Goal: Task Accomplishment & Management: Manage account settings

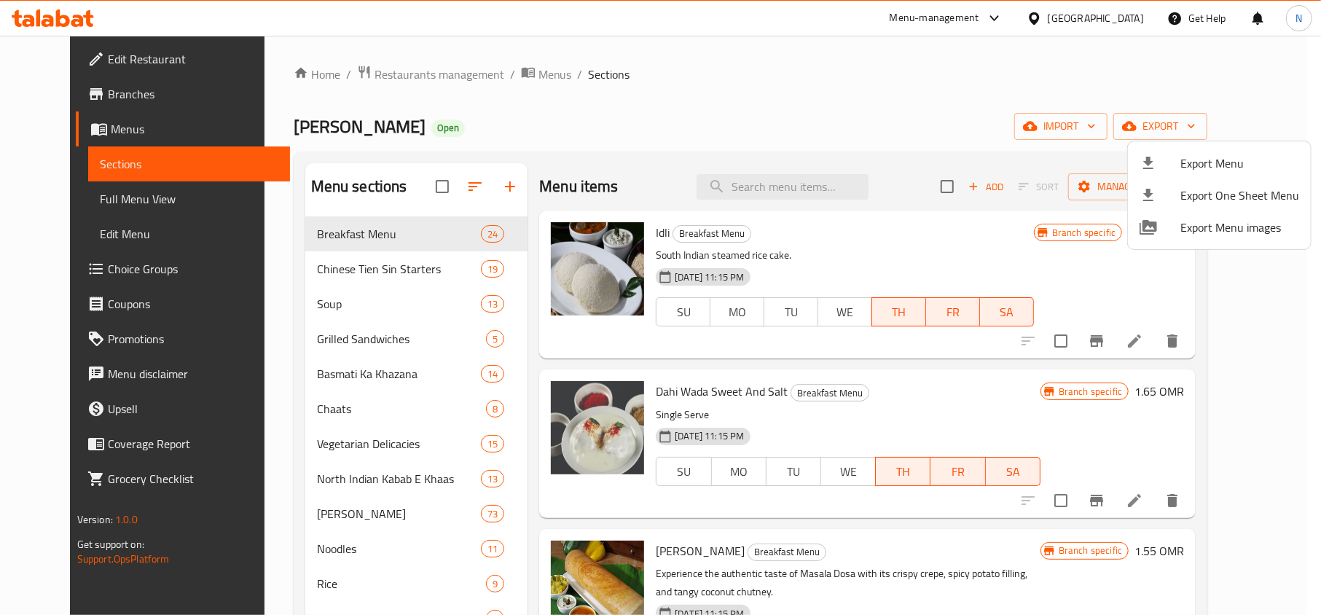
click at [1115, 7] on div at bounding box center [660, 307] width 1321 height 615
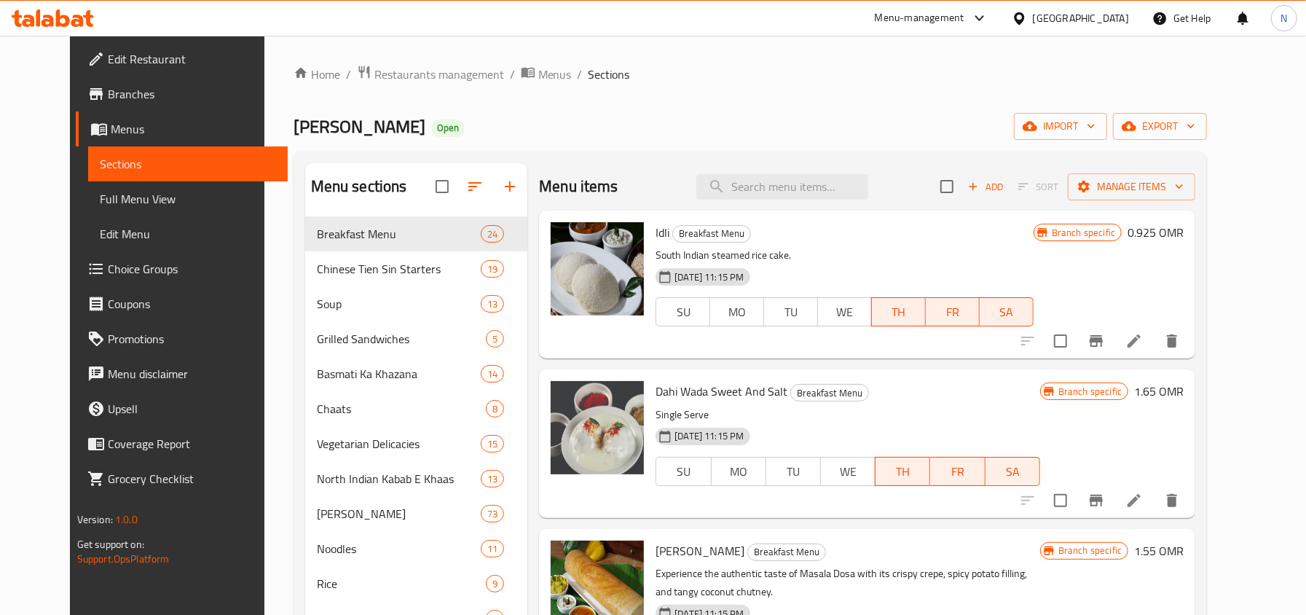
click at [1116, 18] on div "Oman" at bounding box center [1081, 18] width 96 height 16
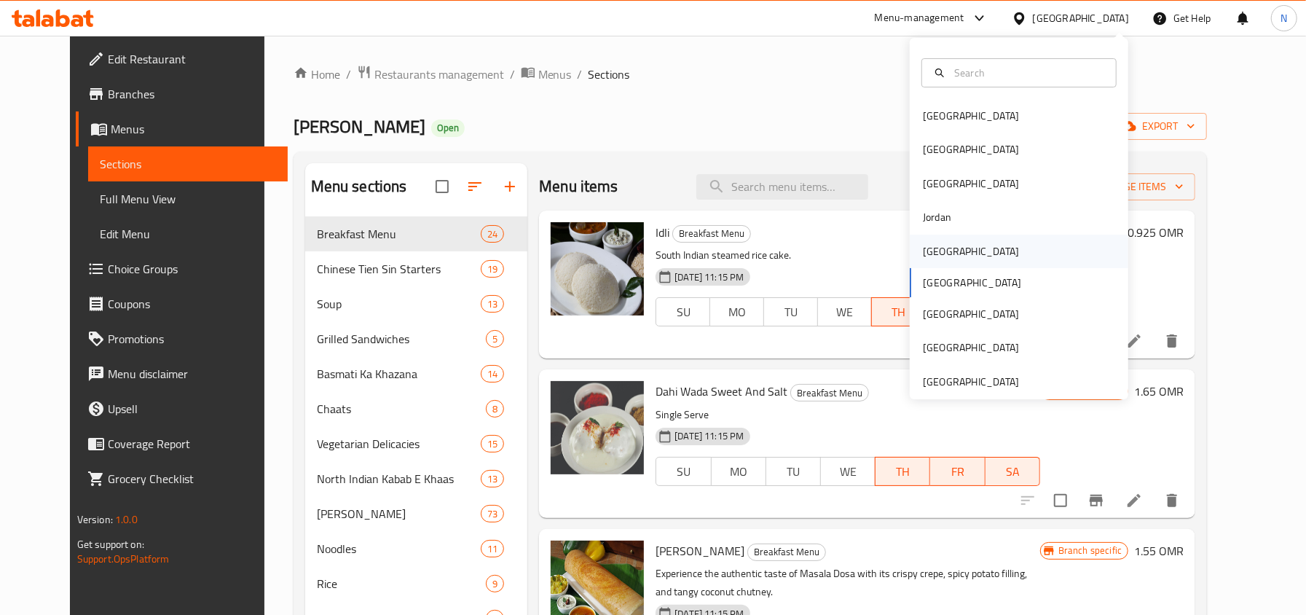
click at [965, 243] on div "Kuwait" at bounding box center [1019, 252] width 219 height 34
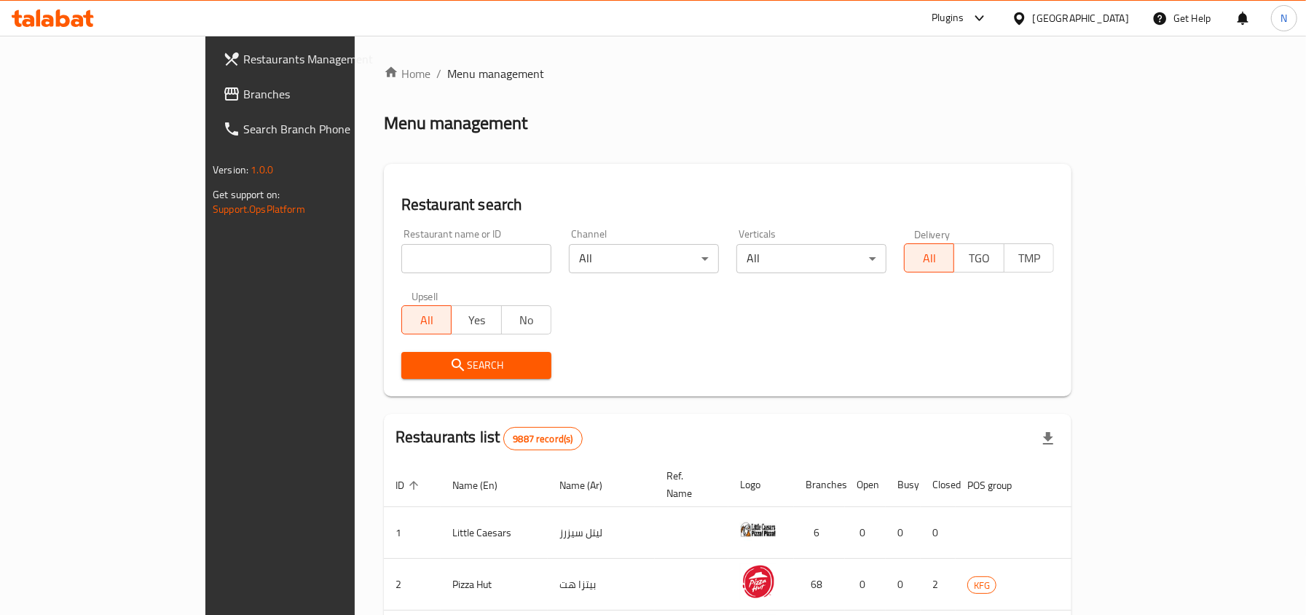
click at [243, 85] on span "Branches" at bounding box center [327, 93] width 168 height 17
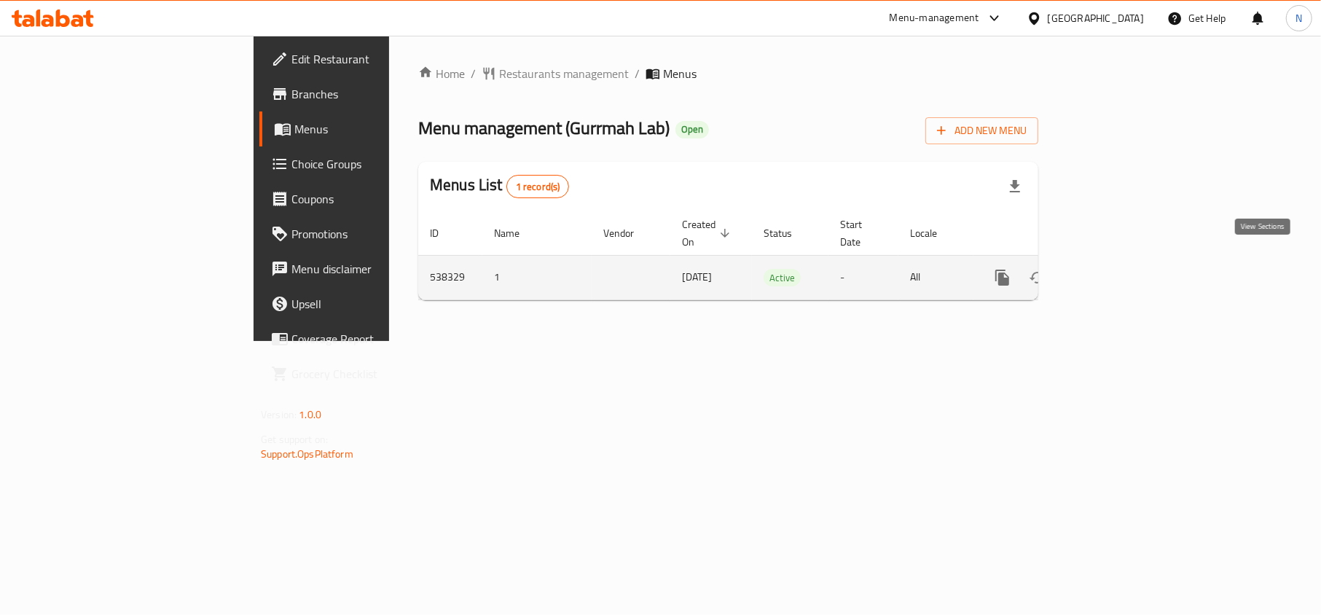
click at [1114, 271] on icon "enhanced table" at bounding box center [1107, 277] width 13 height 13
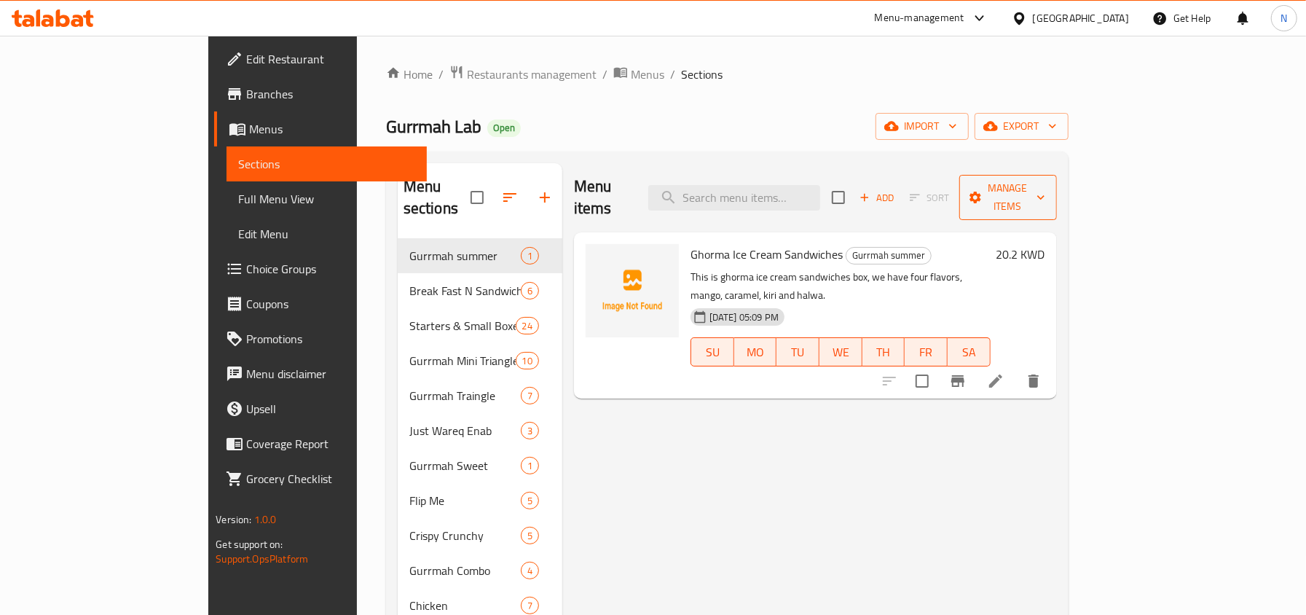
click at [1046, 190] on span "Manage items" at bounding box center [1008, 197] width 74 height 36
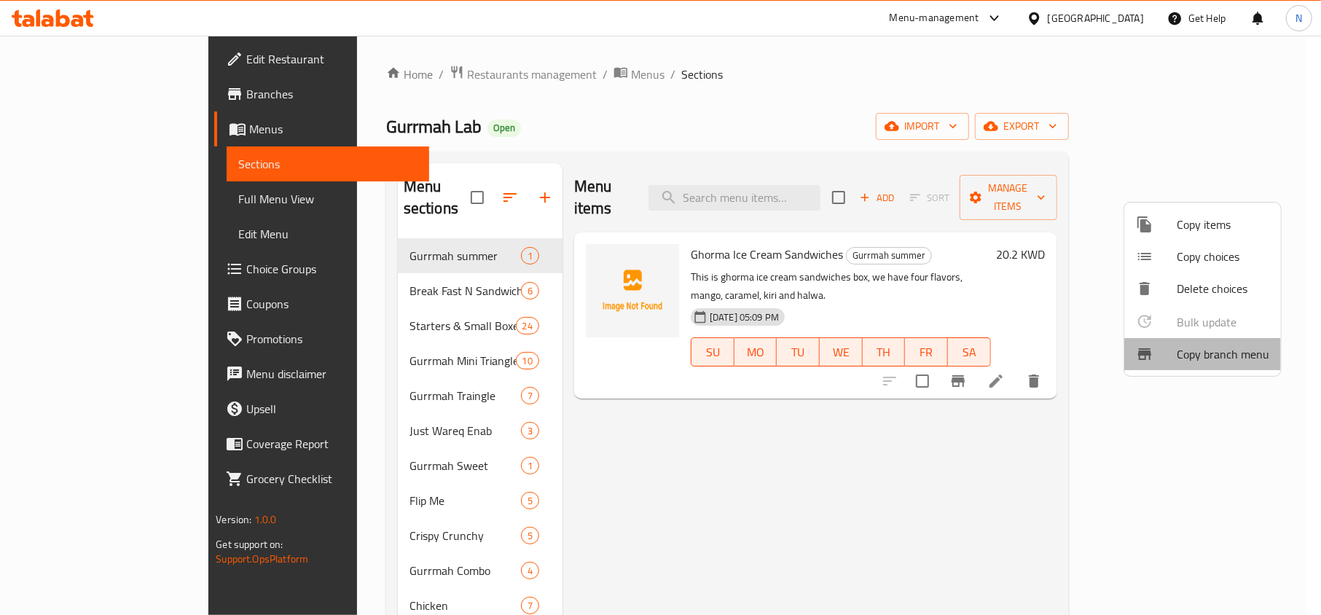
click at [1190, 345] on span "Copy branch menu" at bounding box center [1223, 353] width 93 height 17
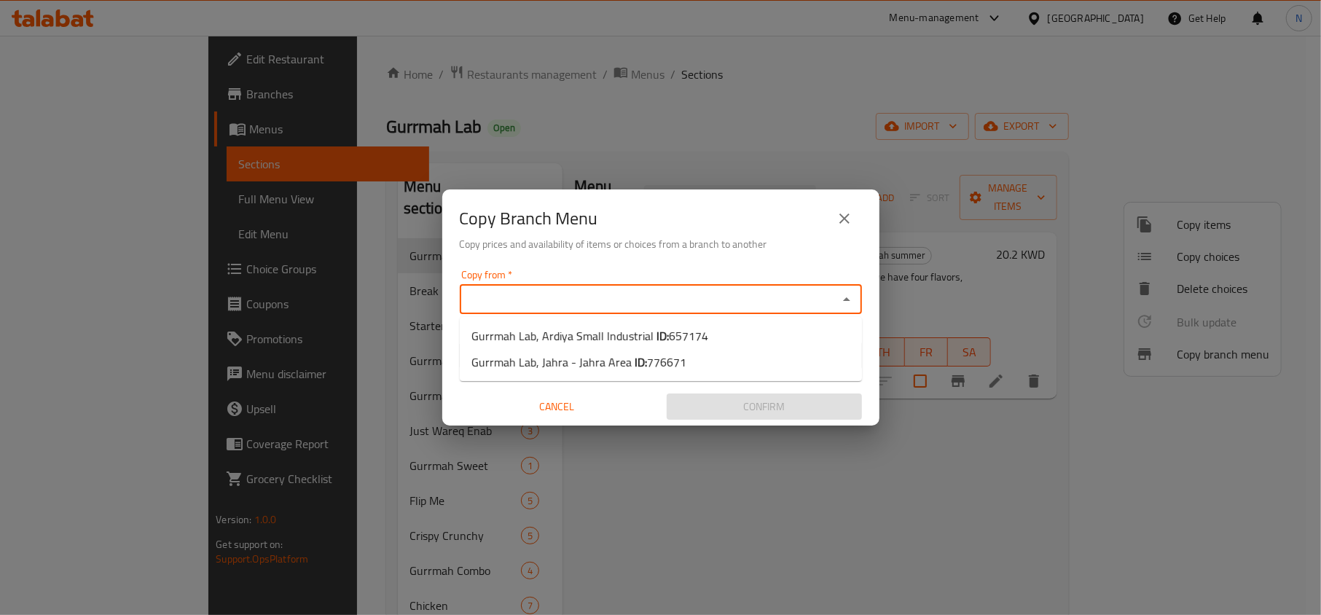
click at [744, 292] on input "Copy from   *" at bounding box center [648, 299] width 369 height 20
click at [678, 325] on span "657174" at bounding box center [688, 336] width 39 height 22
type input "Gurrmah Lab, Ardiya Small Industrial"
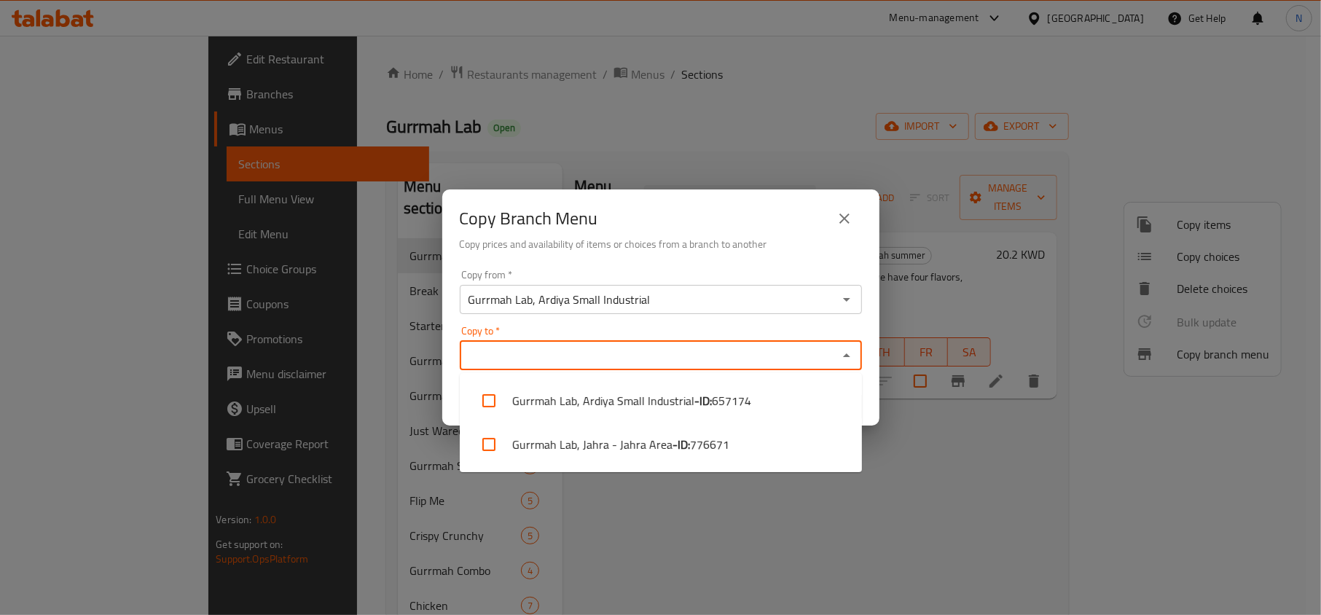
click at [662, 347] on input "Copy to   *" at bounding box center [648, 355] width 369 height 20
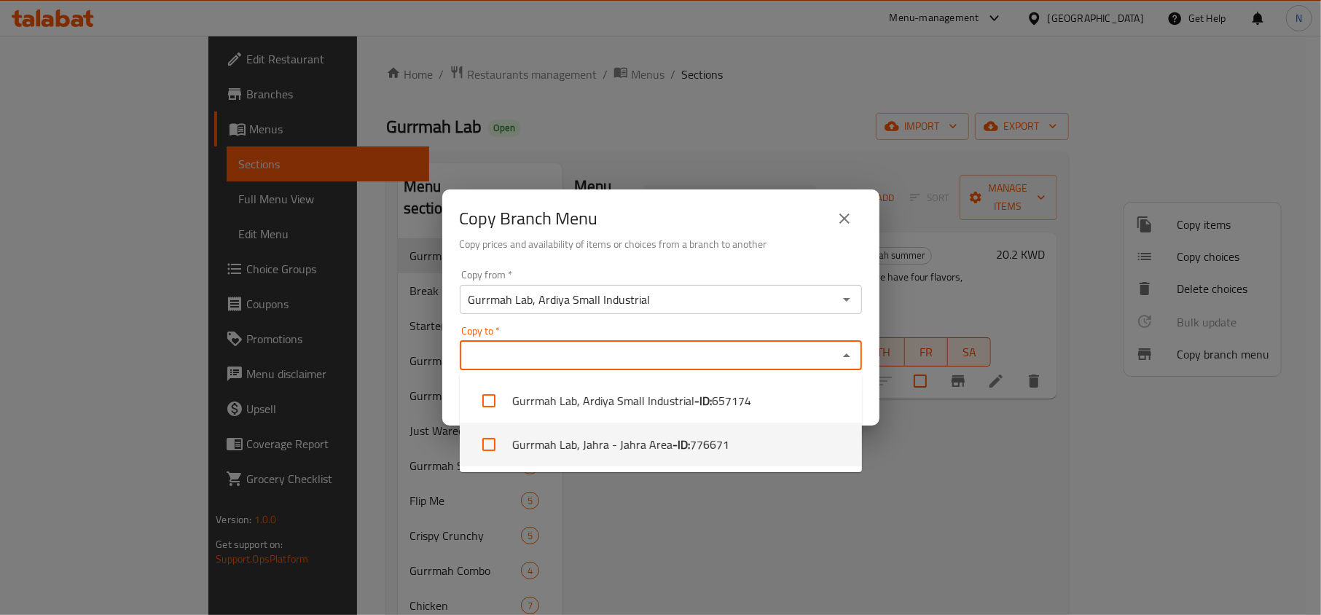
click at [662, 434] on li "Gurrmah Lab, Jahra - Jahra Area - ID: 776671" at bounding box center [661, 445] width 402 height 44
checkbox input "true"
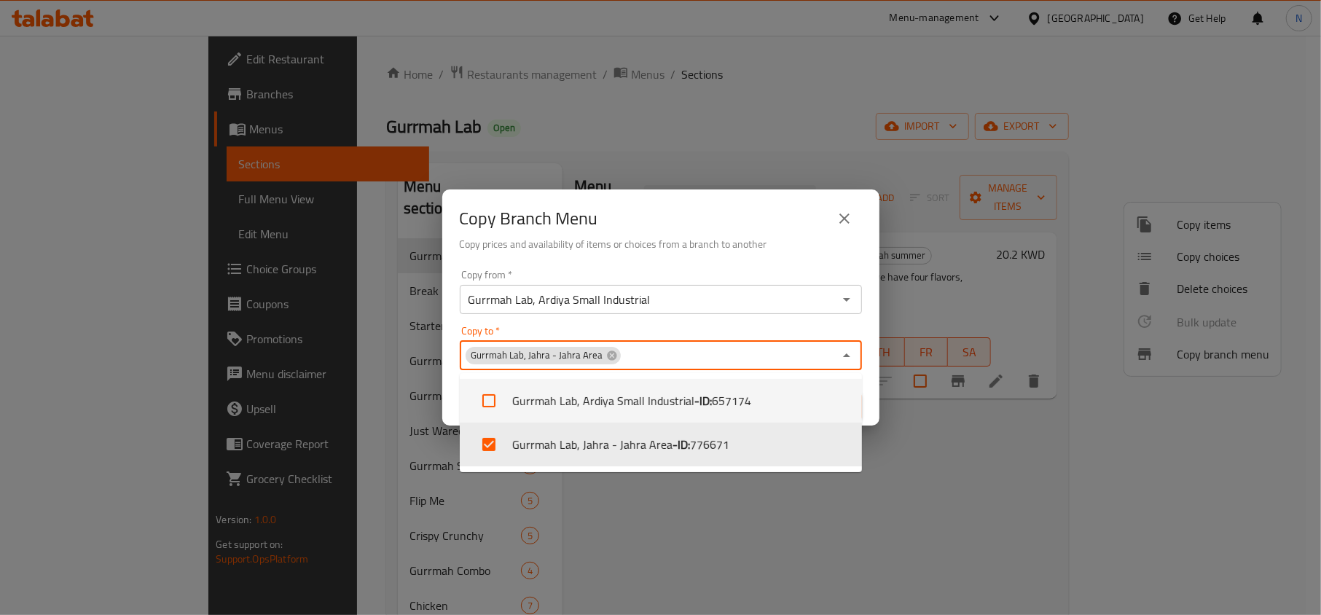
click at [761, 236] on h6 "Copy prices and availability of items or choices from a branch to another" at bounding box center [661, 244] width 402 height 16
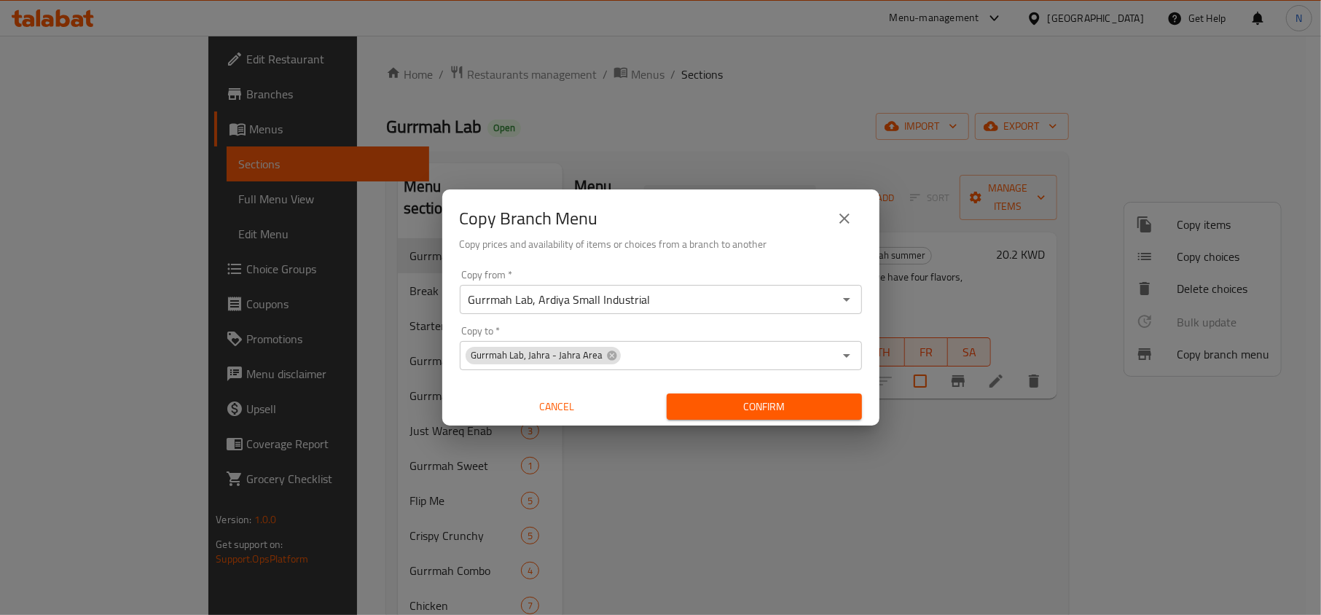
click at [745, 398] on span "Confirm" at bounding box center [764, 407] width 172 height 18
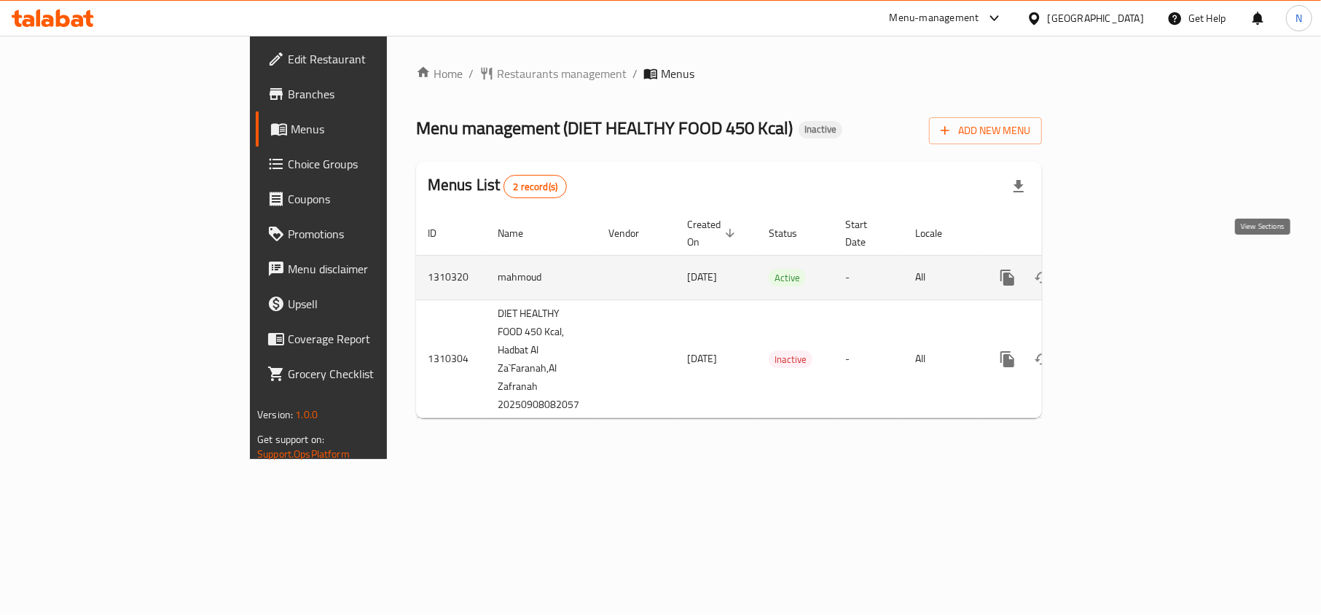
click at [1121, 269] on icon "enhanced table" at bounding box center [1112, 277] width 17 height 17
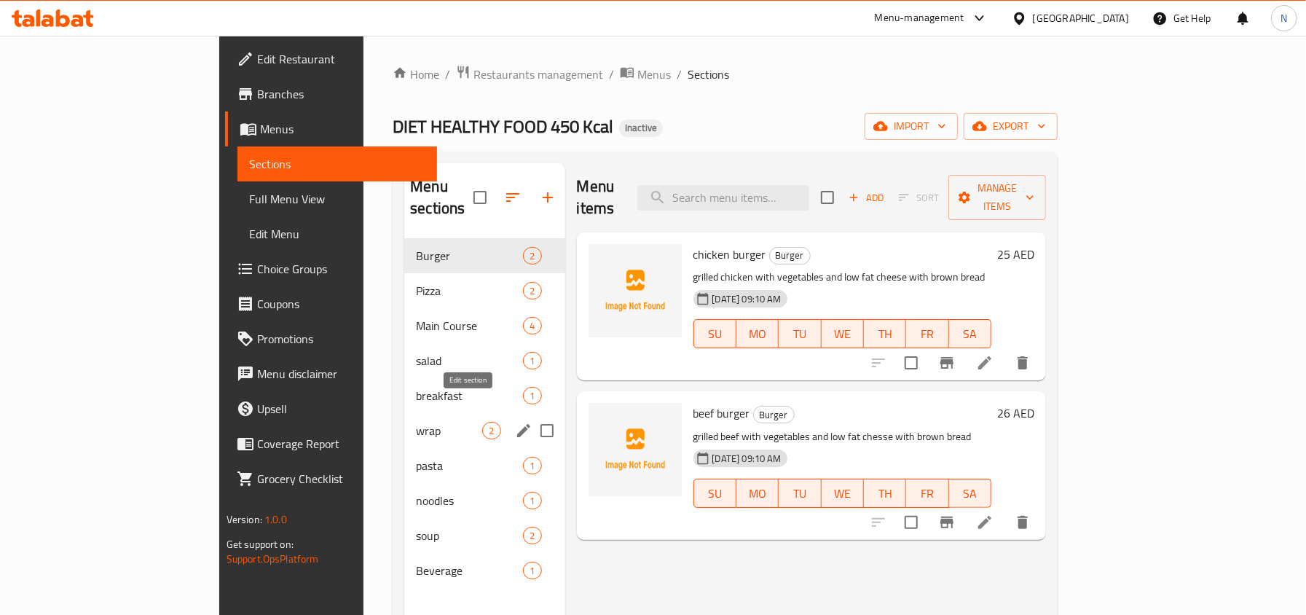
click at [517, 424] on icon "edit" at bounding box center [523, 430] width 13 height 13
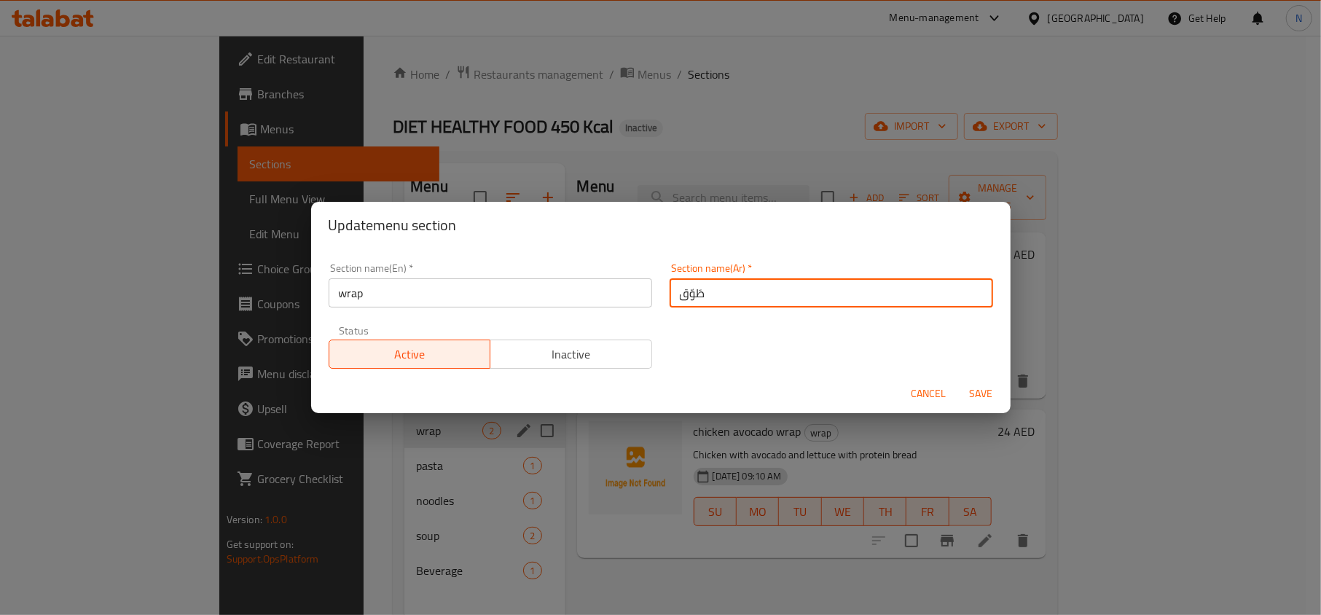
drag, startPoint x: 726, startPoint y: 303, endPoint x: 618, endPoint y: 305, distance: 108.6
click at [618, 305] on div "Section name(En)   * wrap Section name(En) * Section name(Ar)   * طَوّق Section…" at bounding box center [661, 315] width 682 height 123
type input "الراب"
click at [958, 380] on button "Save" at bounding box center [981, 393] width 47 height 27
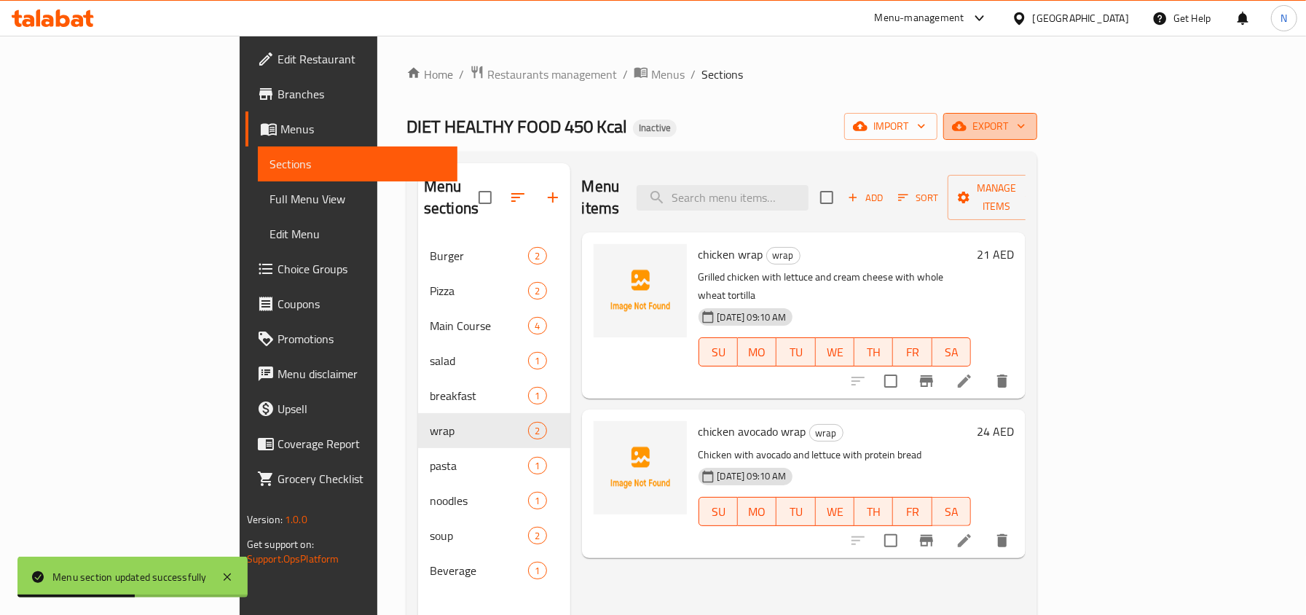
click at [1026, 129] on span "export" at bounding box center [990, 126] width 71 height 18
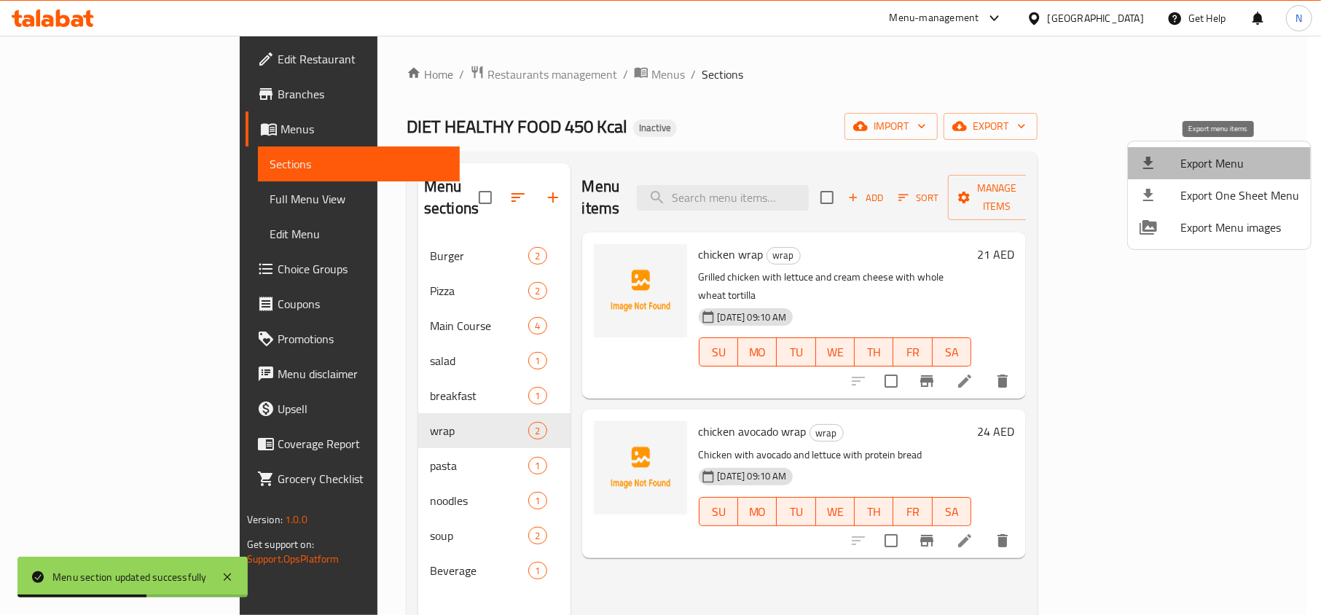
click at [1222, 161] on span "Export Menu" at bounding box center [1239, 162] width 119 height 17
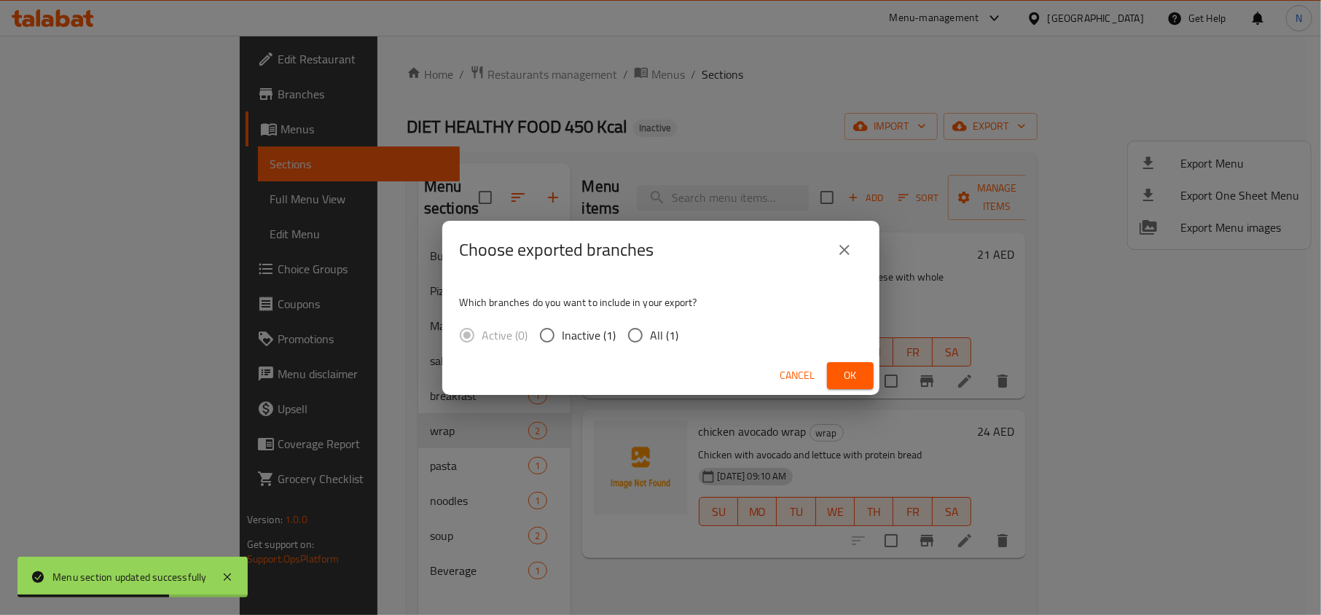
click at [656, 342] on span "All (1)" at bounding box center [665, 334] width 28 height 17
click at [651, 342] on input "All (1)" at bounding box center [635, 335] width 31 height 31
radio input "true"
drag, startPoint x: 855, startPoint y: 369, endPoint x: 834, endPoint y: 366, distance: 20.6
click at [854, 369] on span "Ok" at bounding box center [850, 376] width 23 height 18
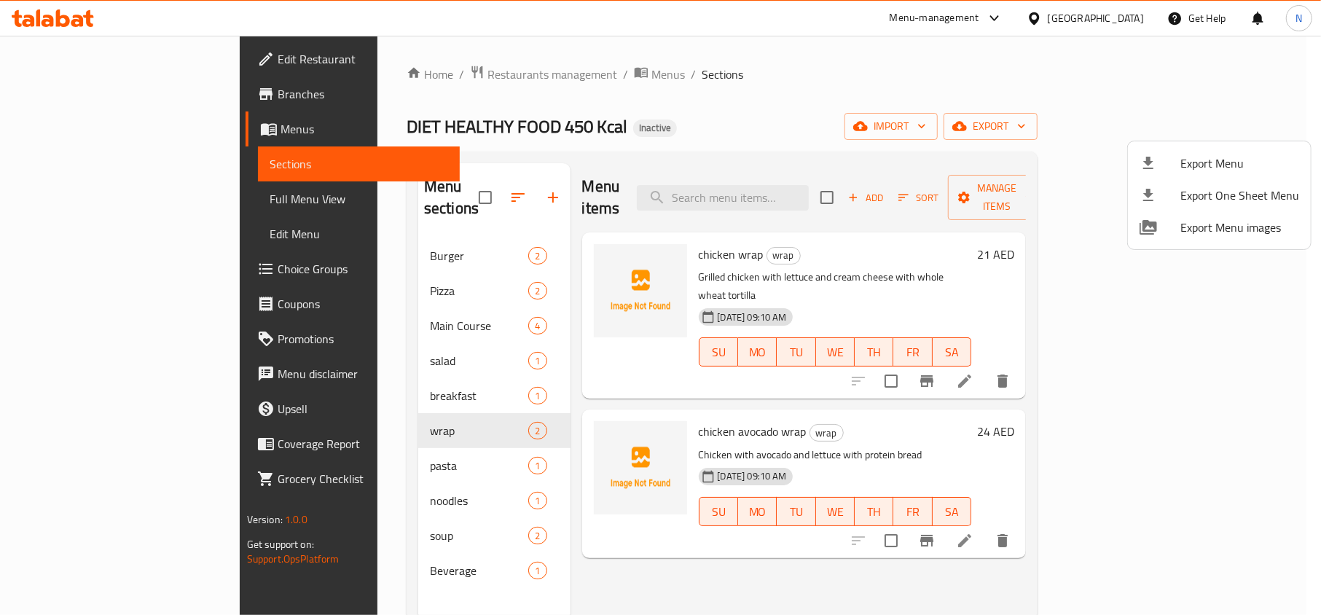
click at [793, 192] on div at bounding box center [660, 307] width 1321 height 615
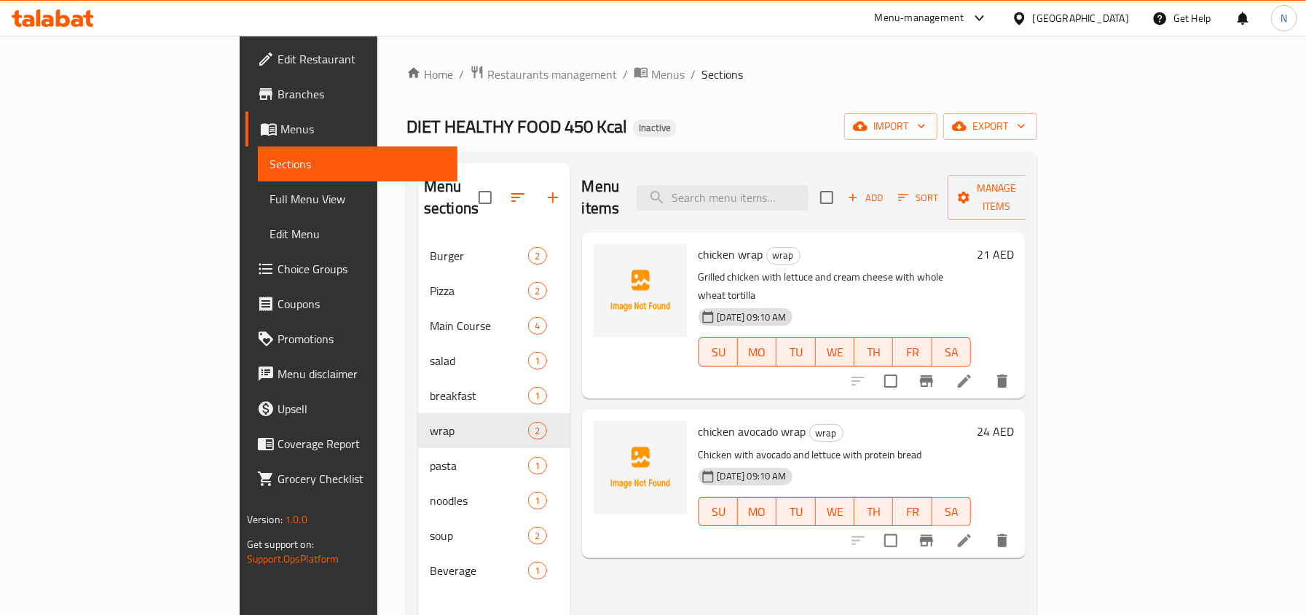
click at [793, 192] on input "search" at bounding box center [723, 198] width 172 height 26
paste input "beef burger"
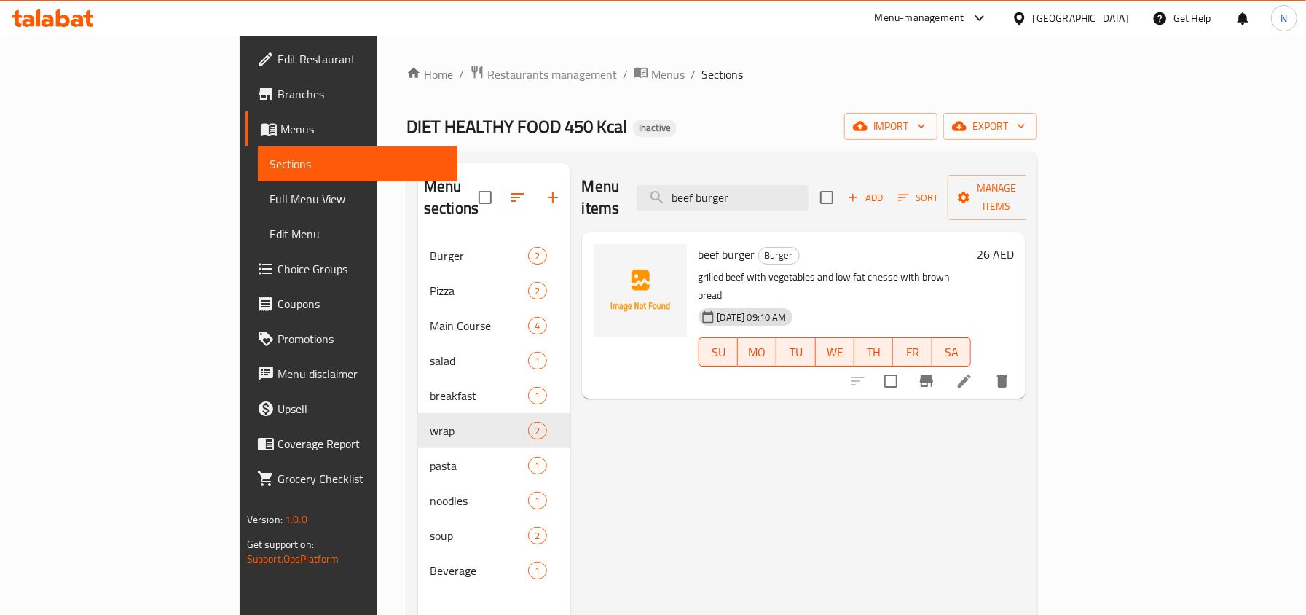
type input "beef burger"
click at [985, 368] on li at bounding box center [964, 381] width 41 height 26
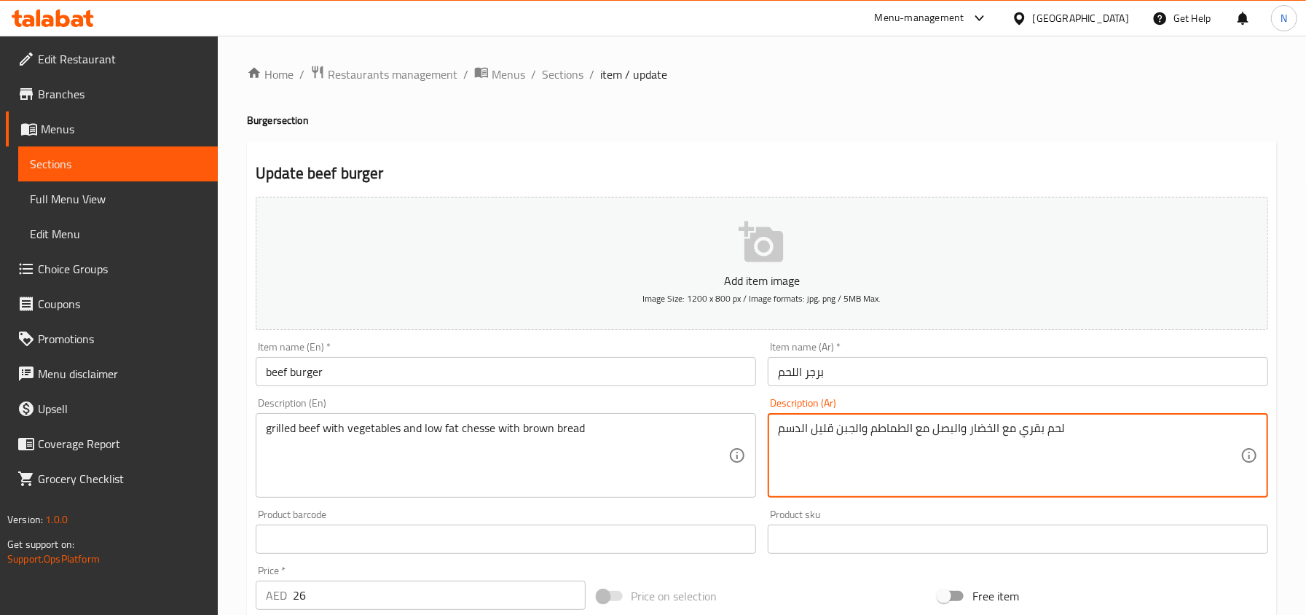
drag, startPoint x: 968, startPoint y: 433, endPoint x: 947, endPoint y: 439, distance: 21.2
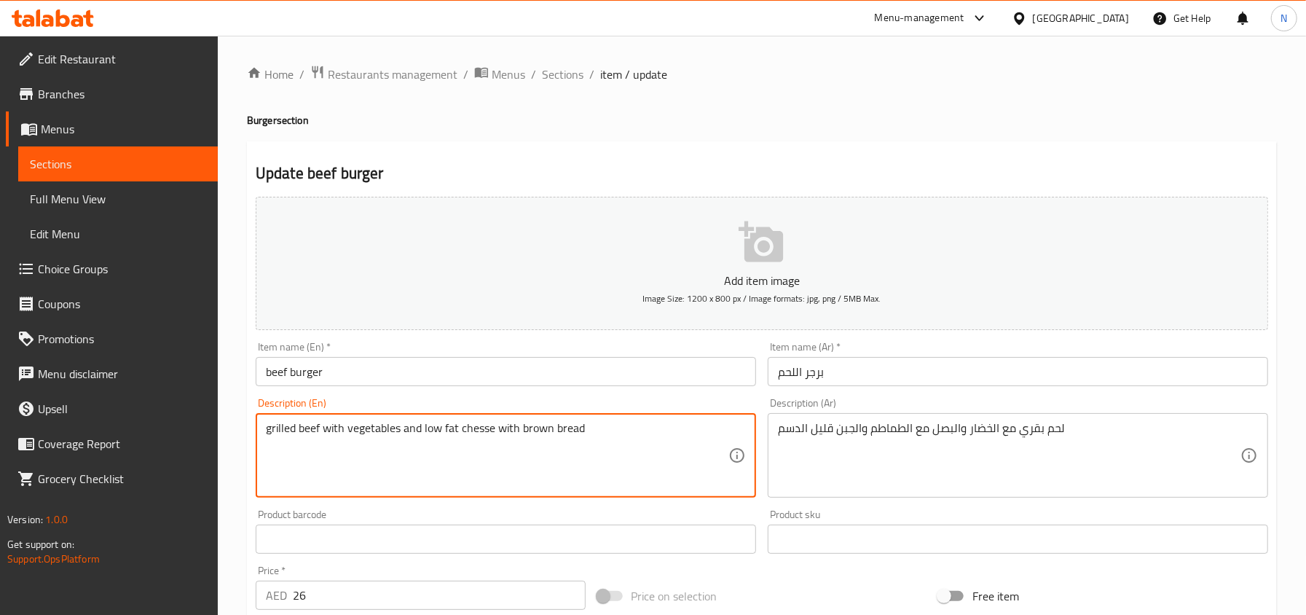
click at [598, 438] on textarea "grilled beef with vegetables and low fat chesse with brown bread" at bounding box center [497, 455] width 463 height 69
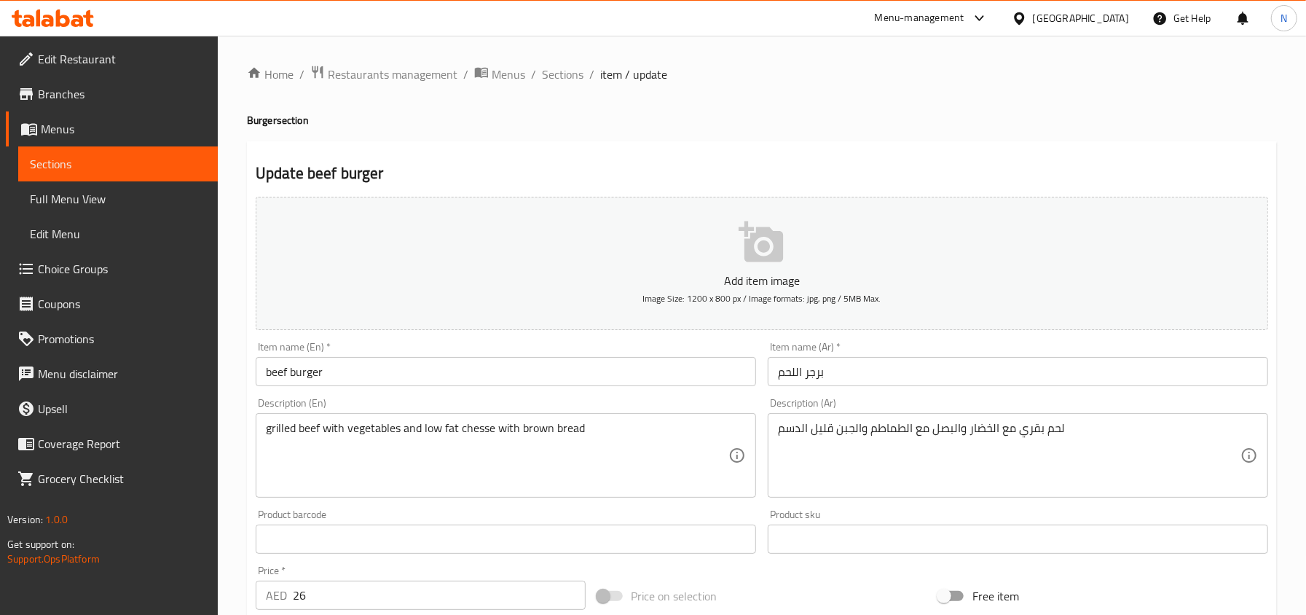
click at [374, 356] on div "Item name (En)   * beef burger Item name (En) *" at bounding box center [506, 364] width 501 height 44
click at [379, 369] on input "beef burger" at bounding box center [506, 371] width 501 height 29
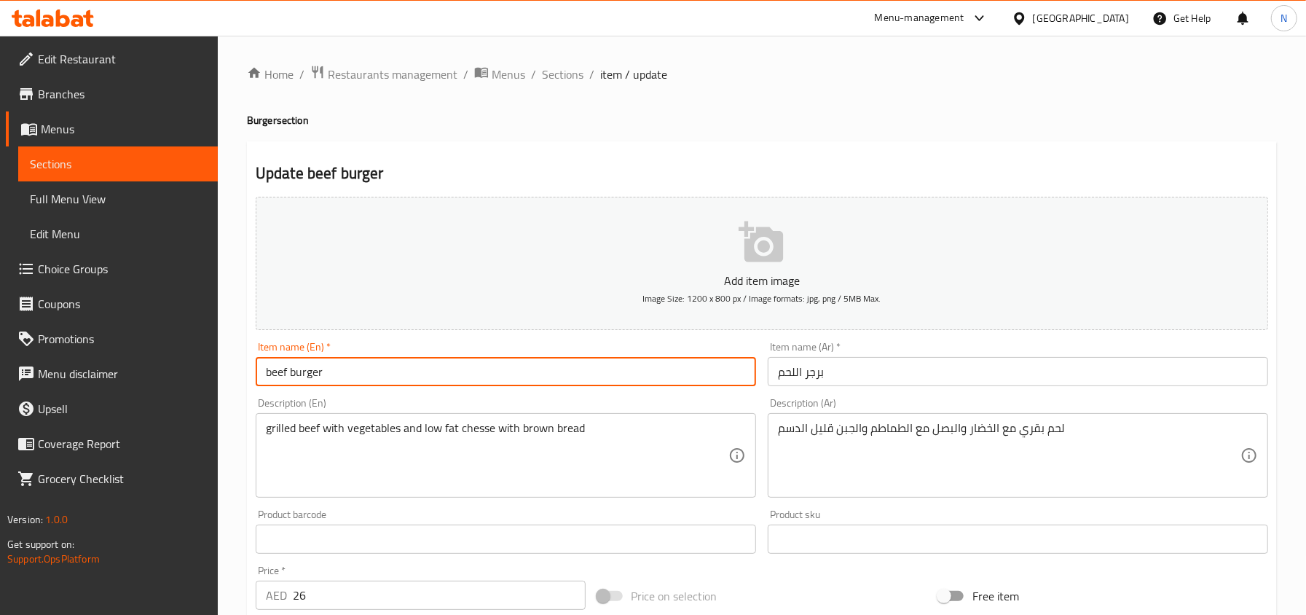
click at [379, 369] on input "beef burger" at bounding box center [506, 371] width 501 height 29
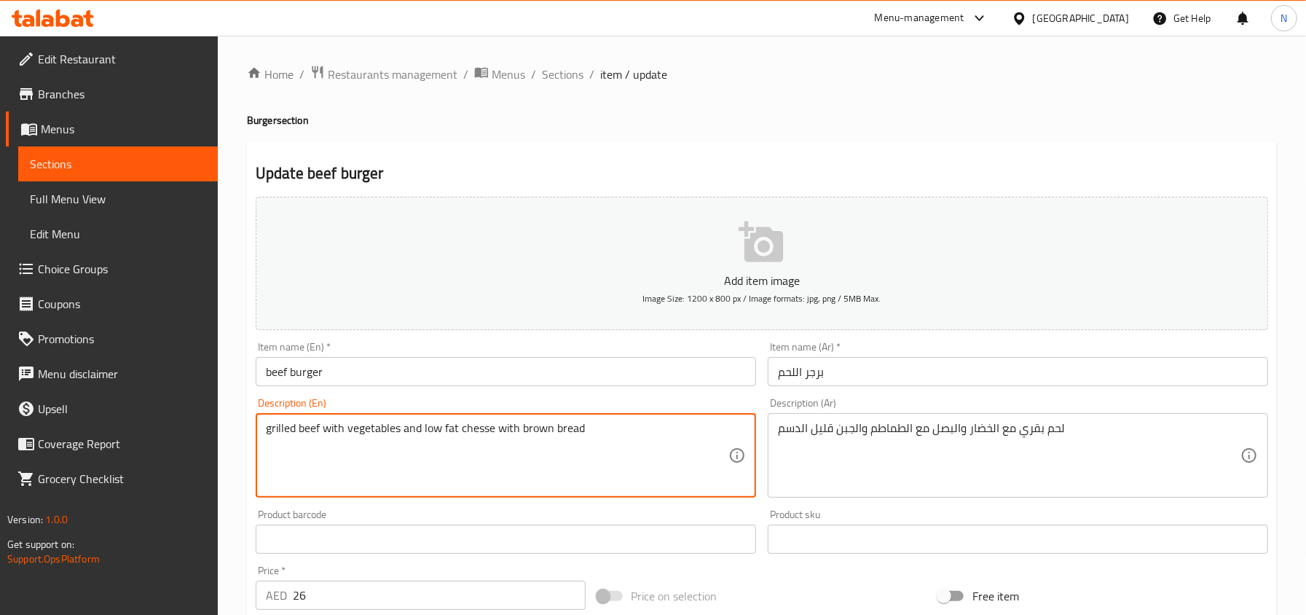
click at [393, 428] on textarea "grilled beef with vegetables and low fat chesse with brown bread" at bounding box center [497, 455] width 463 height 69
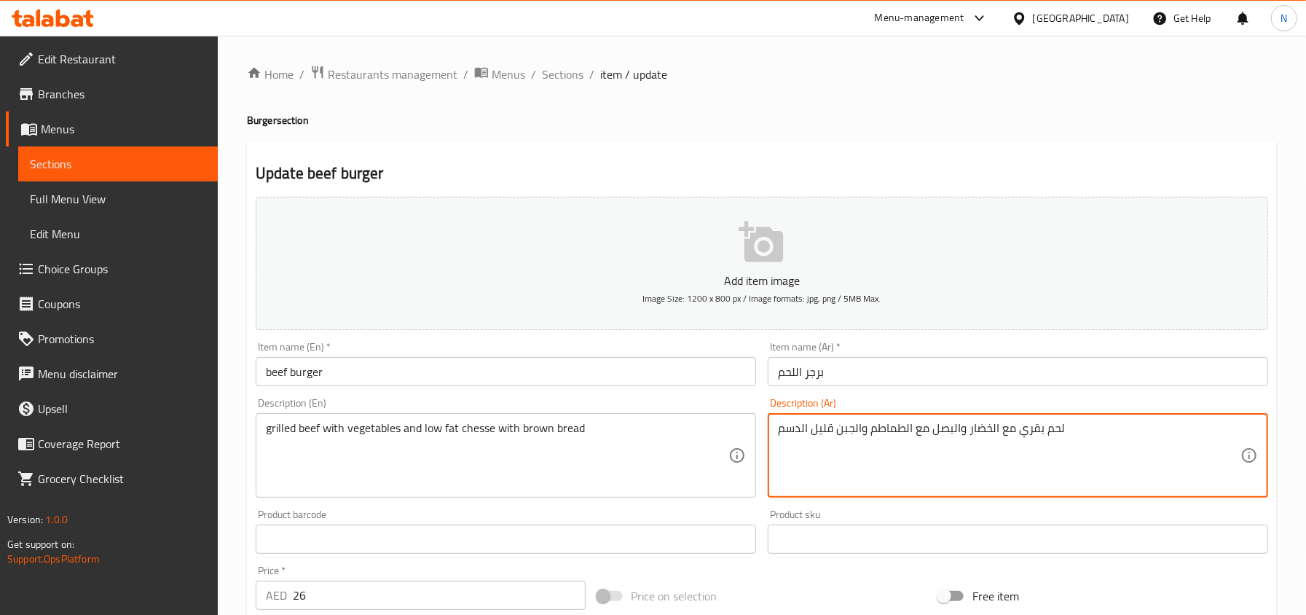
click at [844, 449] on textarea "لحم بقري مع الخضار والبصل مع الطماطم والجبن قليل الدسم" at bounding box center [1009, 455] width 463 height 69
paste textarea "وي مع خضار وجبن قليل الدسم مع خبز أسمر"
type textarea "لحم بقري مشوي مع خضار وجبن قليل الدسم مع خبز أسمر"
click at [896, 373] on input "برجر اللحم" at bounding box center [1018, 371] width 501 height 29
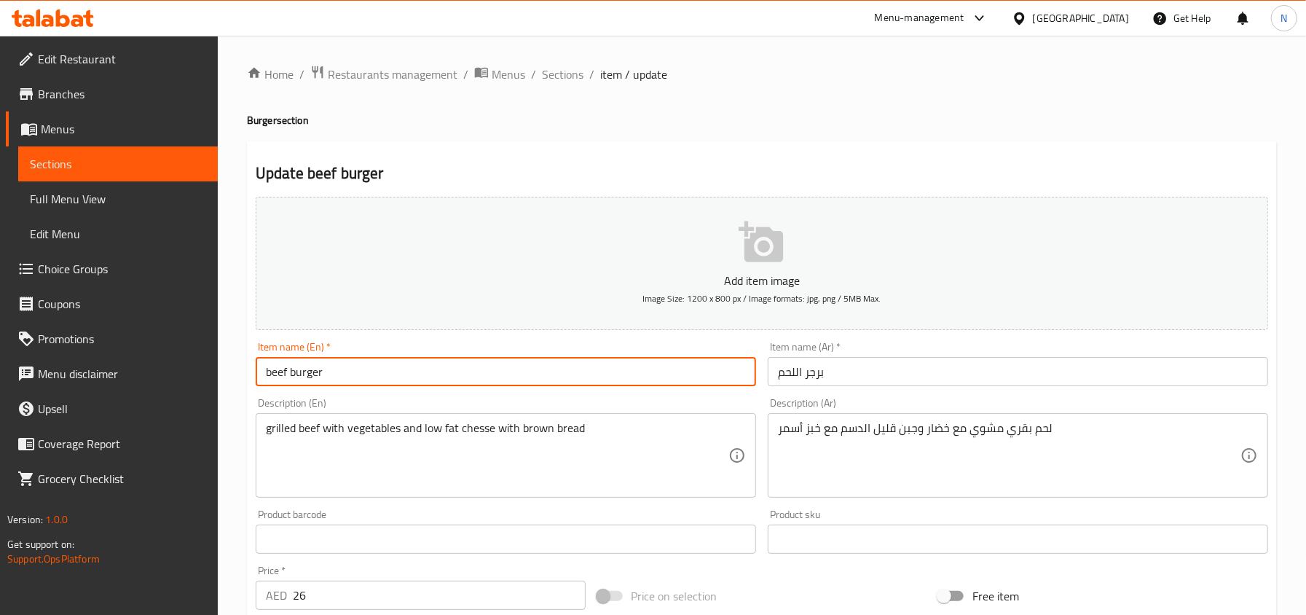
click at [329, 374] on input "beef burger" at bounding box center [506, 371] width 501 height 29
click at [522, 366] on input "beef burger" at bounding box center [506, 371] width 501 height 29
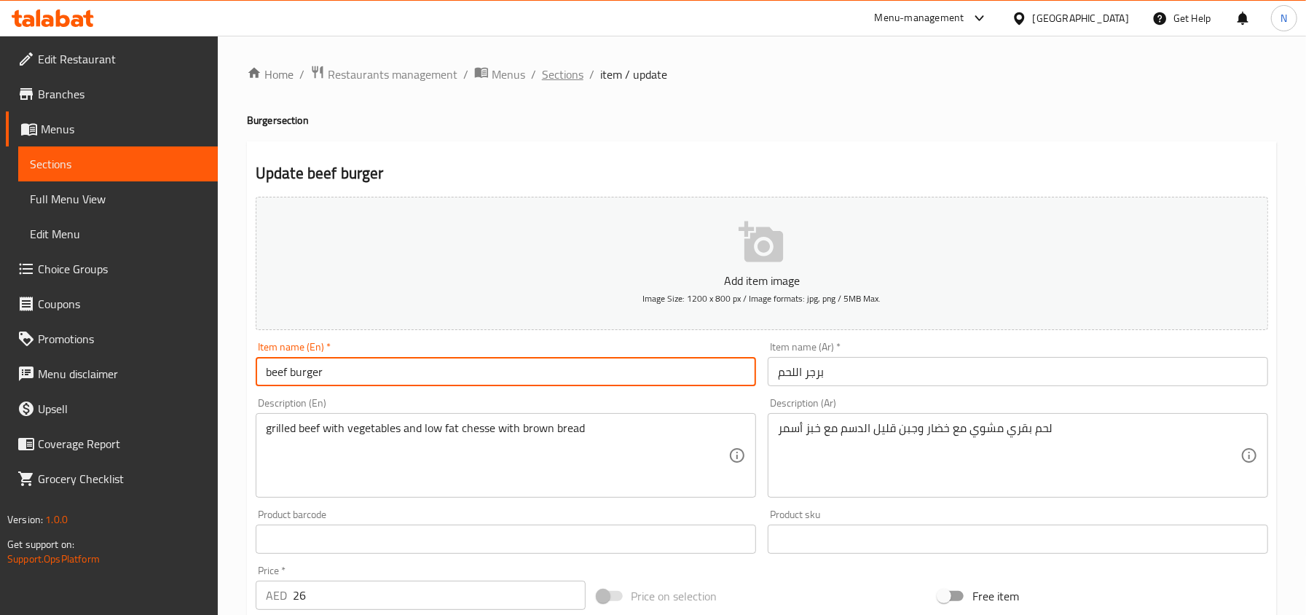
click at [566, 77] on span "Sections" at bounding box center [563, 74] width 42 height 17
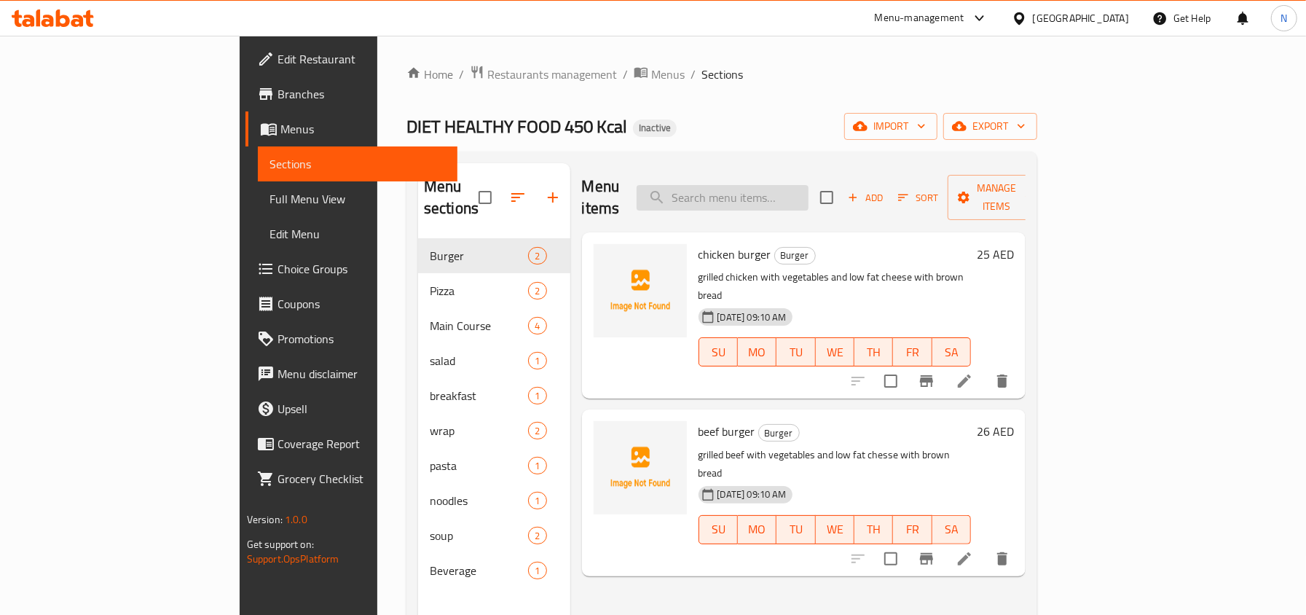
click at [784, 185] on input "search" at bounding box center [723, 198] width 172 height 26
paste input "grilled chicken"
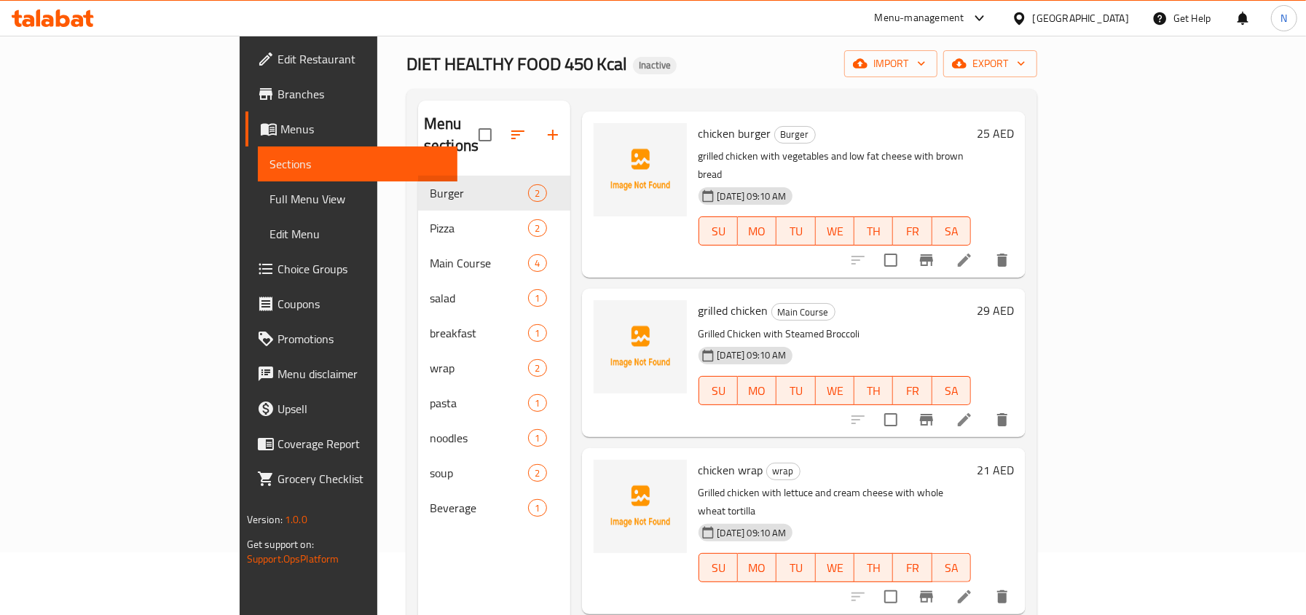
scroll to position [97, 0]
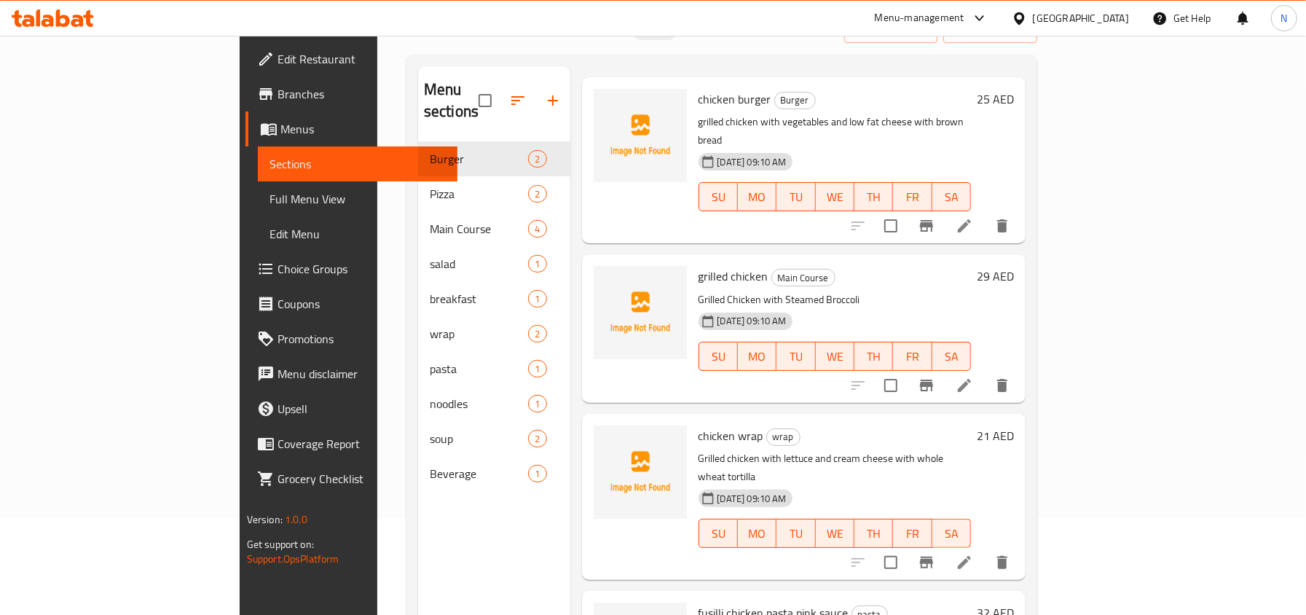
type input "grilled chicken"
click at [985, 372] on li at bounding box center [964, 385] width 41 height 26
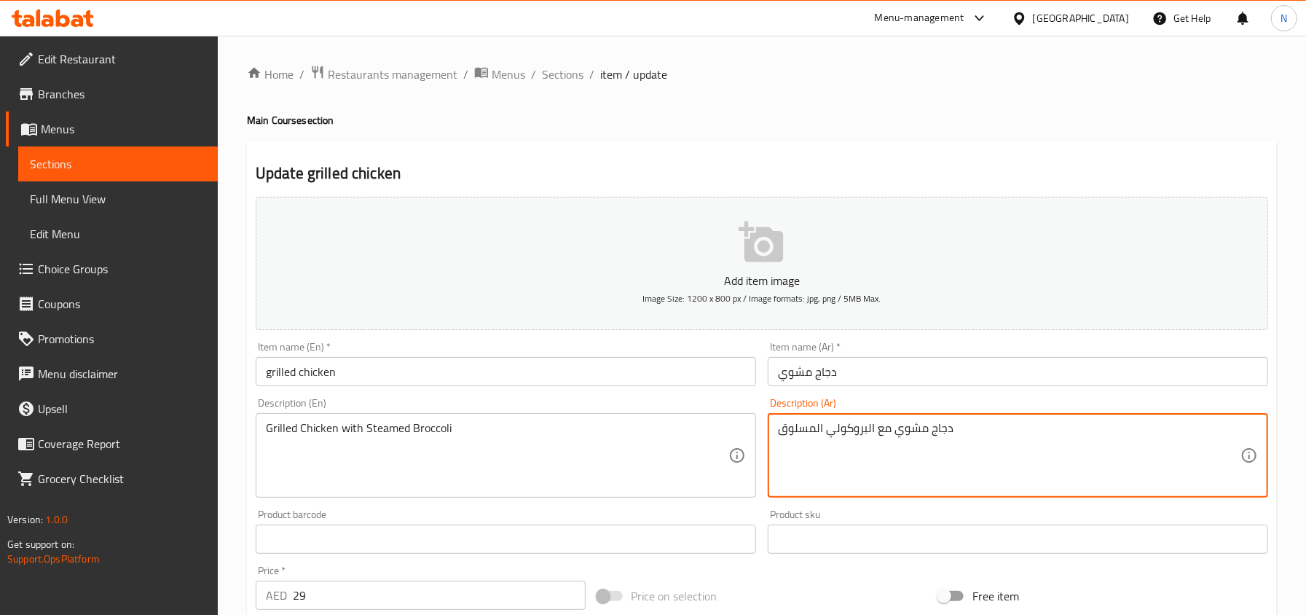
drag, startPoint x: 823, startPoint y: 436, endPoint x: 761, endPoint y: 442, distance: 62.9
click at [843, 380] on input "دجاج مشوي" at bounding box center [1018, 371] width 501 height 29
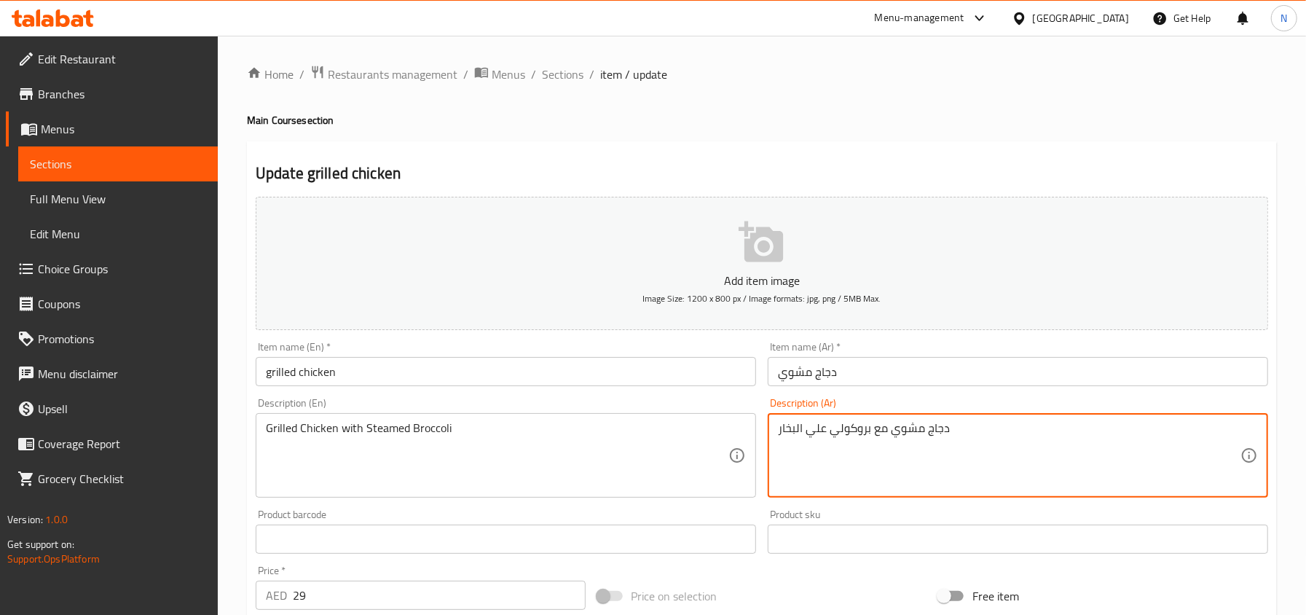
type textarea "دجاج مشوي مع بروكولي علي البخار"
click at [878, 395] on div "Description (Ar) دجاج مشوي مع بروكولي علي البخار Description (Ar)" at bounding box center [1018, 447] width 512 height 111
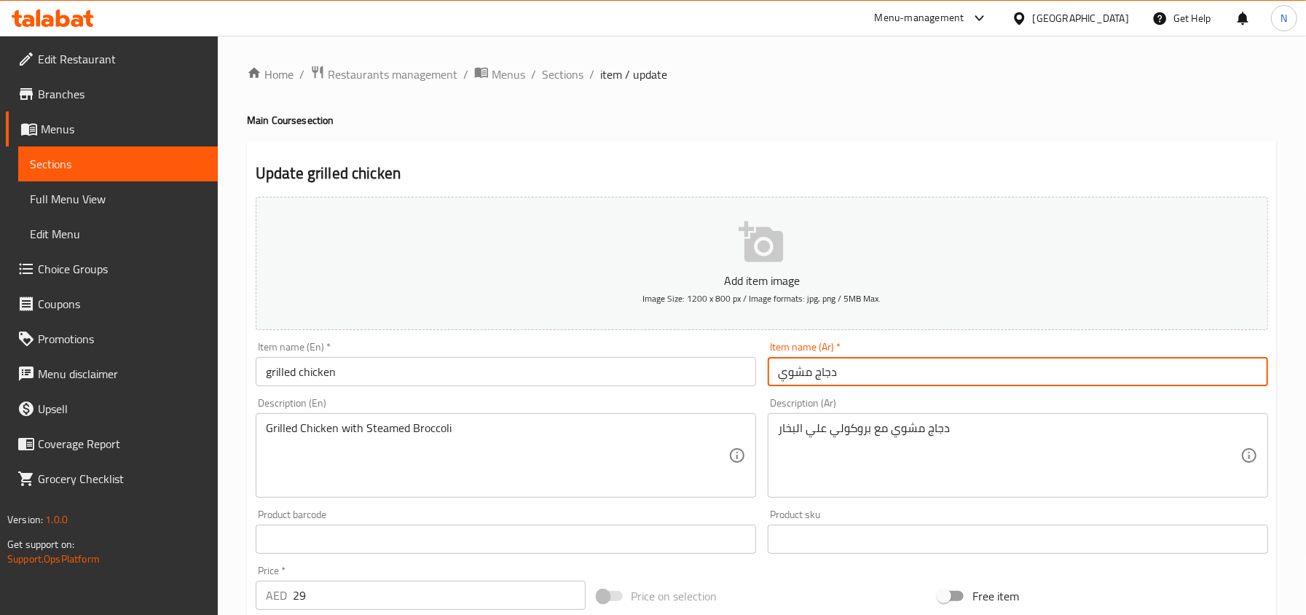
click at [878, 385] on input "دجاج مشوي" at bounding box center [1018, 371] width 501 height 29
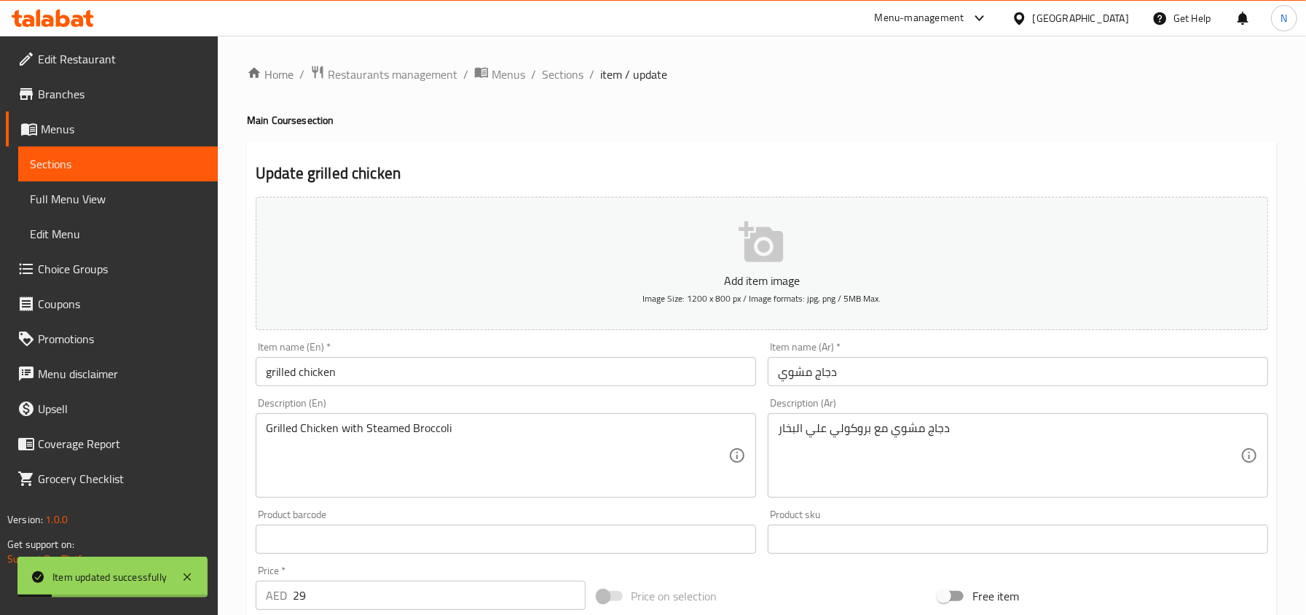
click at [853, 106] on div "Home / Restaurants management / Menus / Sections / item / update Main Course se…" at bounding box center [762, 533] width 1030 height 936
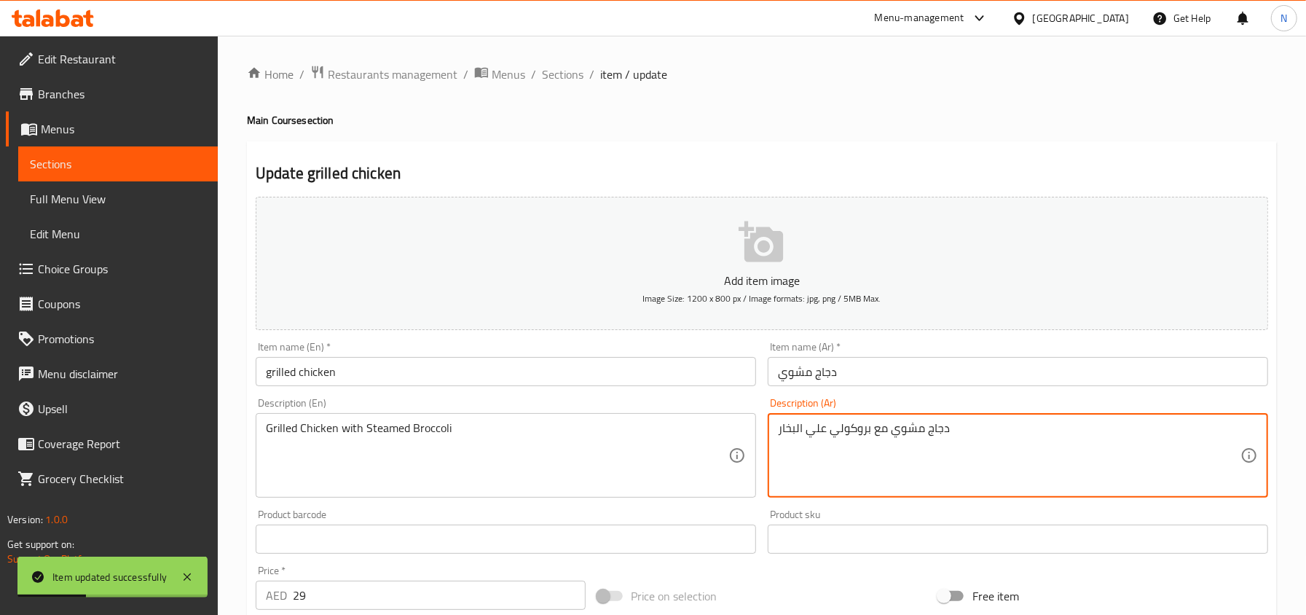
drag, startPoint x: 869, startPoint y: 423, endPoint x: 767, endPoint y: 410, distance: 103.7
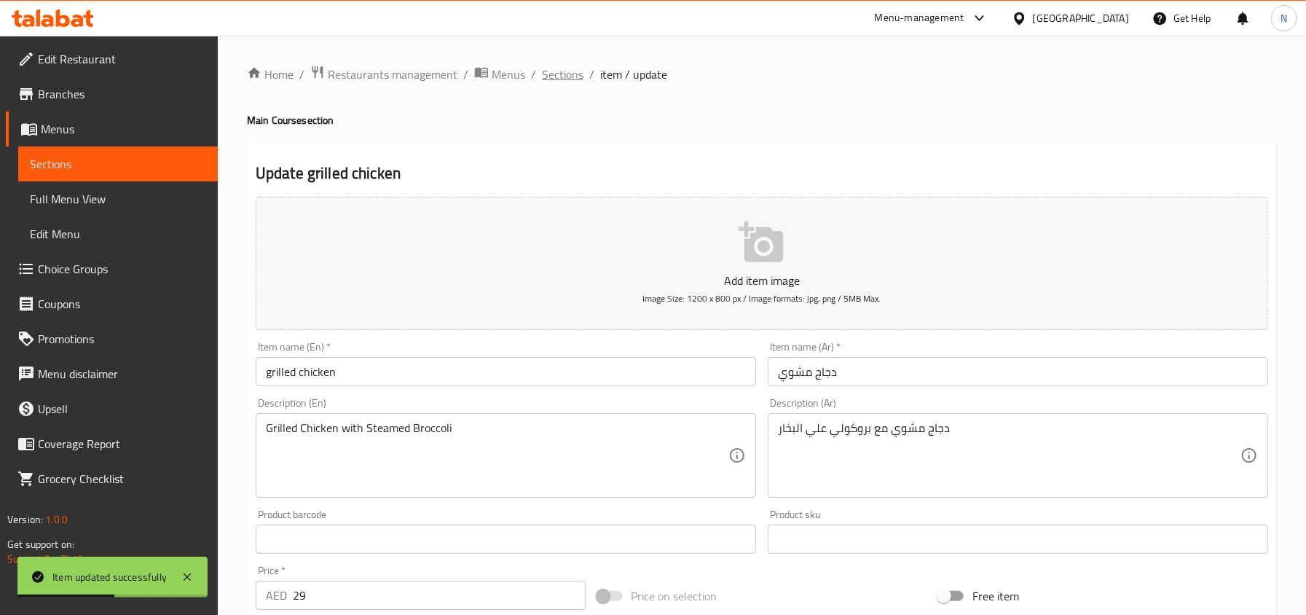
click at [565, 73] on span "Sections" at bounding box center [563, 74] width 42 height 17
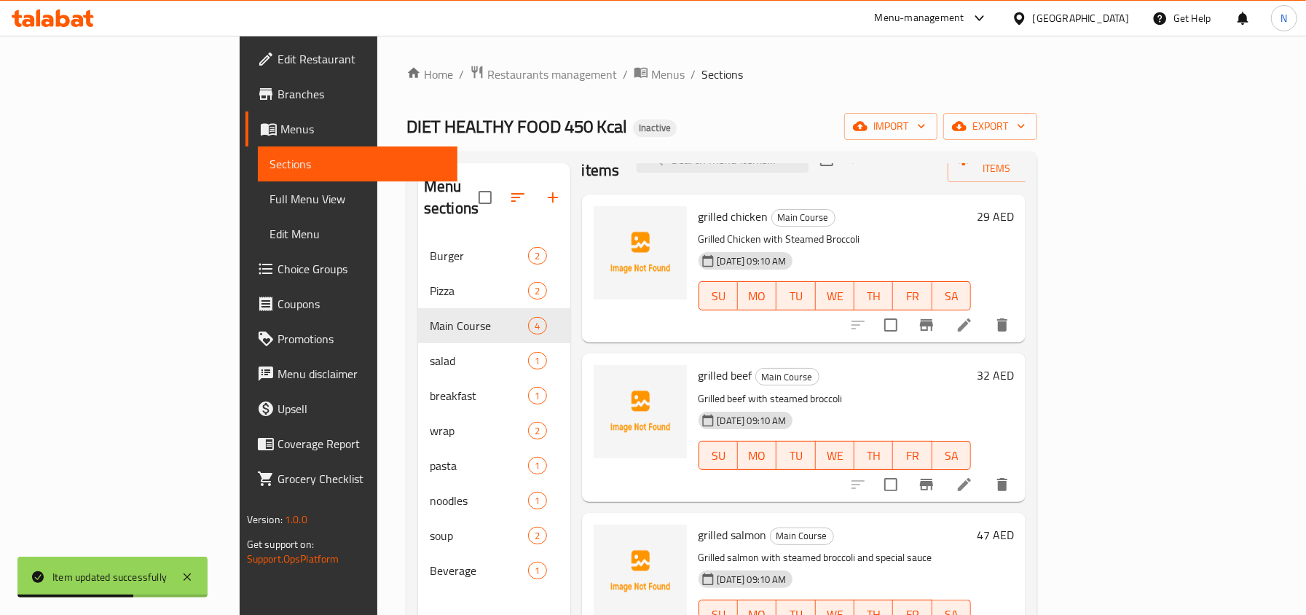
scroll to position [58, 0]
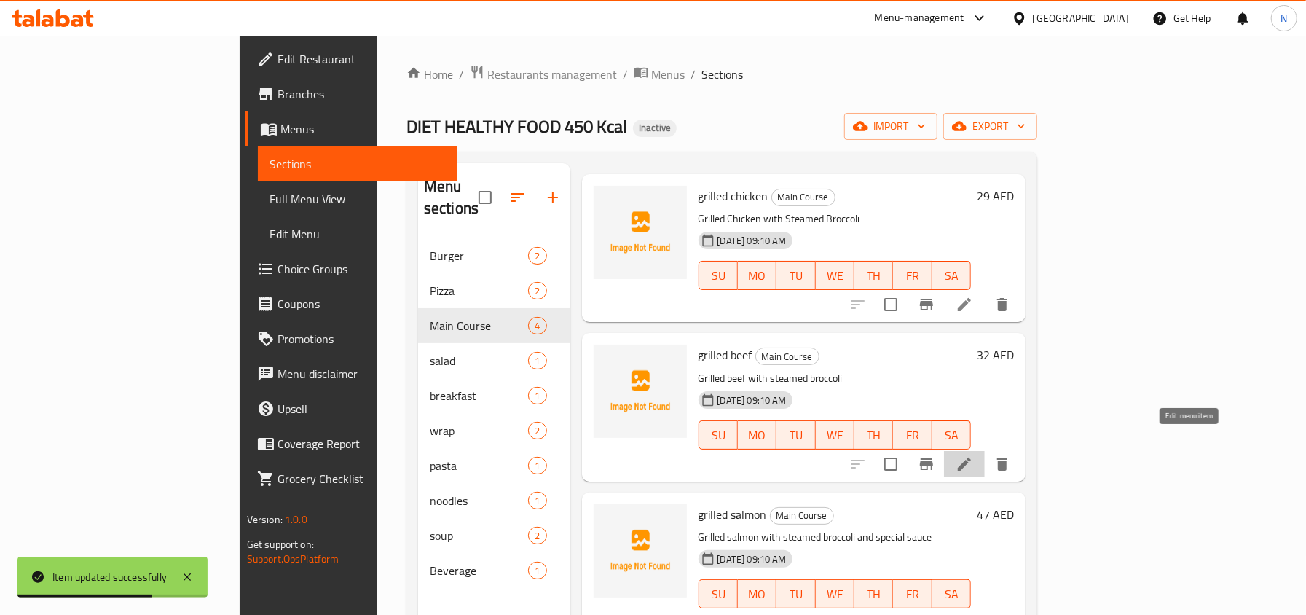
click at [973, 455] on icon at bounding box center [964, 463] width 17 height 17
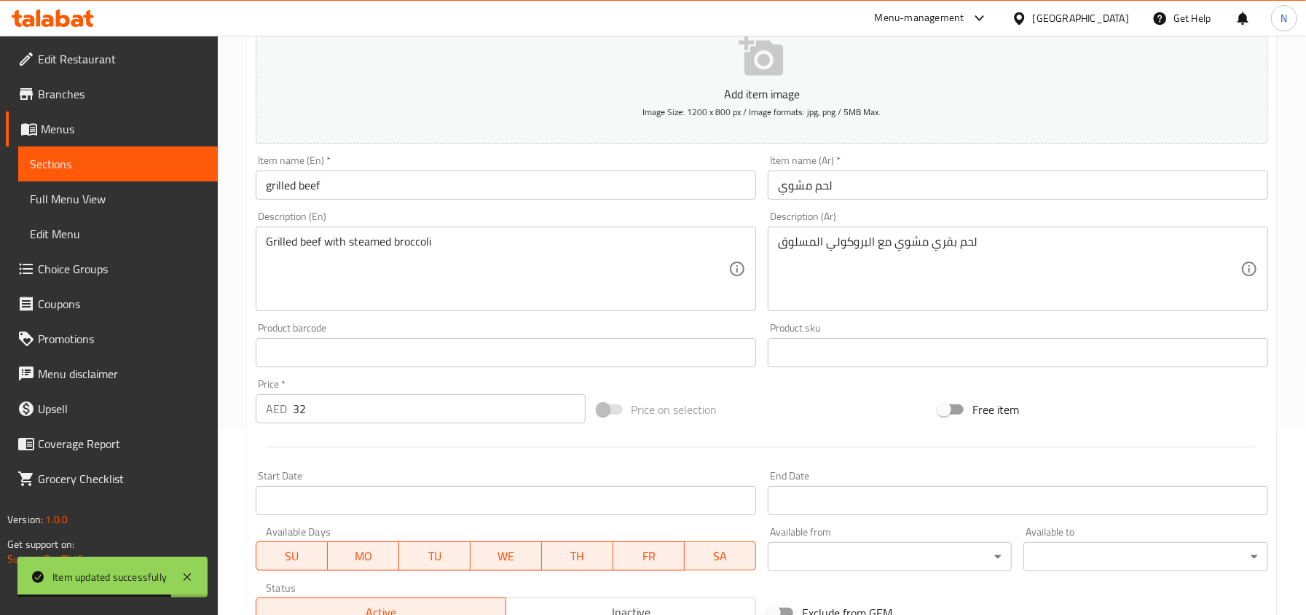
scroll to position [194, 0]
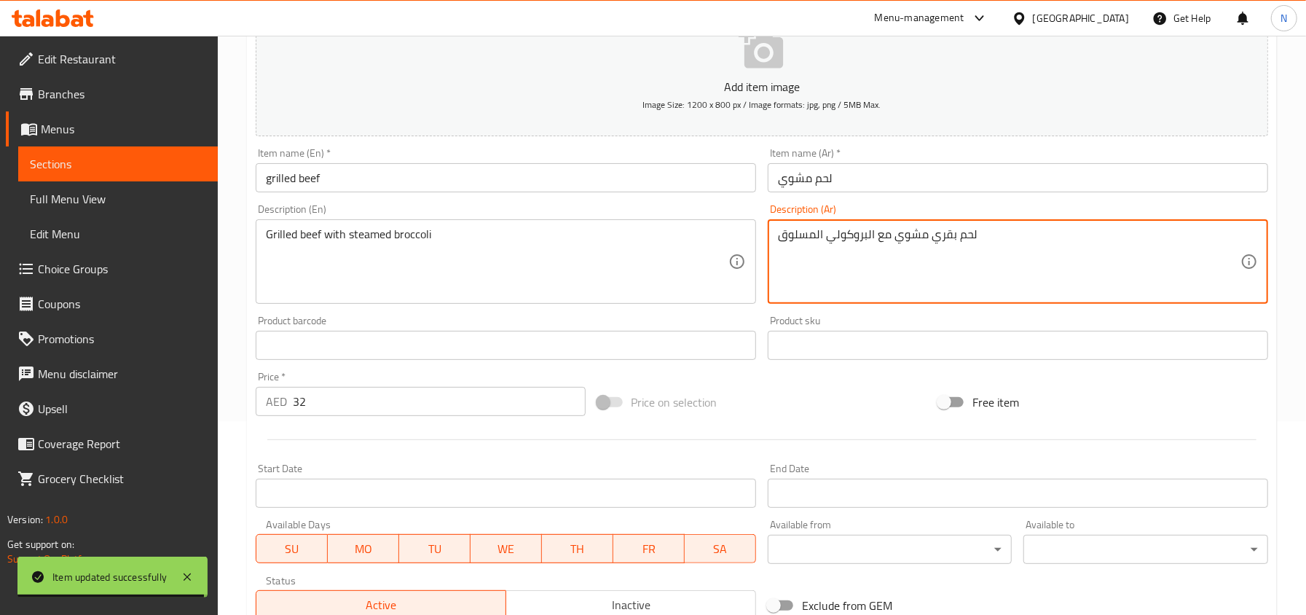
drag, startPoint x: 874, startPoint y: 237, endPoint x: 768, endPoint y: 232, distance: 106.5
paste textarea "روكولي علي البخار"
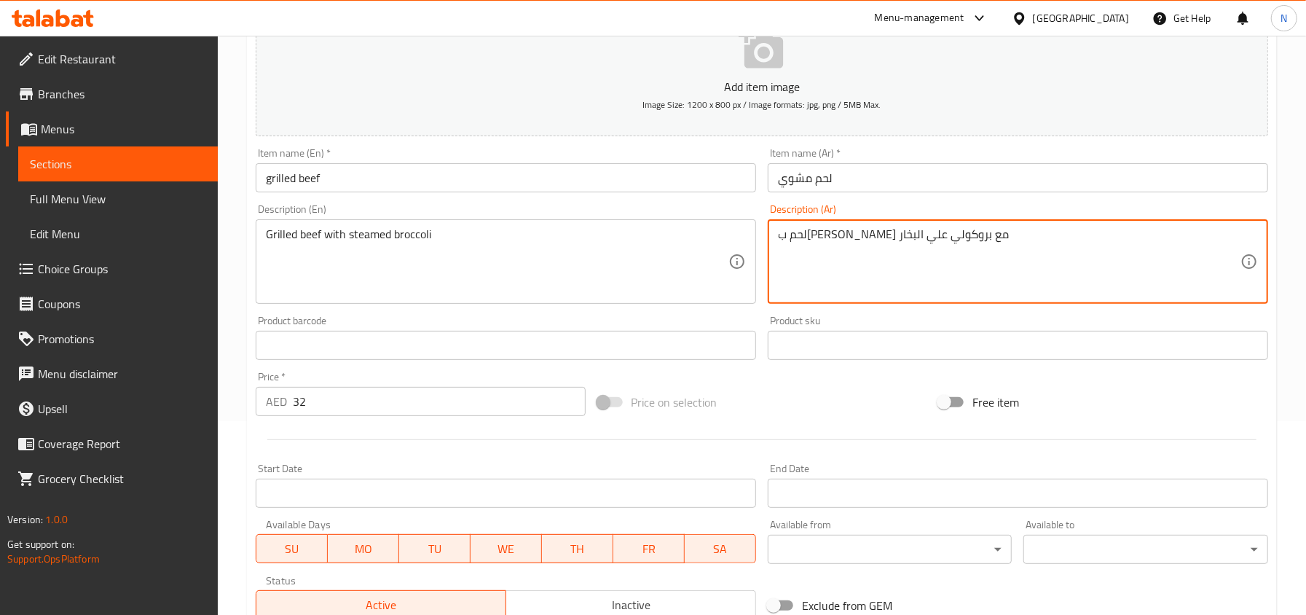
type textarea "لحم ب[PERSON_NAME] مع بروكولي علي البخار"
click at [925, 172] on input "لحم مشوي" at bounding box center [1018, 177] width 501 height 29
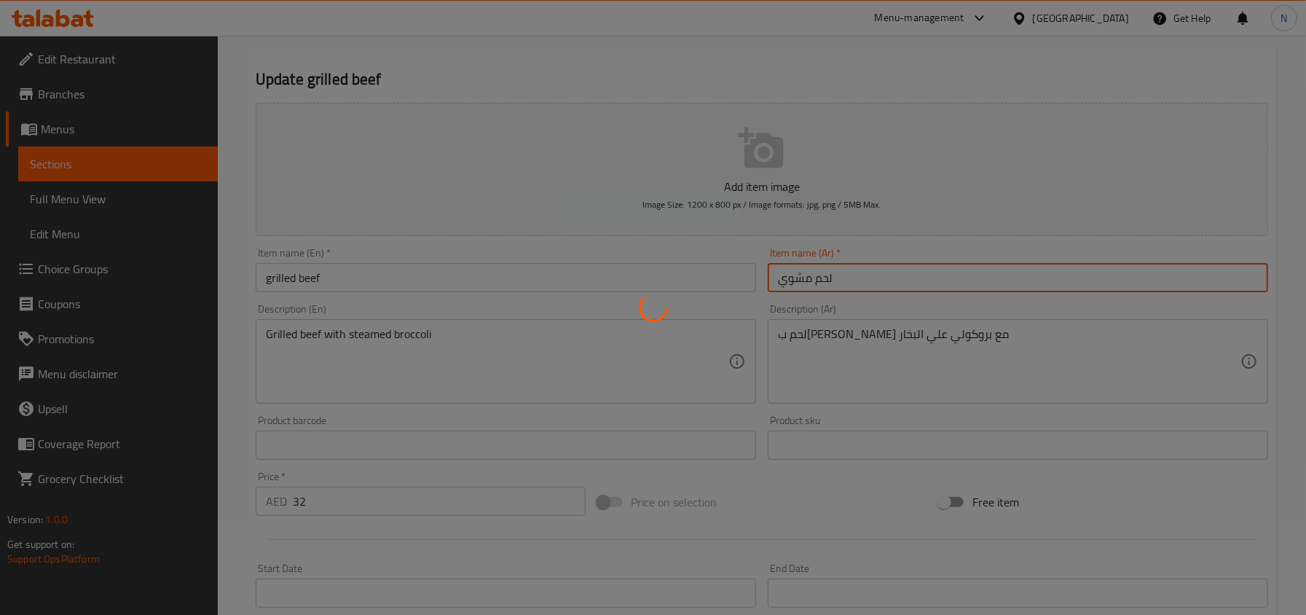
scroll to position [0, 0]
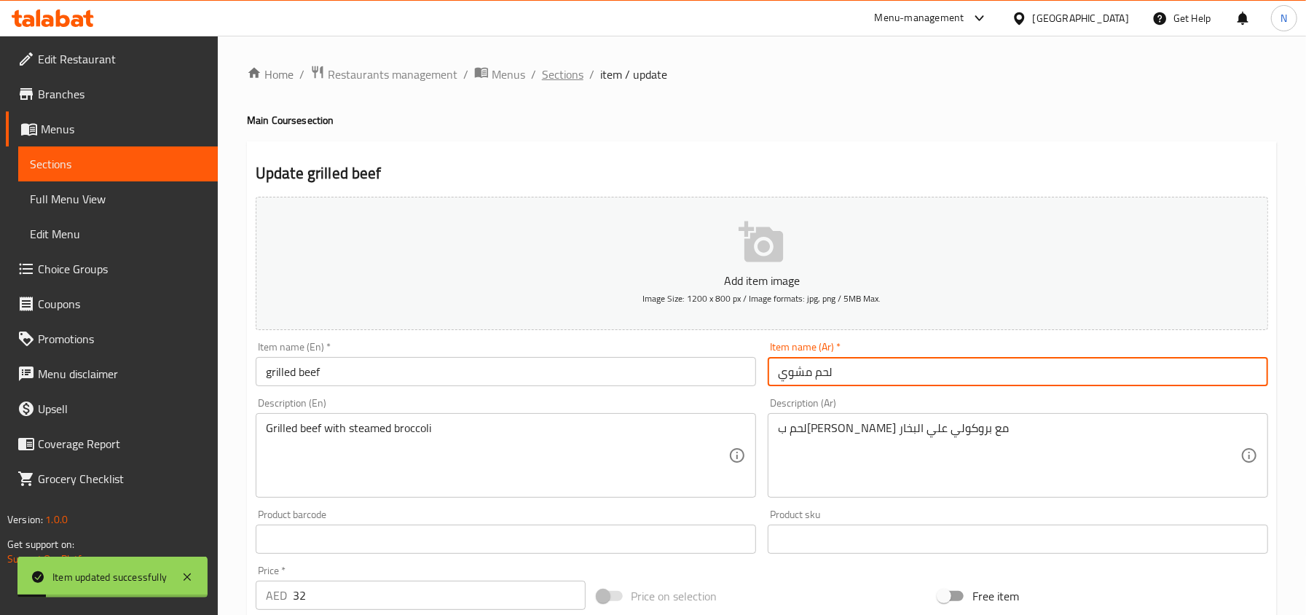
click at [569, 77] on span "Sections" at bounding box center [563, 74] width 42 height 17
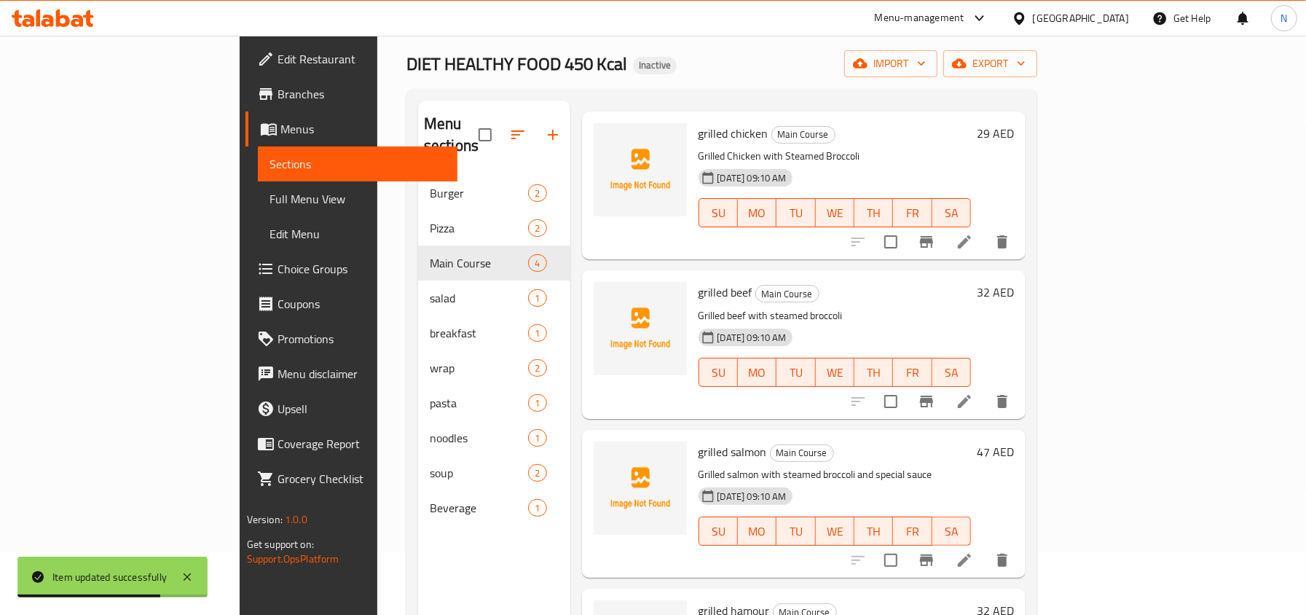
scroll to position [97, 0]
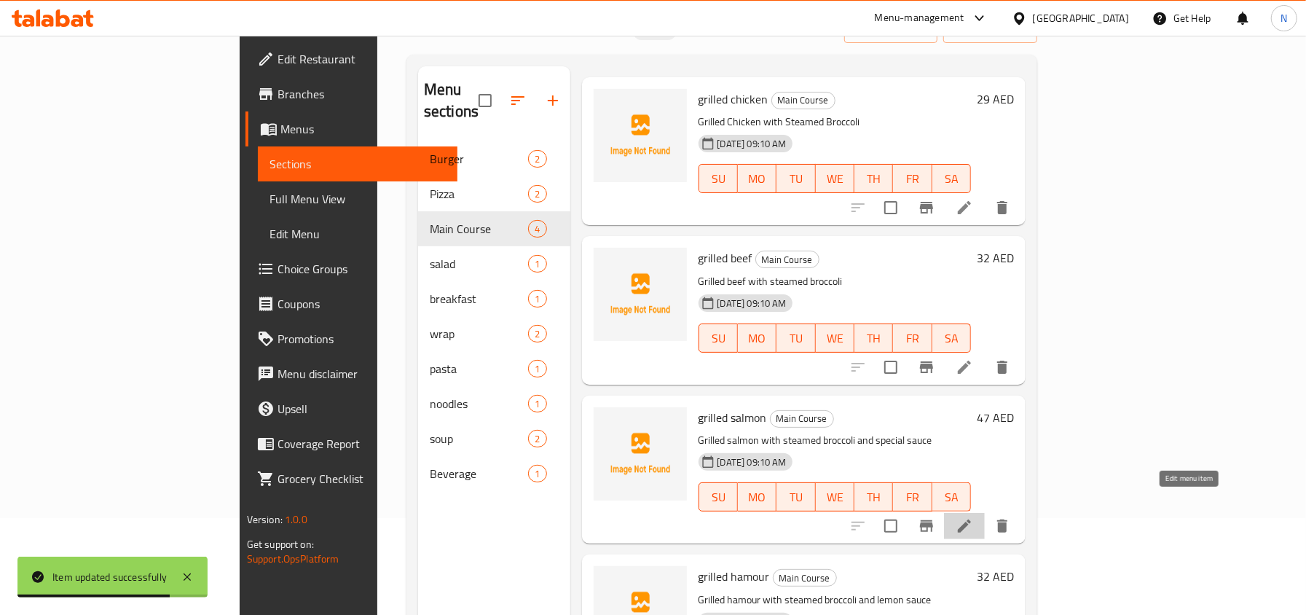
click at [973, 517] on icon at bounding box center [964, 525] width 17 height 17
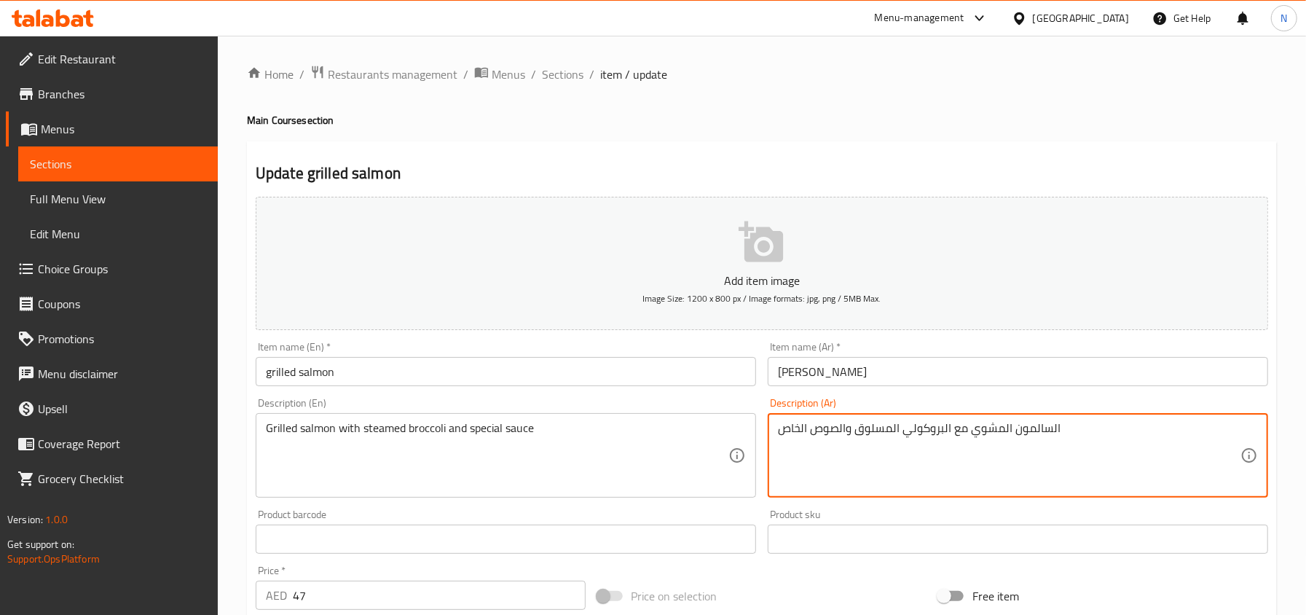
drag, startPoint x: 899, startPoint y: 423, endPoint x: 855, endPoint y: 427, distance: 44.6
click at [855, 427] on textarea "السالمون المشوي مع البروكولي المسلوق والصوص الخاص" at bounding box center [1009, 455] width 463 height 69
type textarea "السالمون المشوي مع البروكولي علي البخار والصوص الخاص"
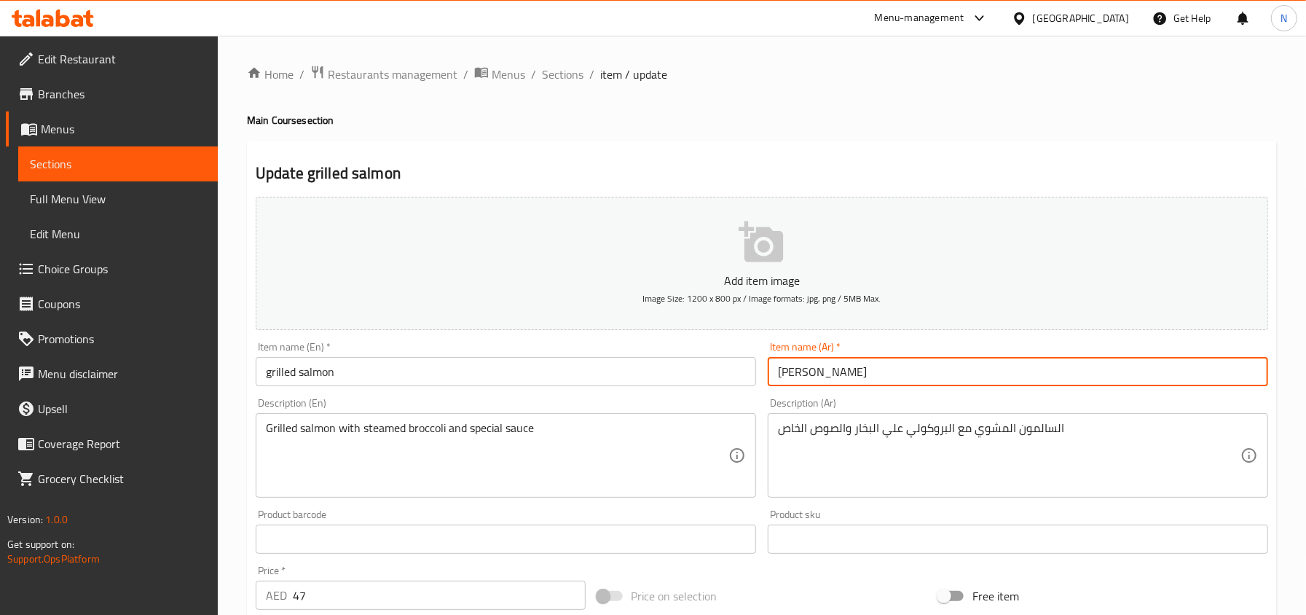
click at [853, 386] on input "[PERSON_NAME]" at bounding box center [1018, 371] width 501 height 29
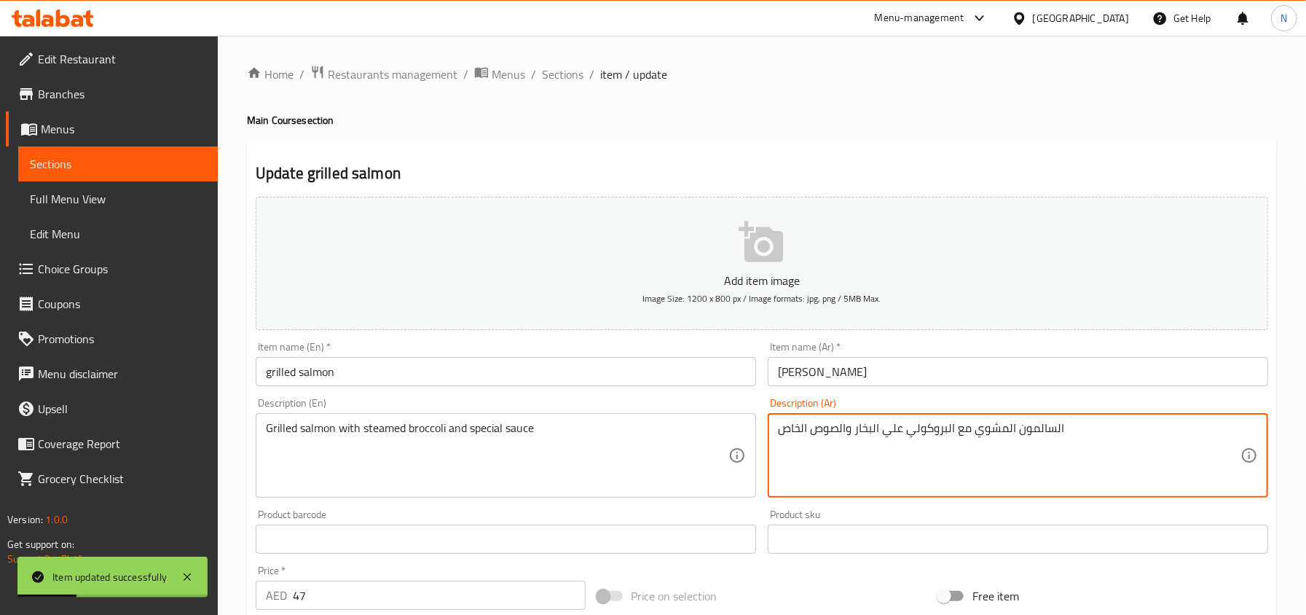
drag, startPoint x: 956, startPoint y: 430, endPoint x: 855, endPoint y: 430, distance: 100.6
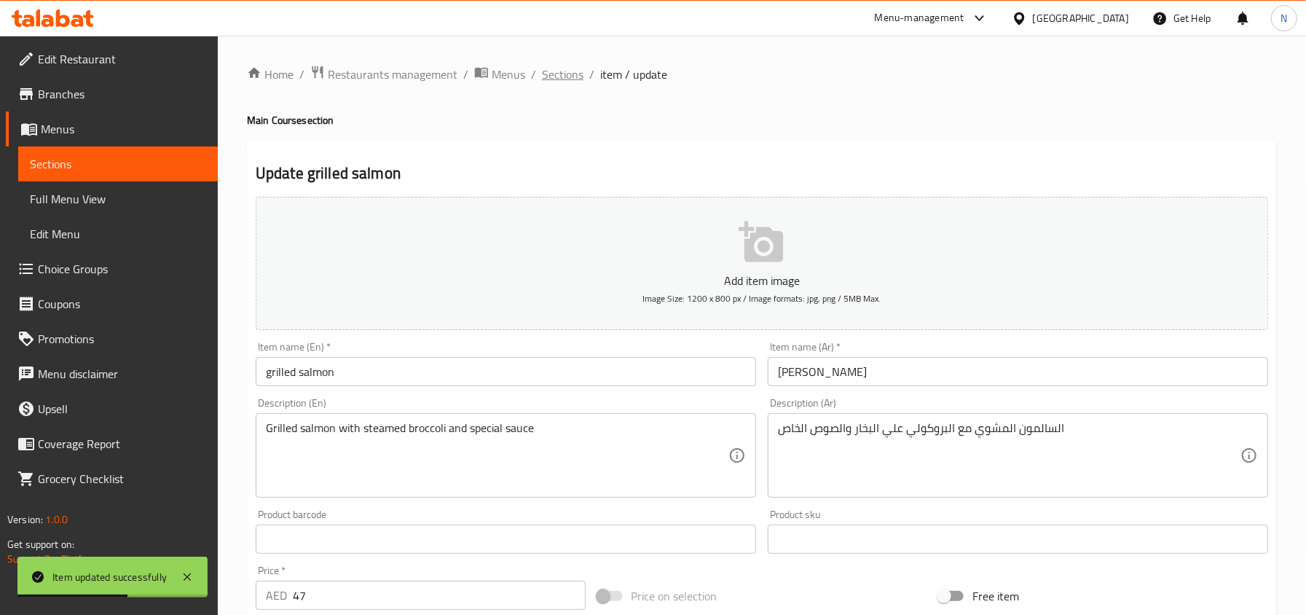
click at [573, 79] on span "Sections" at bounding box center [563, 74] width 42 height 17
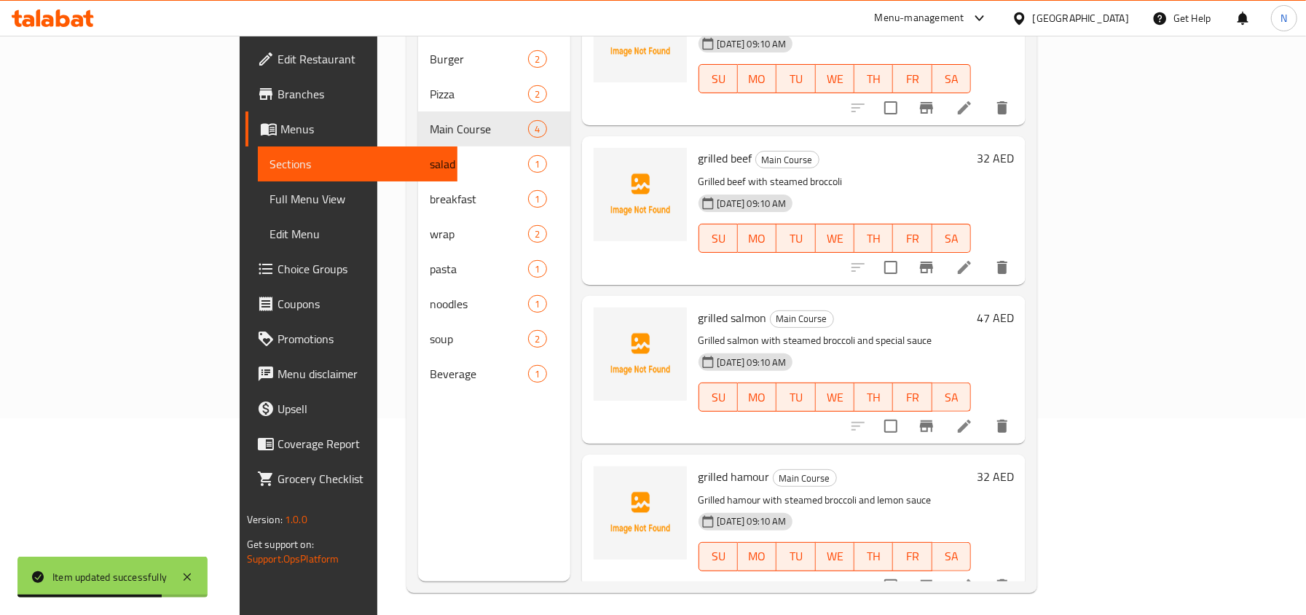
scroll to position [205, 0]
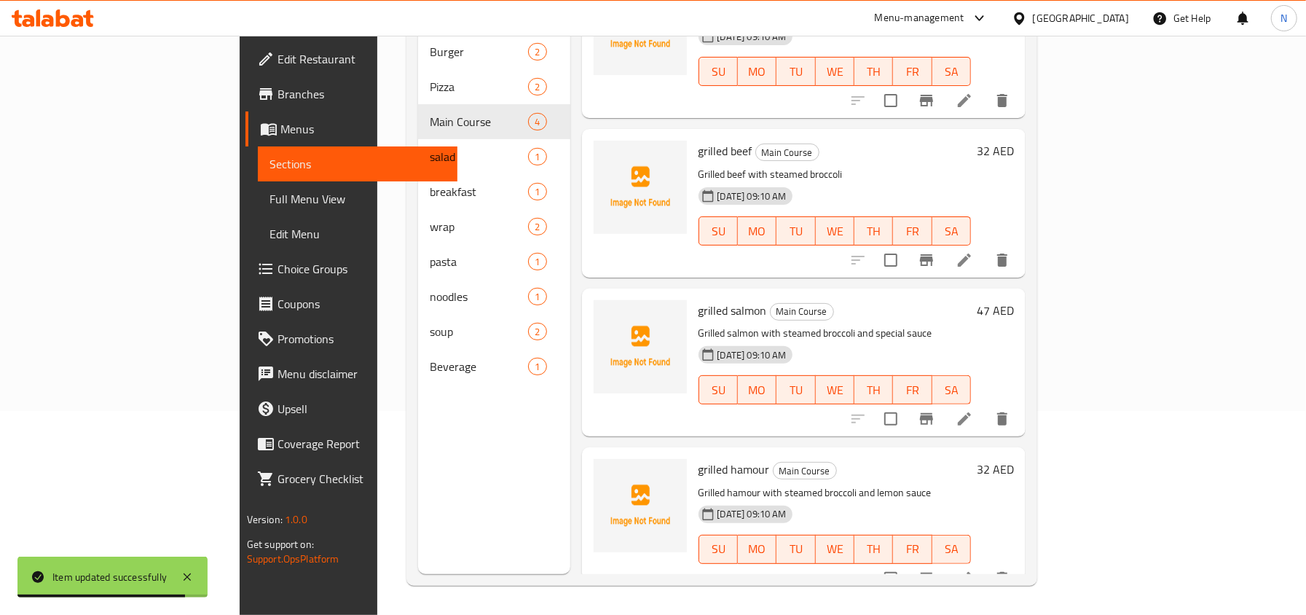
click at [985, 565] on li at bounding box center [964, 578] width 41 height 26
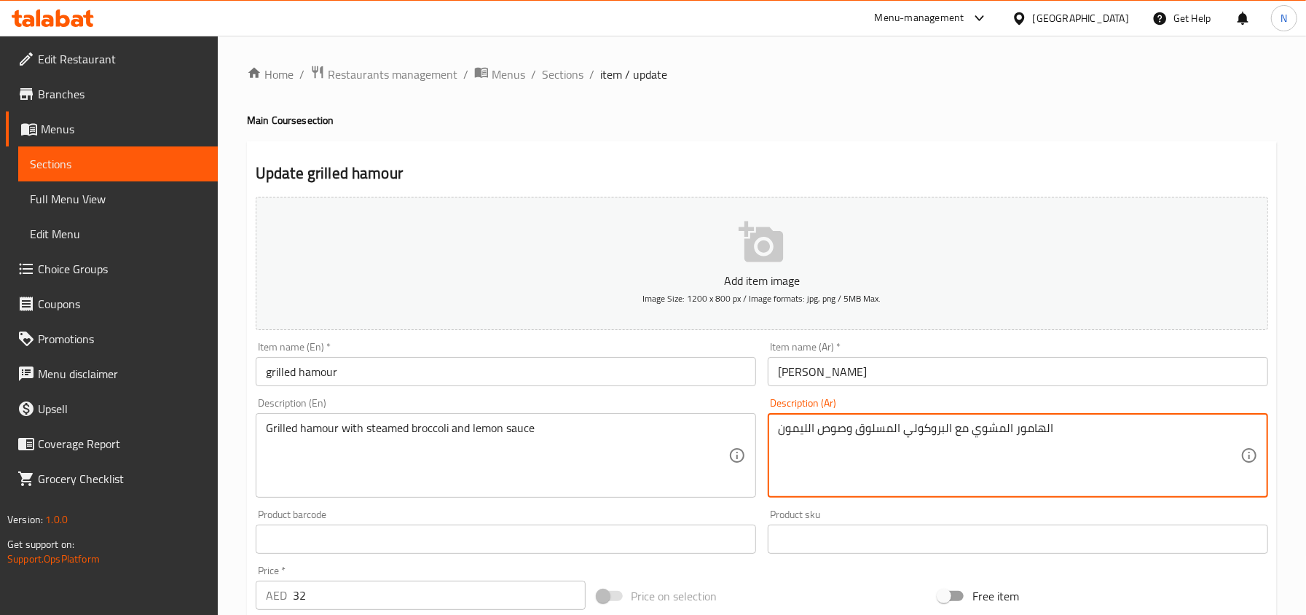
click at [949, 423] on textarea "الهامور المشوي مع البروكولي المسلوق وصوص الليمون" at bounding box center [1009, 455] width 463 height 69
click at [950, 423] on textarea "الهامور المشوي مع البروكولي المسلوق وصوص الليمون" at bounding box center [1009, 455] width 463 height 69
drag, startPoint x: 950, startPoint y: 423, endPoint x: 855, endPoint y: 431, distance: 95.1
click at [855, 431] on textarea "الهامور المشوي مع البروكولي المسلوق وصوص الليمون" at bounding box center [1009, 455] width 463 height 69
paste textarea "البروكولي علي البخار"
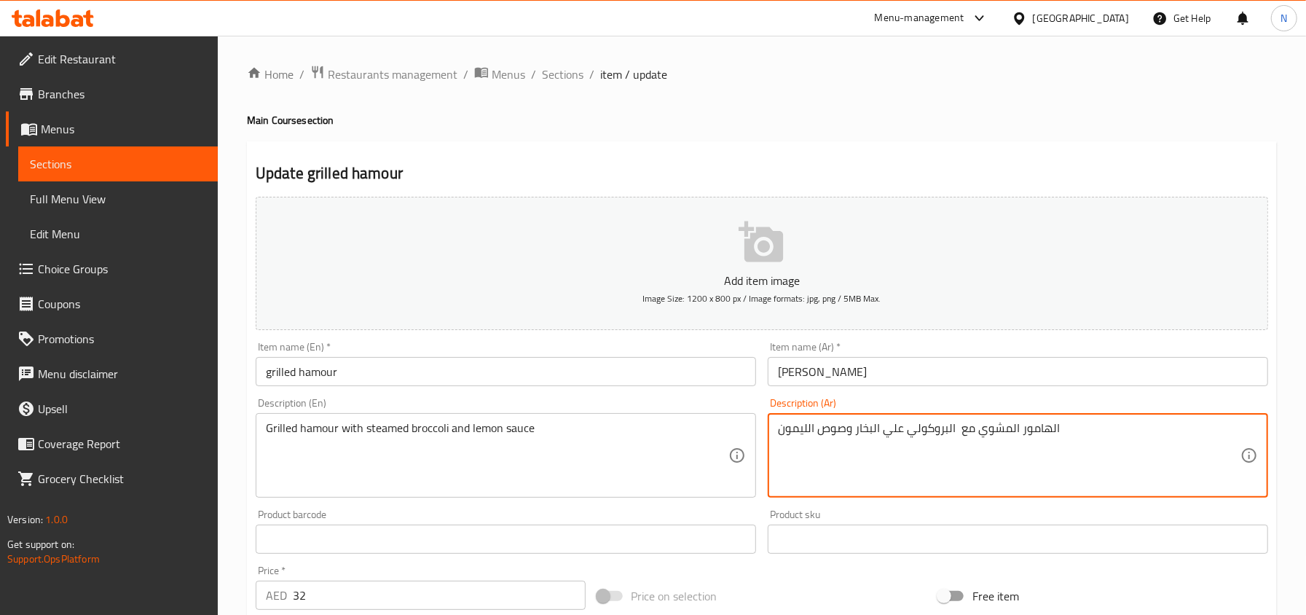
paste textarea "البروكولي علي البخار"
type textarea "الهامور المشوي مع البروكولي علي البخار وصوص الليمون"
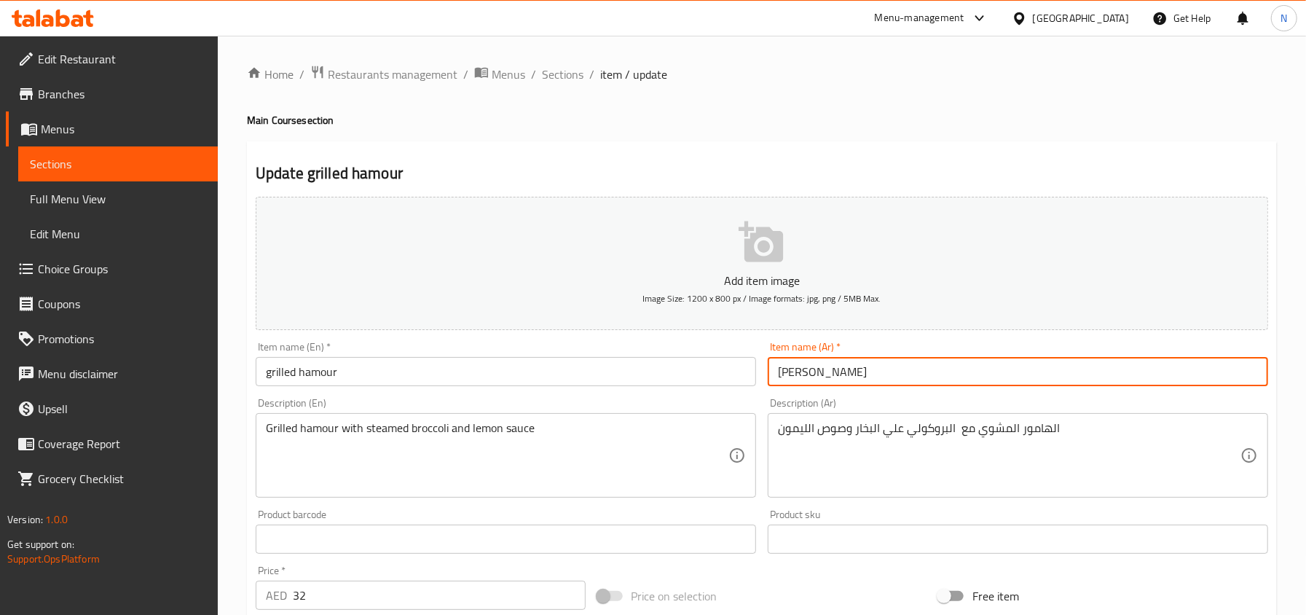
click at [928, 368] on input "[PERSON_NAME]" at bounding box center [1018, 371] width 501 height 29
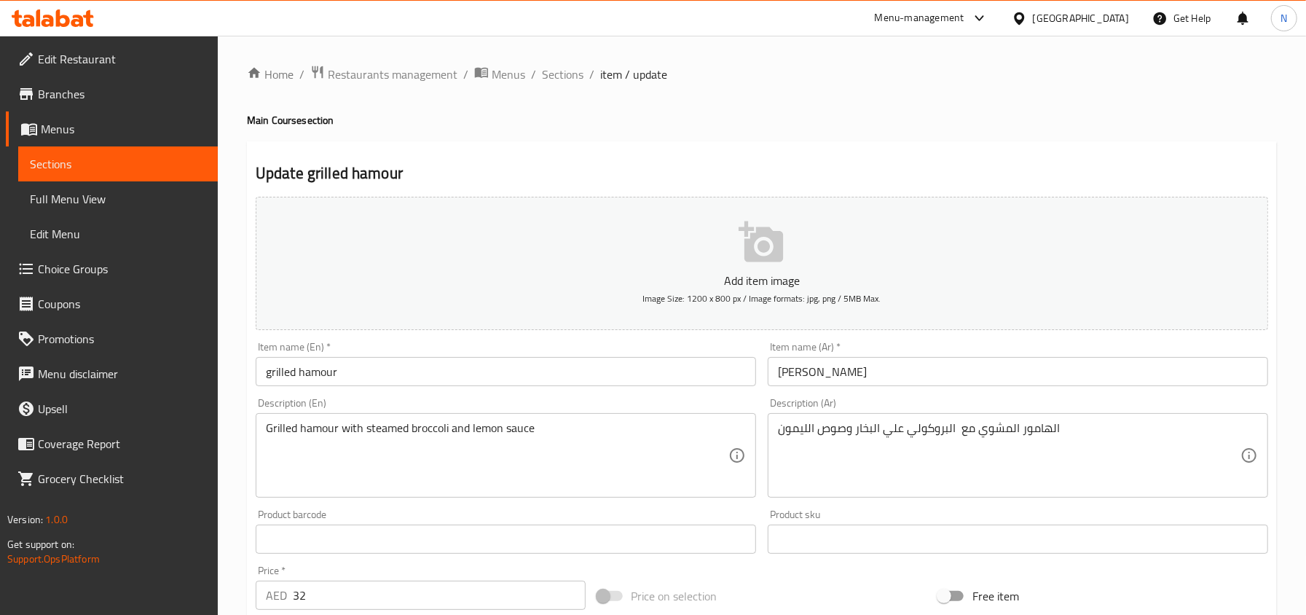
click at [525, 385] on input "grilled hamour" at bounding box center [506, 371] width 501 height 29
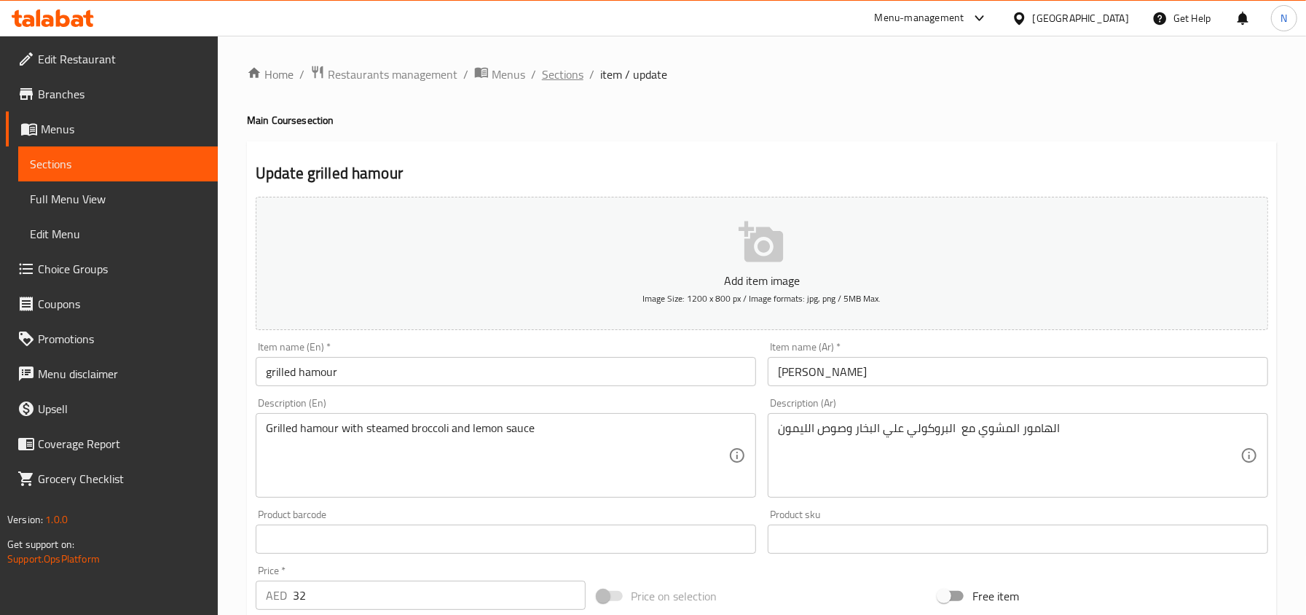
click at [558, 71] on span "Sections" at bounding box center [563, 74] width 42 height 17
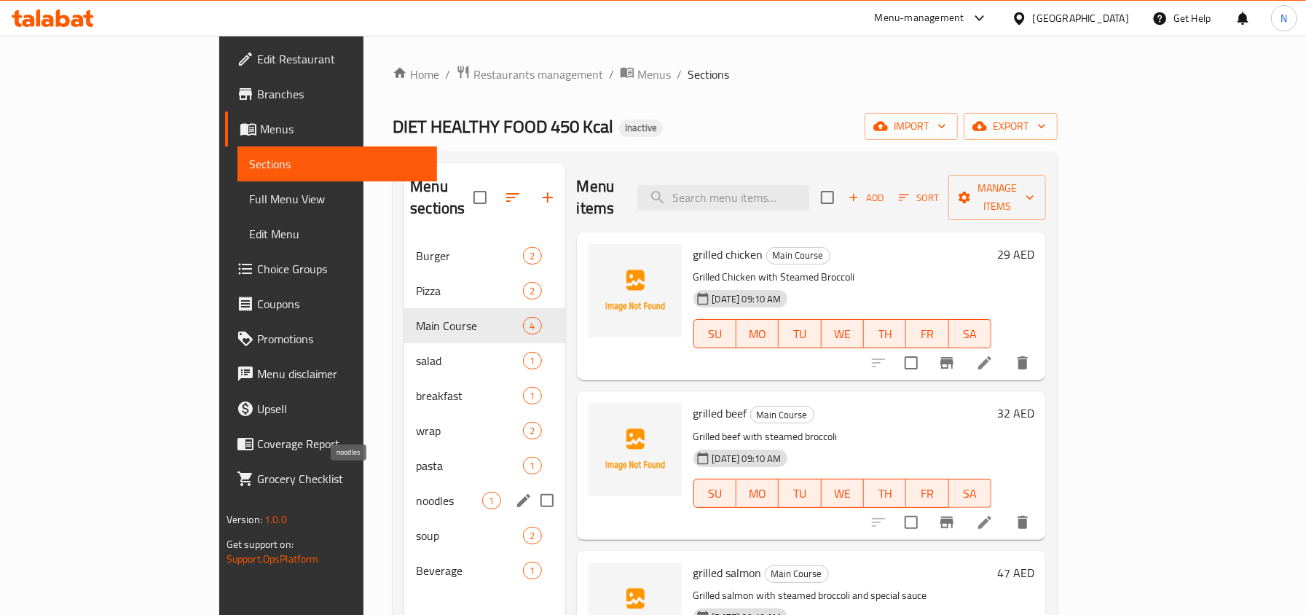
click at [416, 492] on span "noodles" at bounding box center [449, 500] width 66 height 17
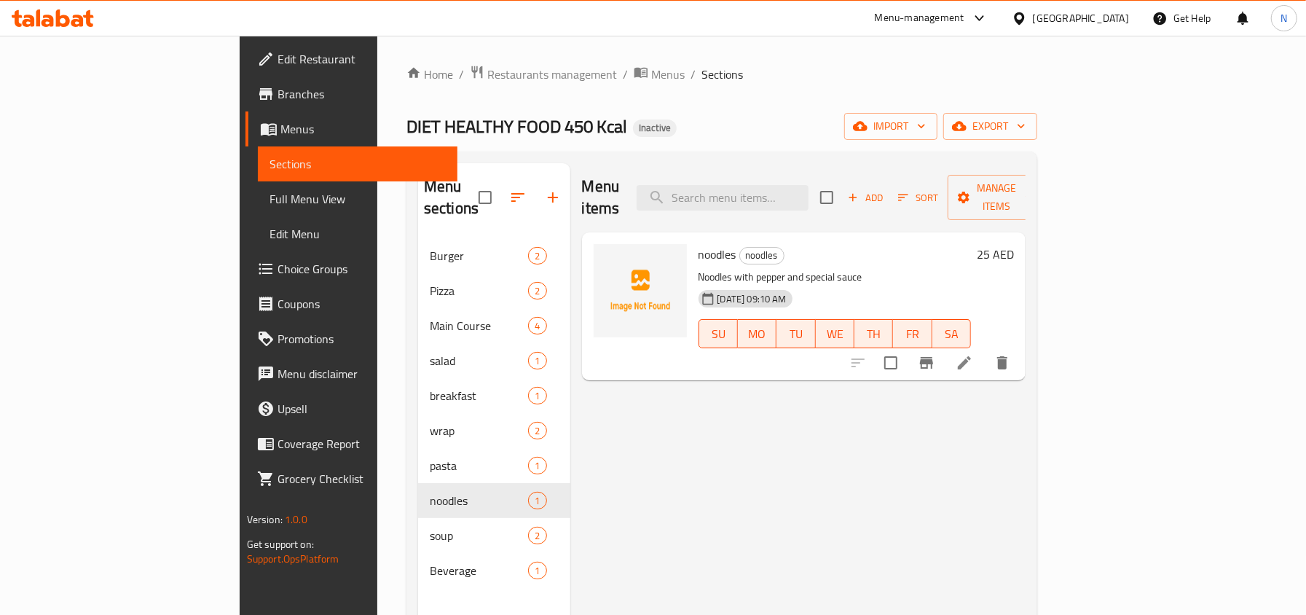
click at [985, 350] on li at bounding box center [964, 363] width 41 height 26
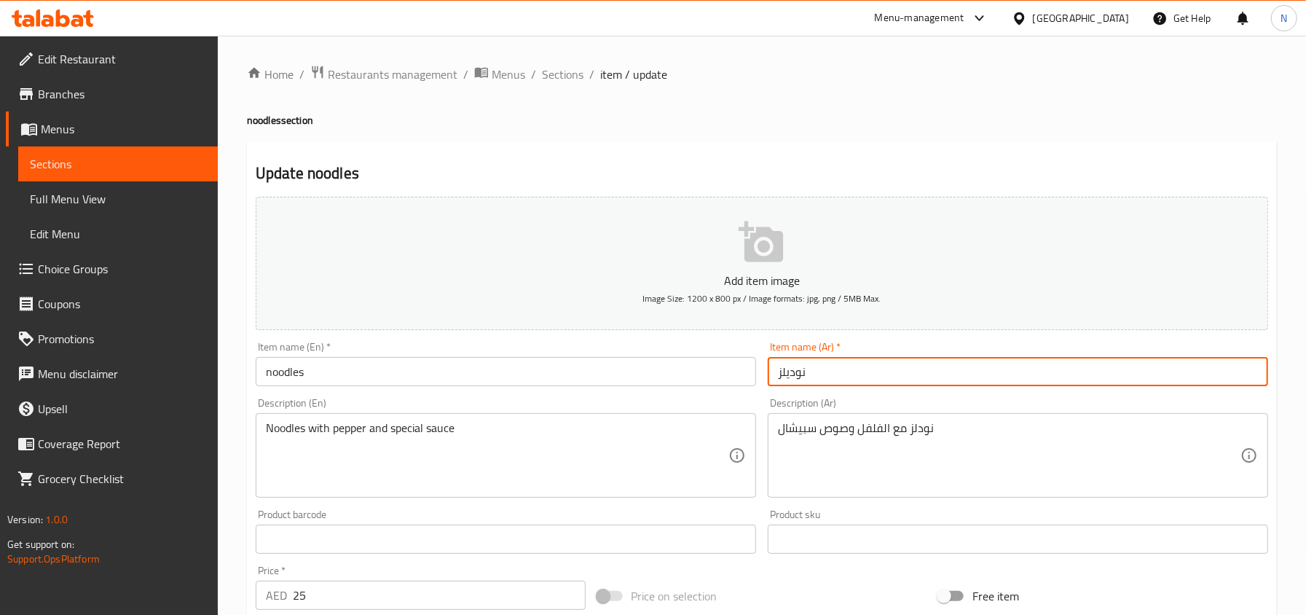
click at [785, 379] on input "نوديلز" at bounding box center [1018, 371] width 501 height 29
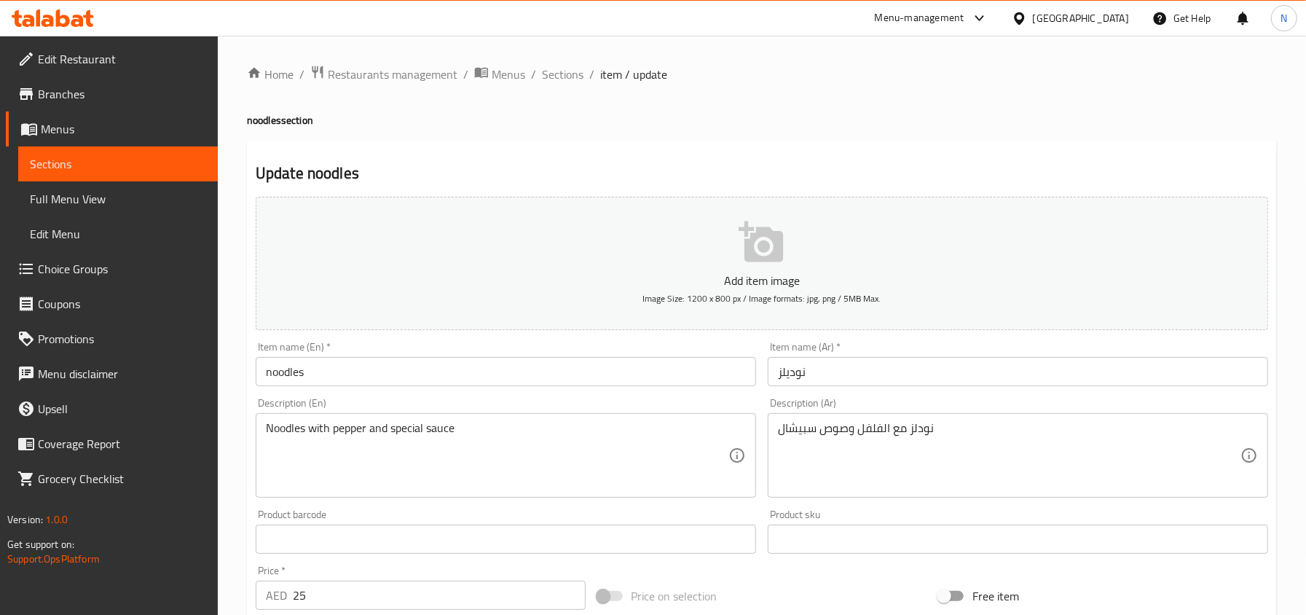
click at [818, 374] on input "نوديلز" at bounding box center [1018, 371] width 501 height 29
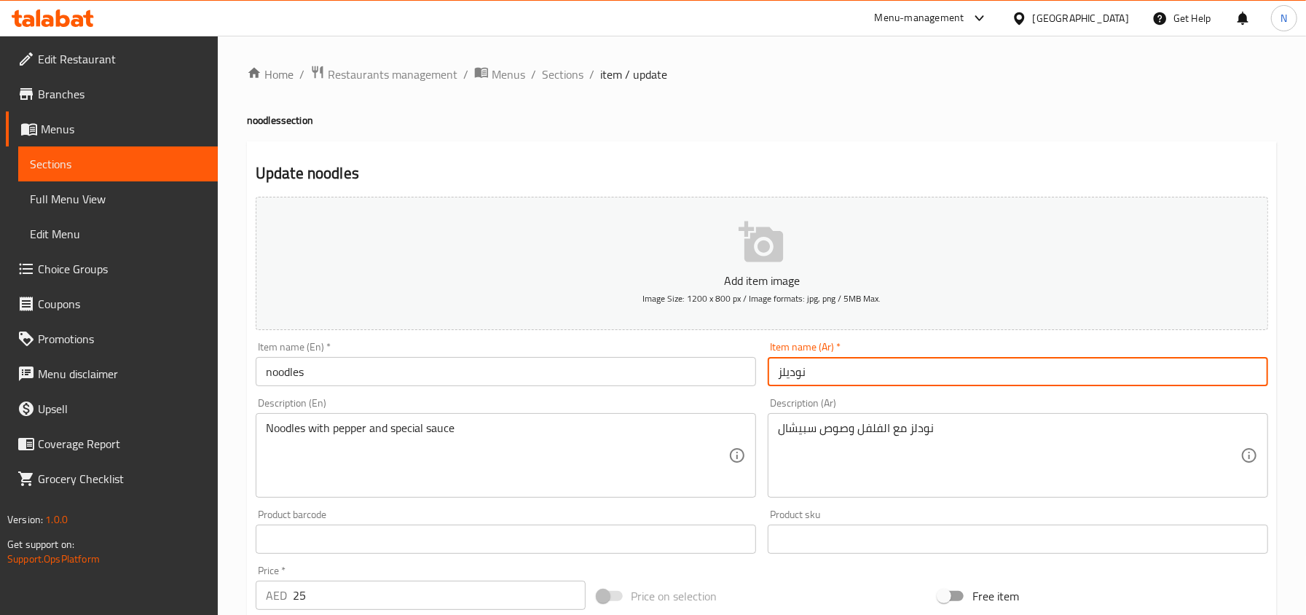
click at [818, 374] on input "نوديلز" at bounding box center [1018, 371] width 501 height 29
click at [794, 375] on input "نوديلز" at bounding box center [1018, 371] width 501 height 29
click at [788, 370] on input "نوديلز" at bounding box center [1018, 371] width 501 height 29
type input "نودلز"
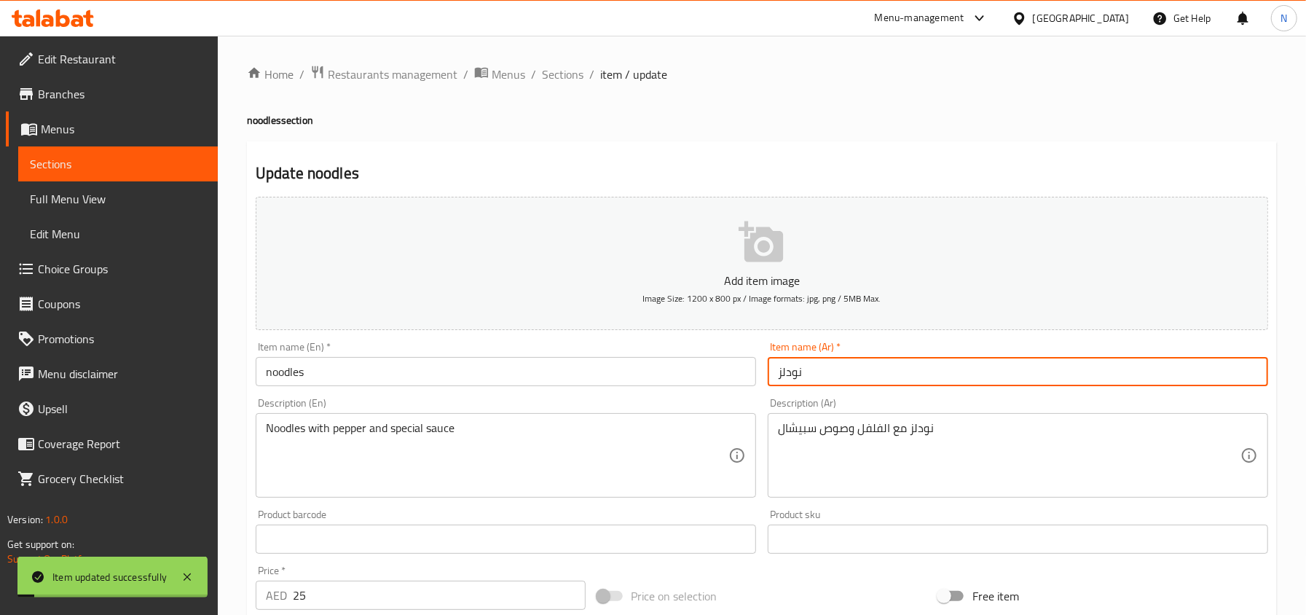
click at [802, 383] on input "نودلز" at bounding box center [1018, 371] width 501 height 29
click at [555, 74] on span "Sections" at bounding box center [563, 74] width 42 height 17
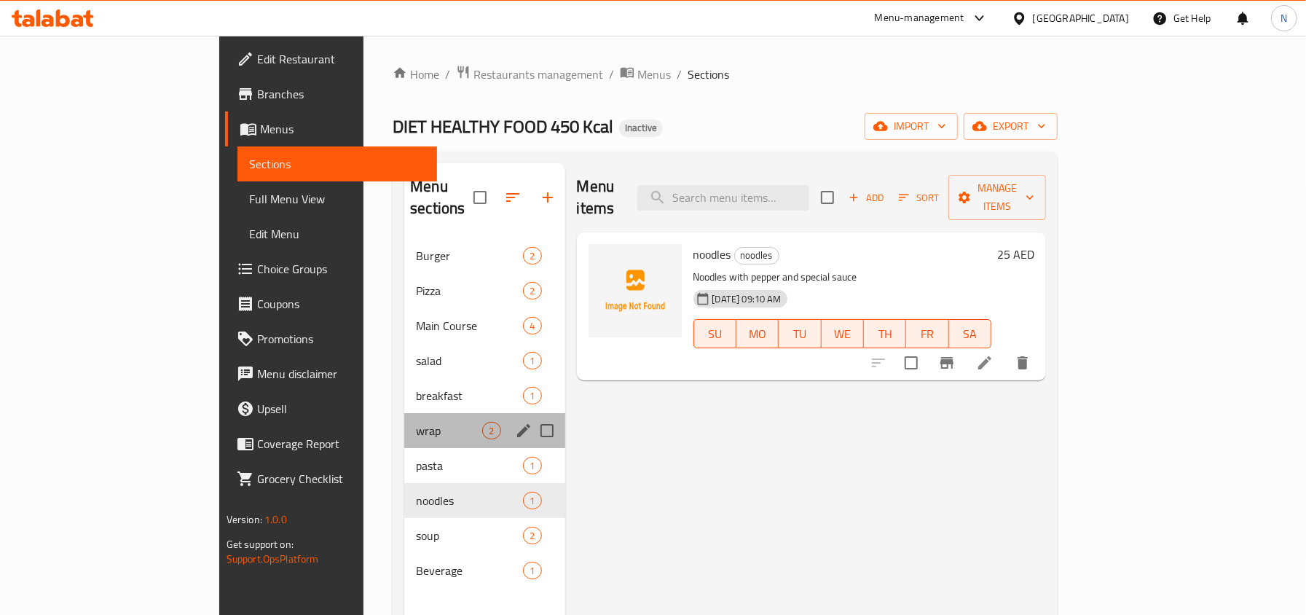
click at [404, 424] on div "wrap 2" at bounding box center [484, 430] width 160 height 35
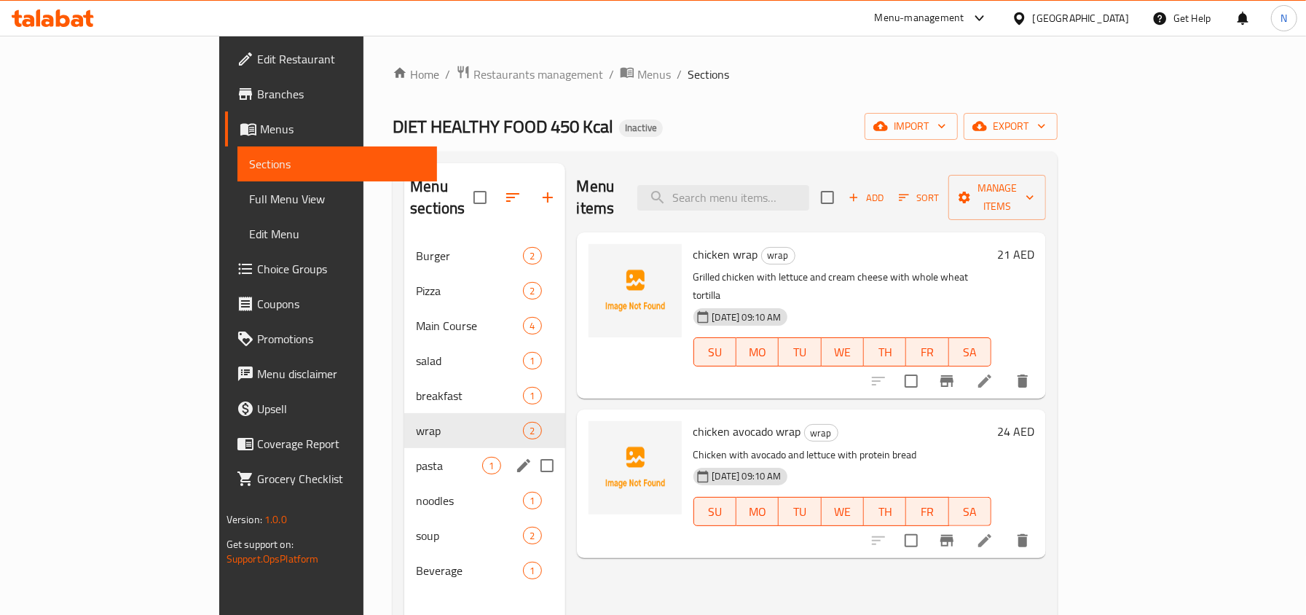
click at [404, 458] on div "pasta 1" at bounding box center [484, 465] width 160 height 35
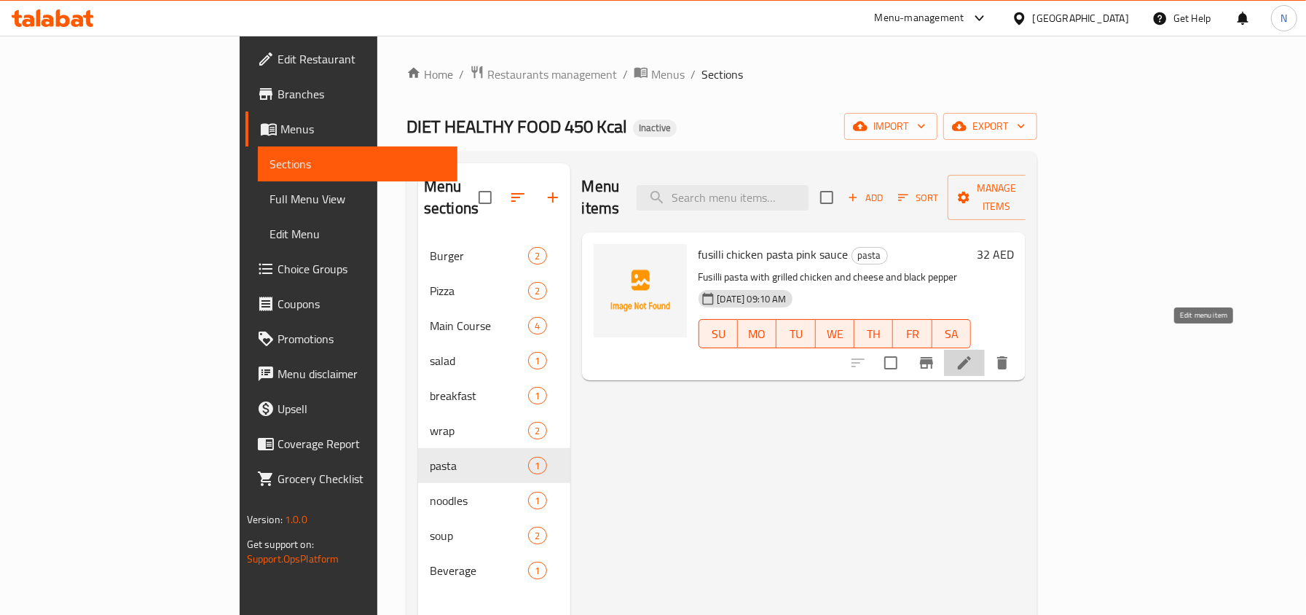
click at [973, 354] on icon at bounding box center [964, 362] width 17 height 17
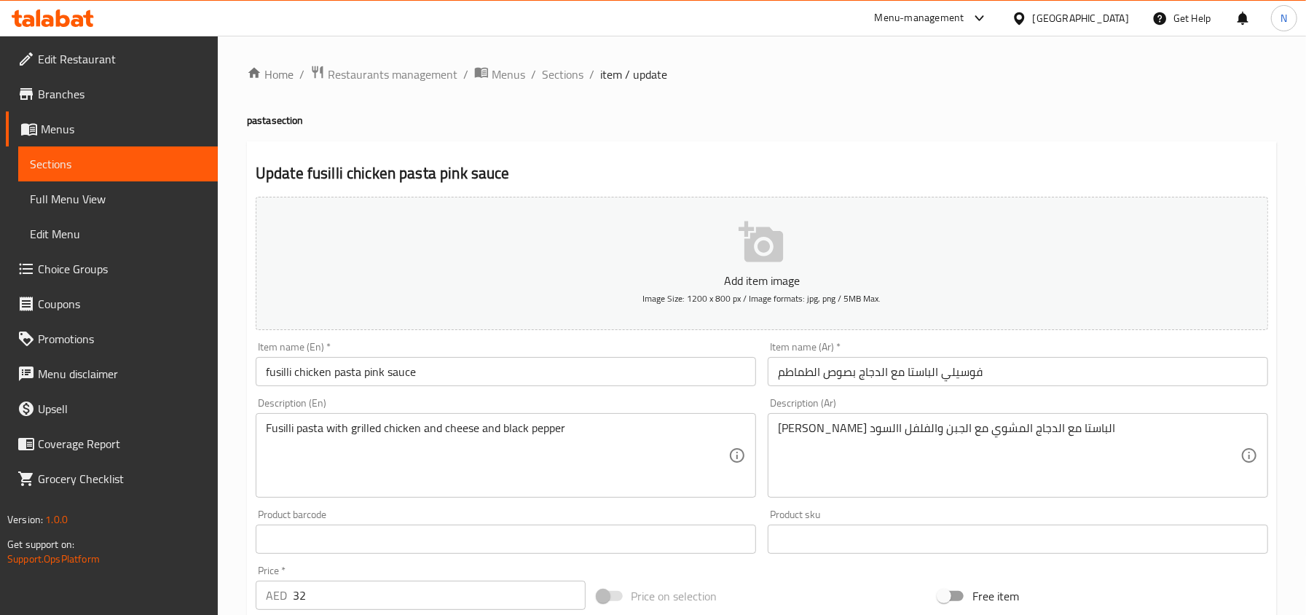
click at [426, 367] on input "fusilli chicken pasta pink sauce" at bounding box center [506, 371] width 501 height 29
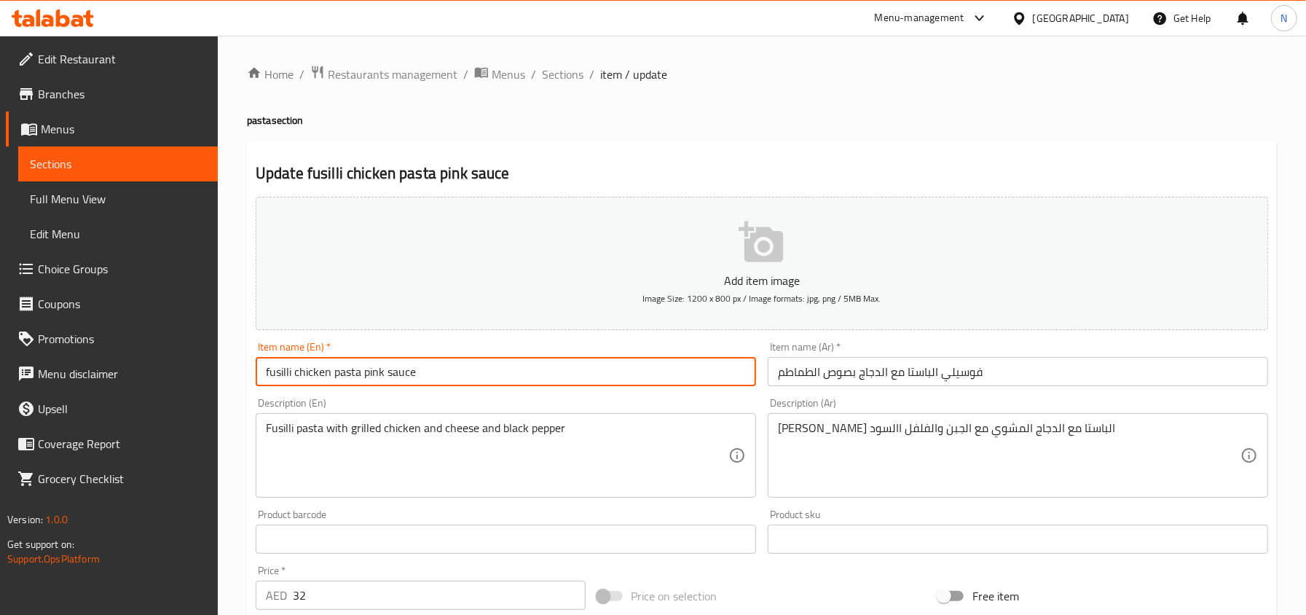
click at [426, 367] on input "fusilli chicken pasta pink sauce" at bounding box center [506, 371] width 501 height 29
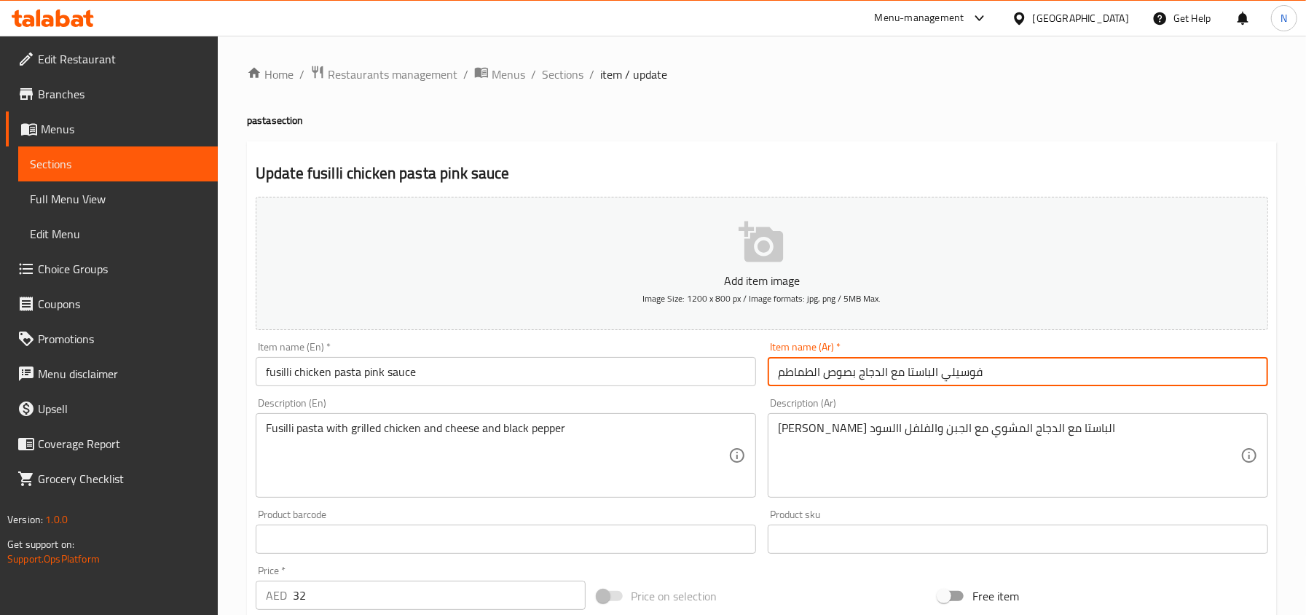
click at [825, 385] on input "فوسيلي الباستا مع الدجاج بصوص الطماطم" at bounding box center [1018, 371] width 501 height 29
paste input "كرونة فوسيلي بالدجاج والصلصة الوردية"
drag, startPoint x: 852, startPoint y: 371, endPoint x: 764, endPoint y: 380, distance: 88.6
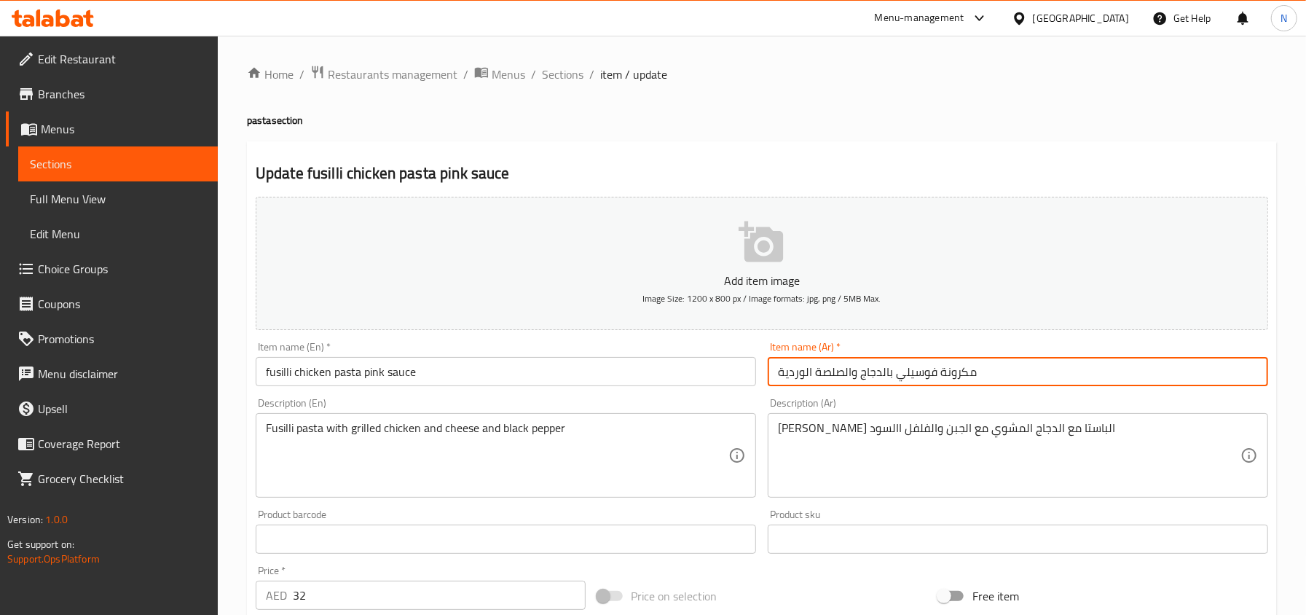
click at [764, 380] on div "Item name (Ar)   * مكرونة فوسيلي بالدجاج والصلصة الوردية Item name (Ar) *" at bounding box center [1018, 364] width 512 height 56
type input "مكرونة فوسيلي بالدجاج وصوص بينك"
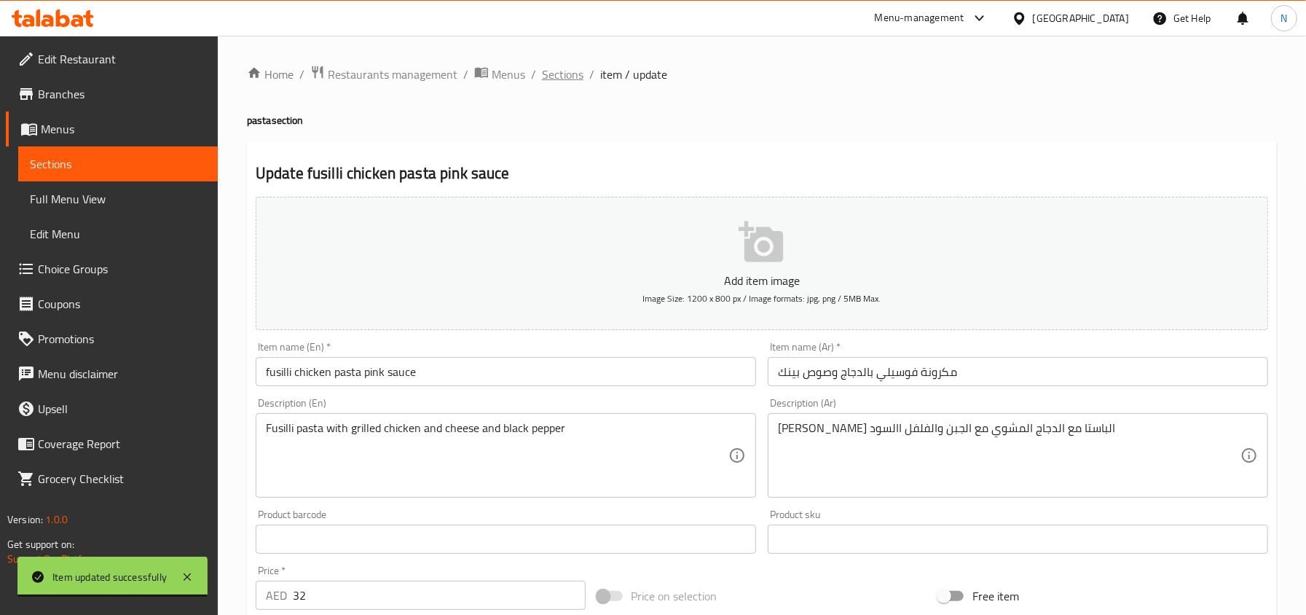
click at [576, 79] on span "Sections" at bounding box center [563, 74] width 42 height 17
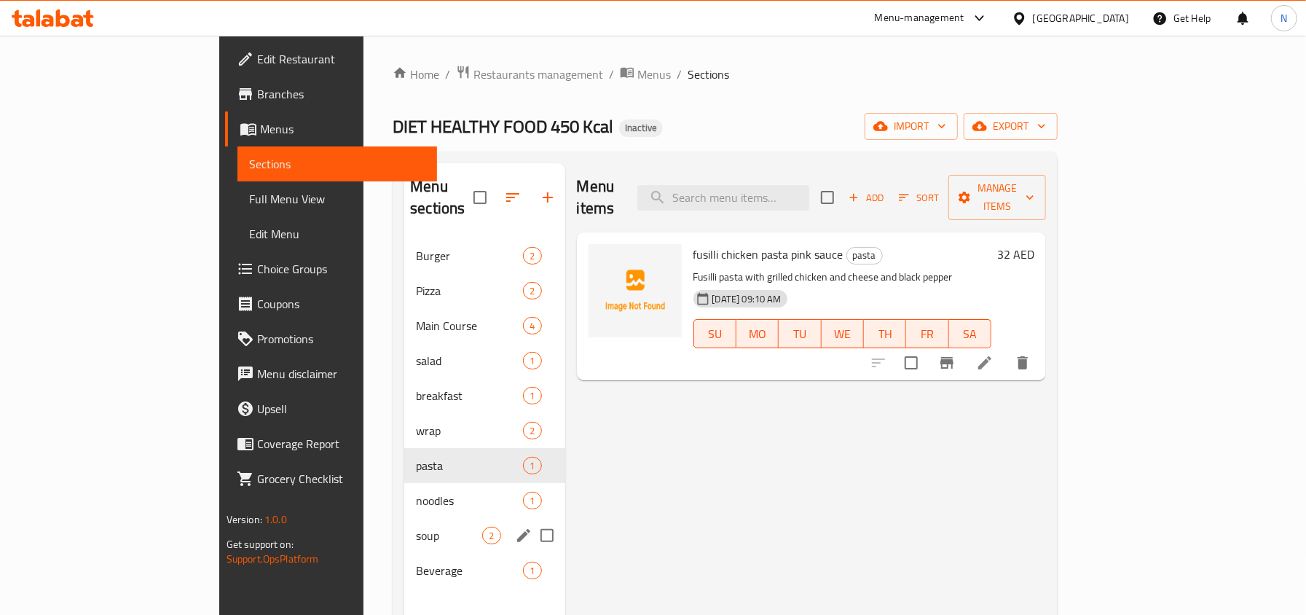
click at [404, 528] on div "soup 2" at bounding box center [484, 535] width 160 height 35
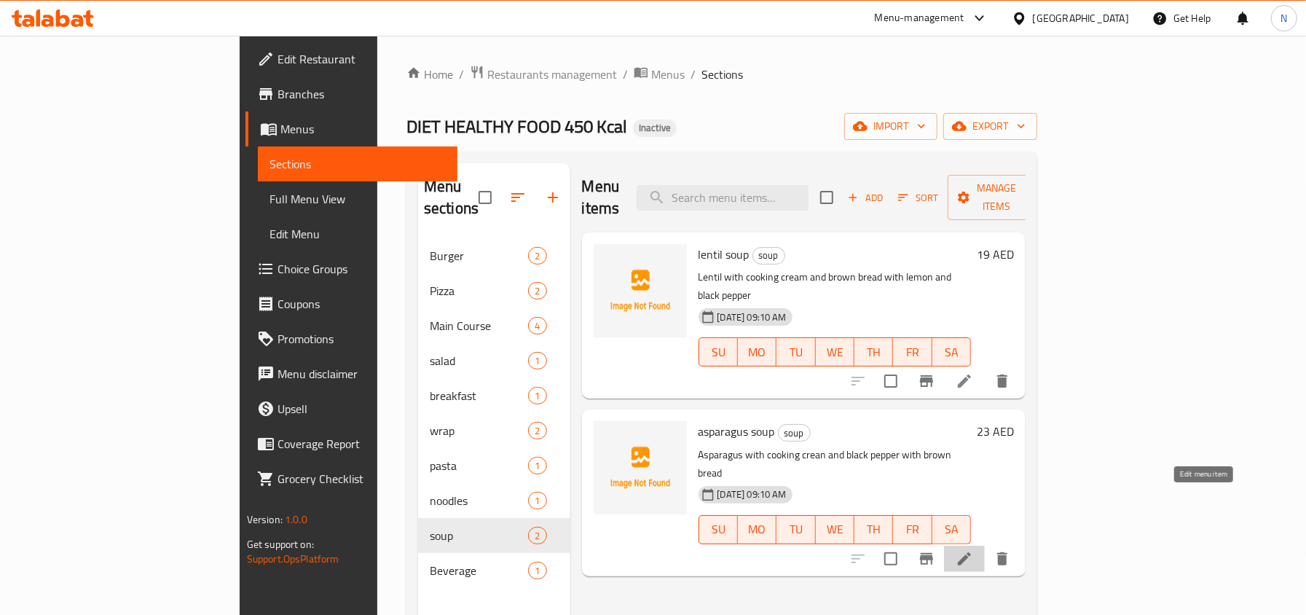
click at [971, 552] on icon at bounding box center [964, 558] width 13 height 13
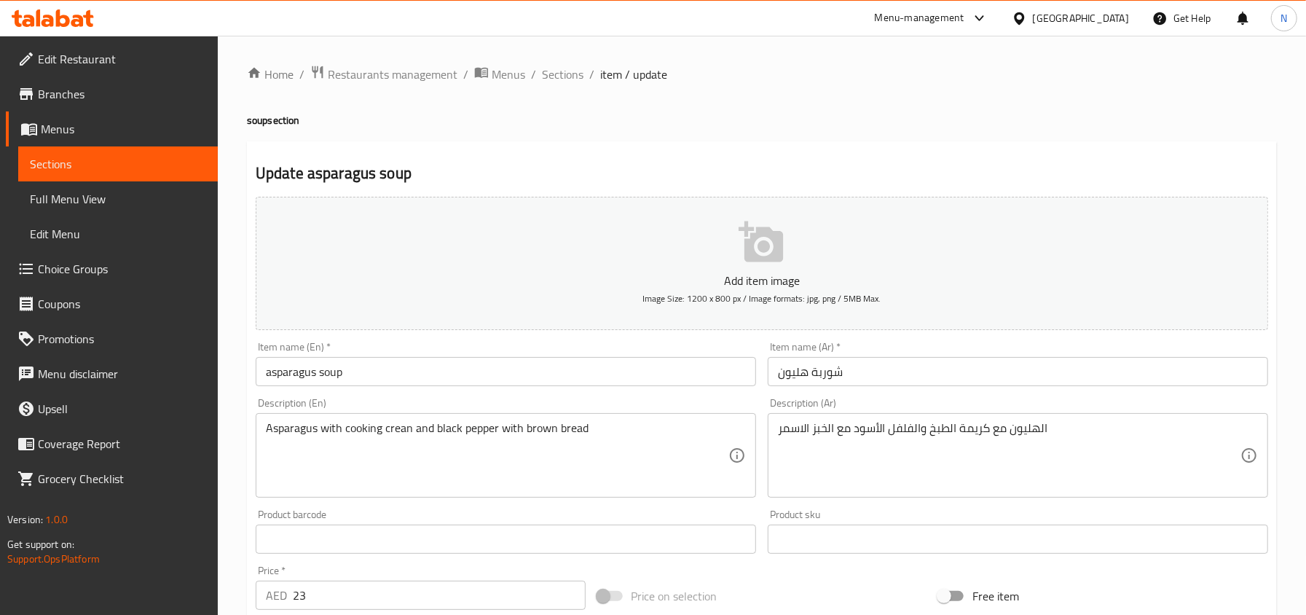
click at [829, 372] on input "شوربة هليون" at bounding box center [1018, 371] width 501 height 29
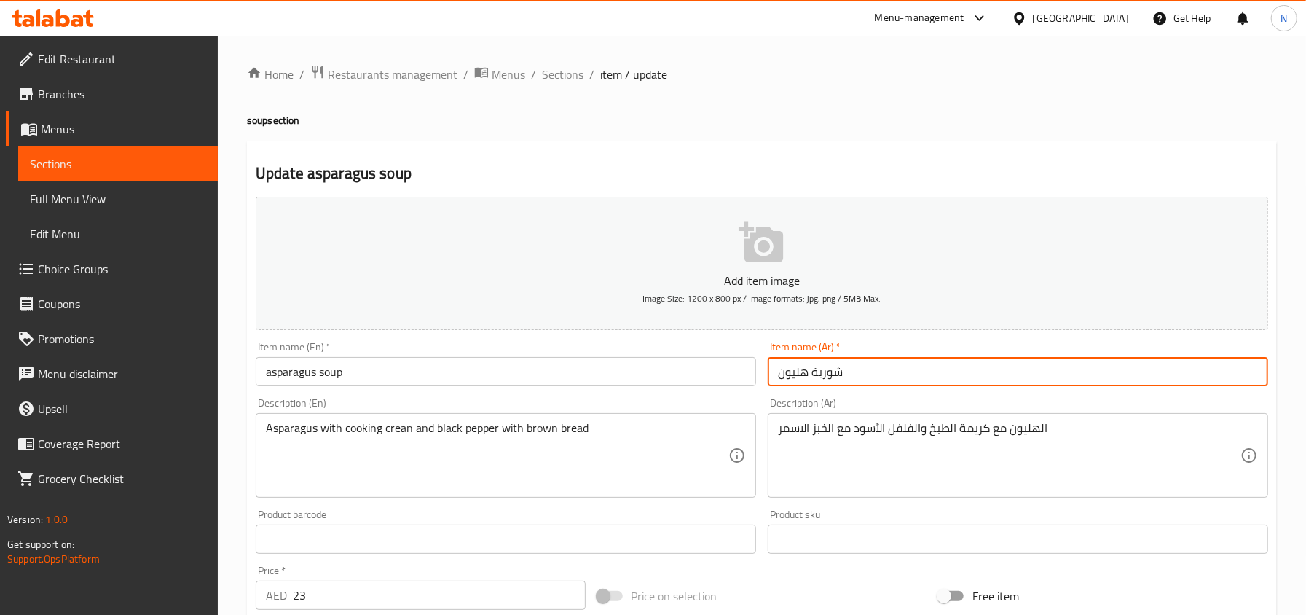
click at [829, 372] on input "شوربة هليون" at bounding box center [1018, 371] width 501 height 29
paste input "الاسبارغوس"
type input "شوربة الاسبارغوس"
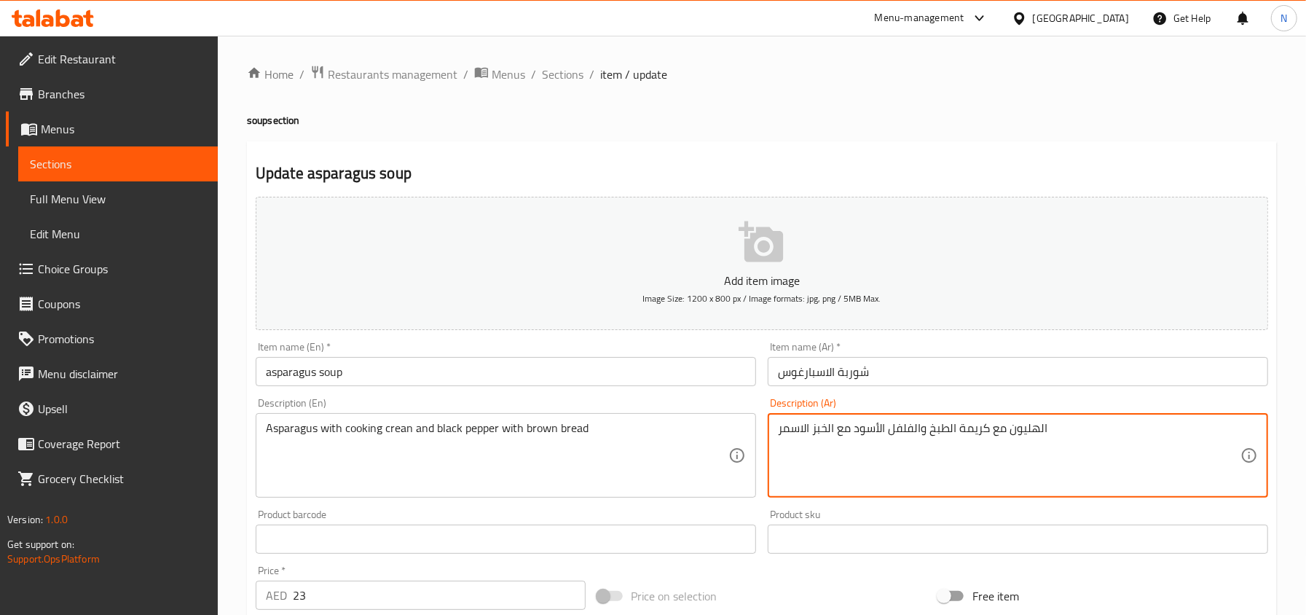
drag, startPoint x: 1017, startPoint y: 426, endPoint x: 1085, endPoint y: 434, distance: 68.2
click at [1032, 438] on textarea "الهليون مع كريمة الطبخ والفلفل الأسود مع الخبز الاسمر" at bounding box center [1009, 455] width 463 height 69
click at [1014, 430] on textarea "الهليون مع كريمة الطبخ والفلفل الأسود مع الخبز الاسمر" at bounding box center [1009, 455] width 463 height 69
drag, startPoint x: 1010, startPoint y: 426, endPoint x: 1073, endPoint y: 433, distance: 63.7
click at [1073, 433] on textarea "الهليون مع كريمة الطبخ والفلفل الأسود مع الخبز الاسمر" at bounding box center [1009, 455] width 463 height 69
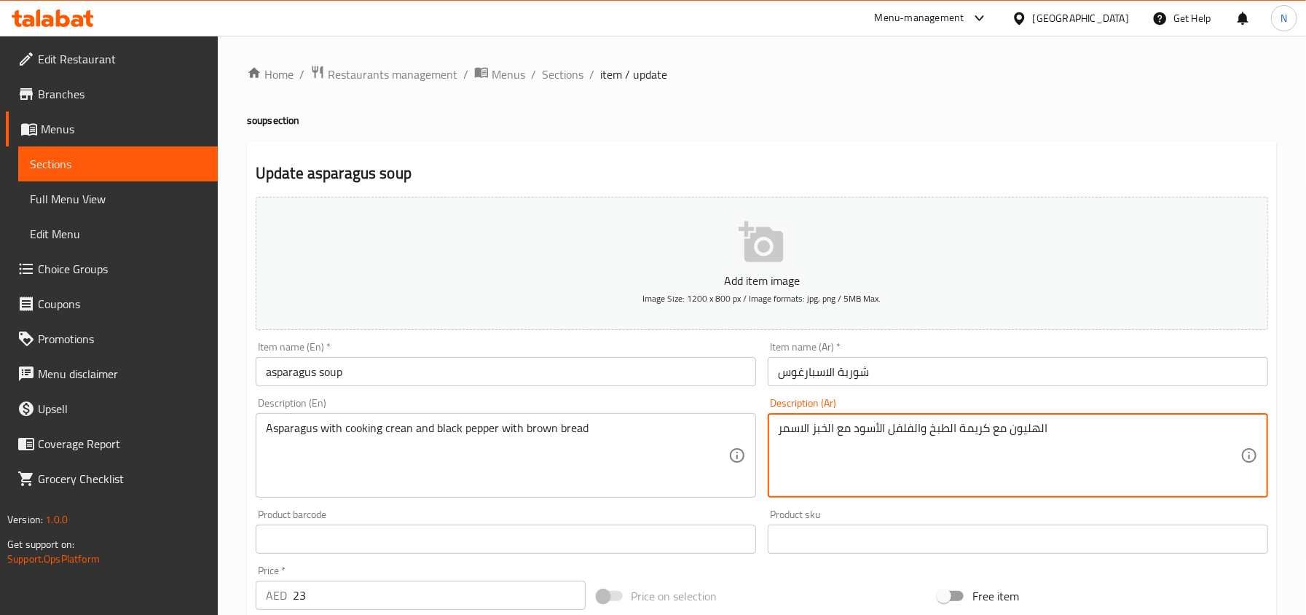
paste textarea "وربة الاسبارغوس"
click at [1064, 428] on textarea "شوربة الاسبارغوس مع كريمة الطبخ والفلفل الأسود مع الخبز الاسمر" at bounding box center [1009, 455] width 463 height 69
click at [1094, 429] on textarea "شوربة الاسبارغوس مع كريمة الطبخ والفلفل الأسود مع الخبز الاسمر" at bounding box center [1009, 455] width 463 height 69
type textarea "شوربة الاسبارغوس مع كريمة الطبخ والفلفل الأسود مع الخبز الاسمر"
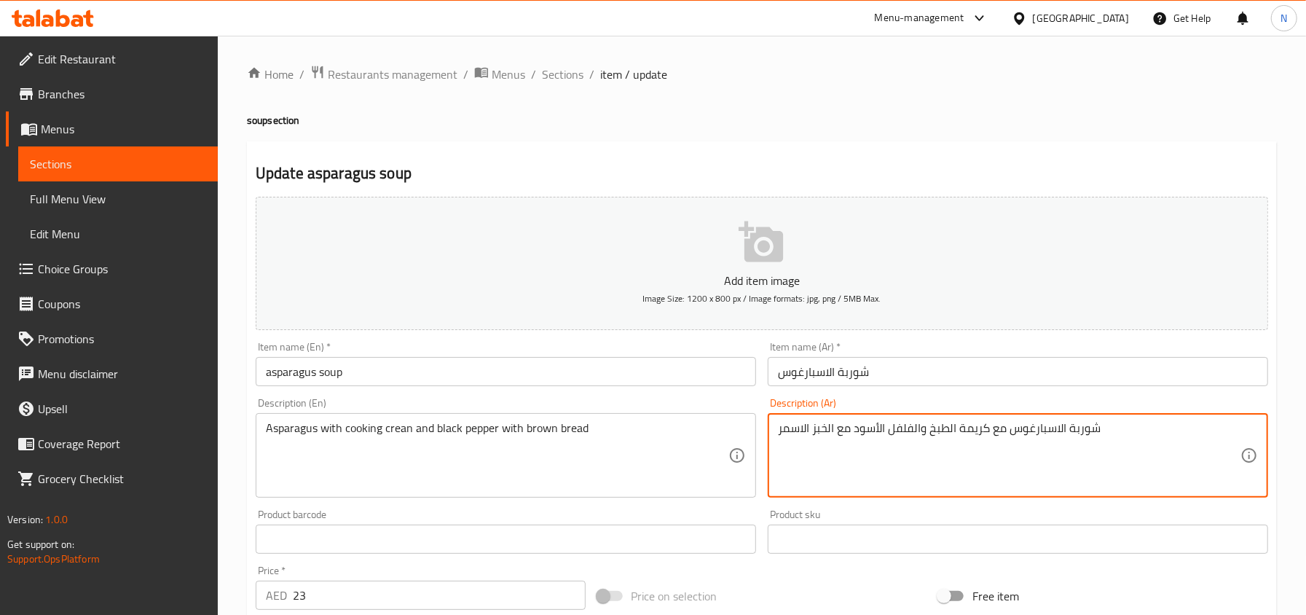
click at [417, 386] on input "asparagus soup" at bounding box center [506, 371] width 501 height 29
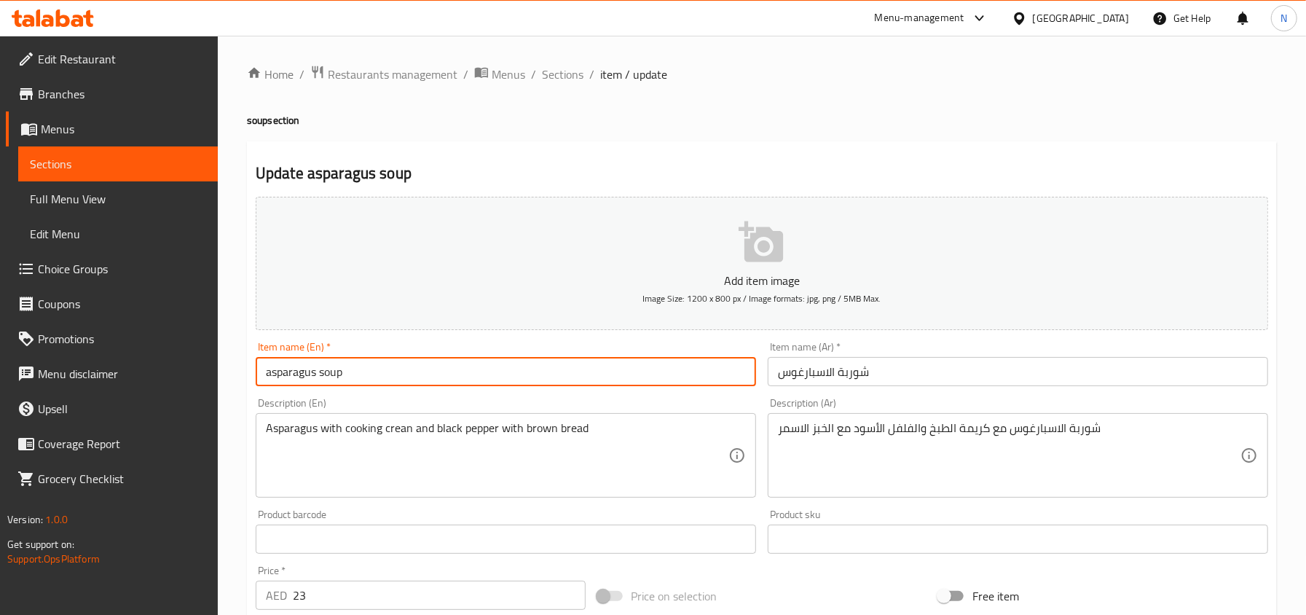
click at [417, 386] on input "asparagus soup" at bounding box center [506, 371] width 501 height 29
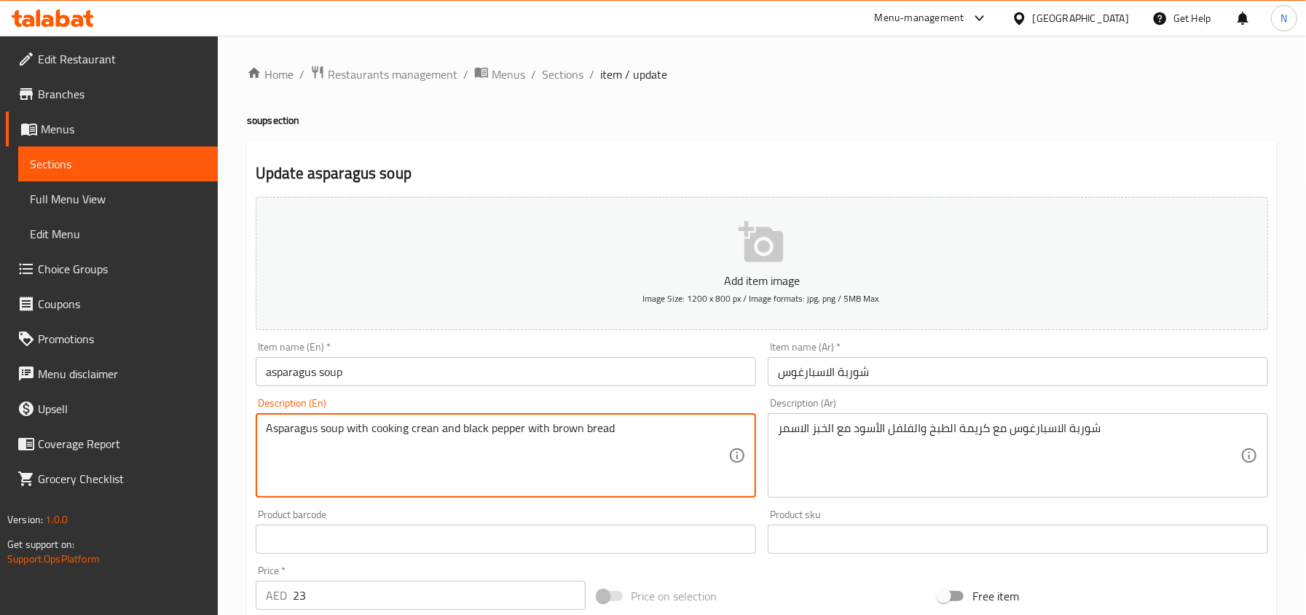
click at [333, 432] on textarea "Asparagus soup with cooking crean and black pepper with brown bread" at bounding box center [497, 455] width 463 height 69
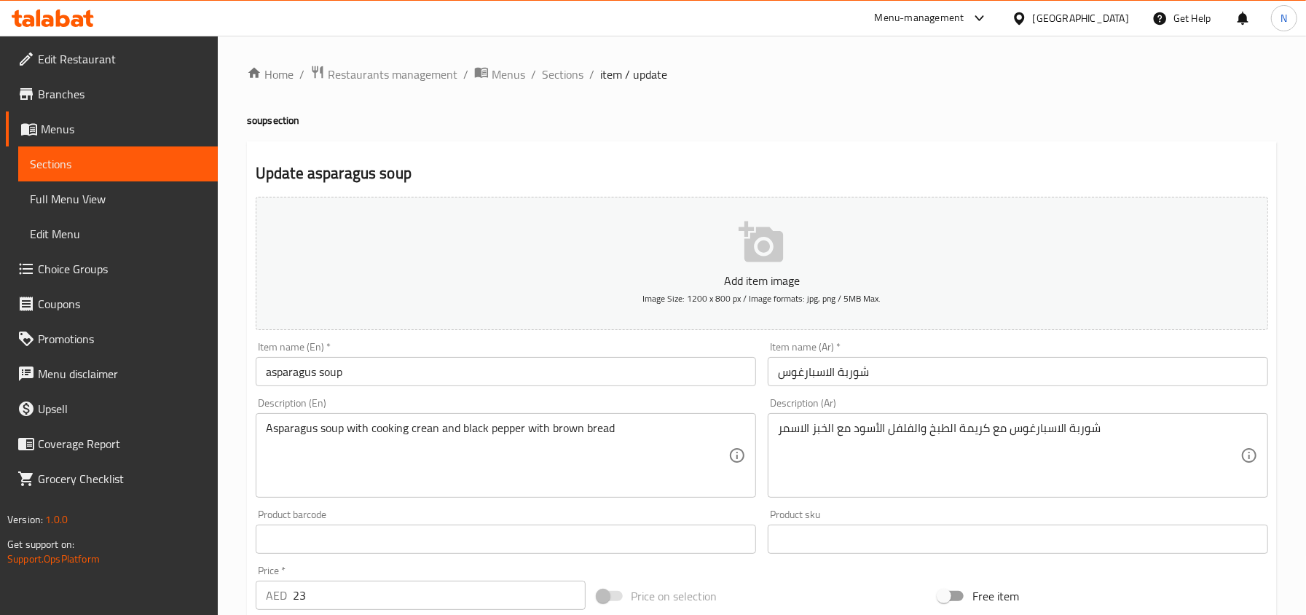
click at [438, 435] on textarea "Asparagus soup with cooking crean and black pepper with brown bread" at bounding box center [497, 455] width 463 height 69
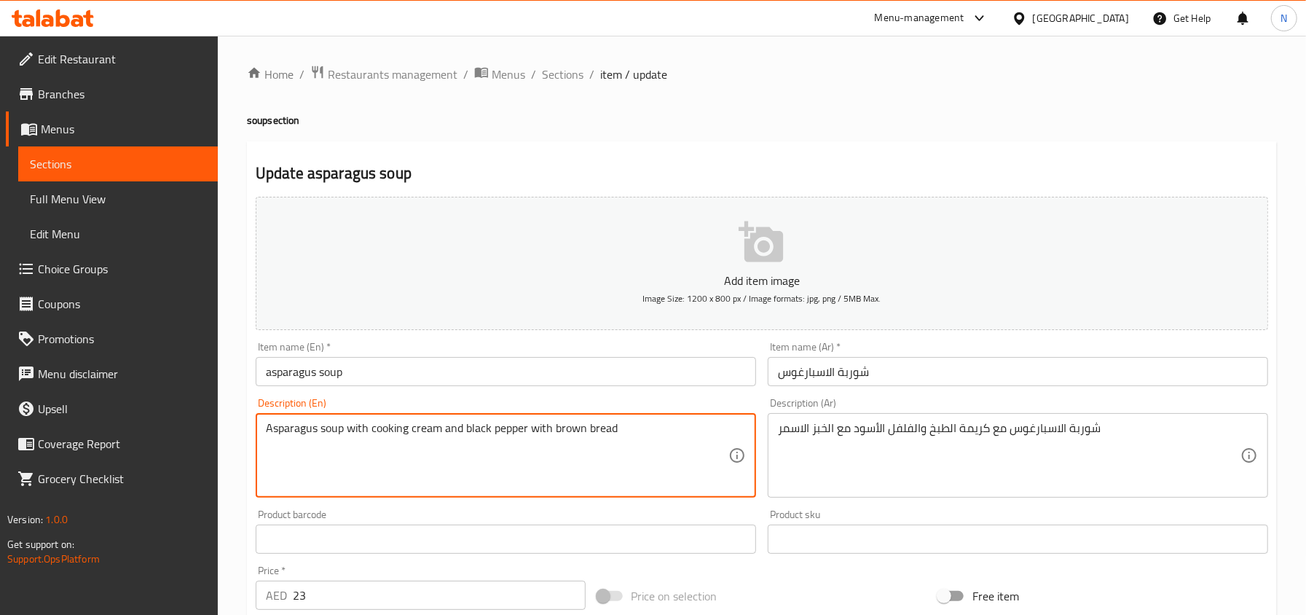
click at [520, 362] on input "asparagus soup" at bounding box center [506, 371] width 501 height 29
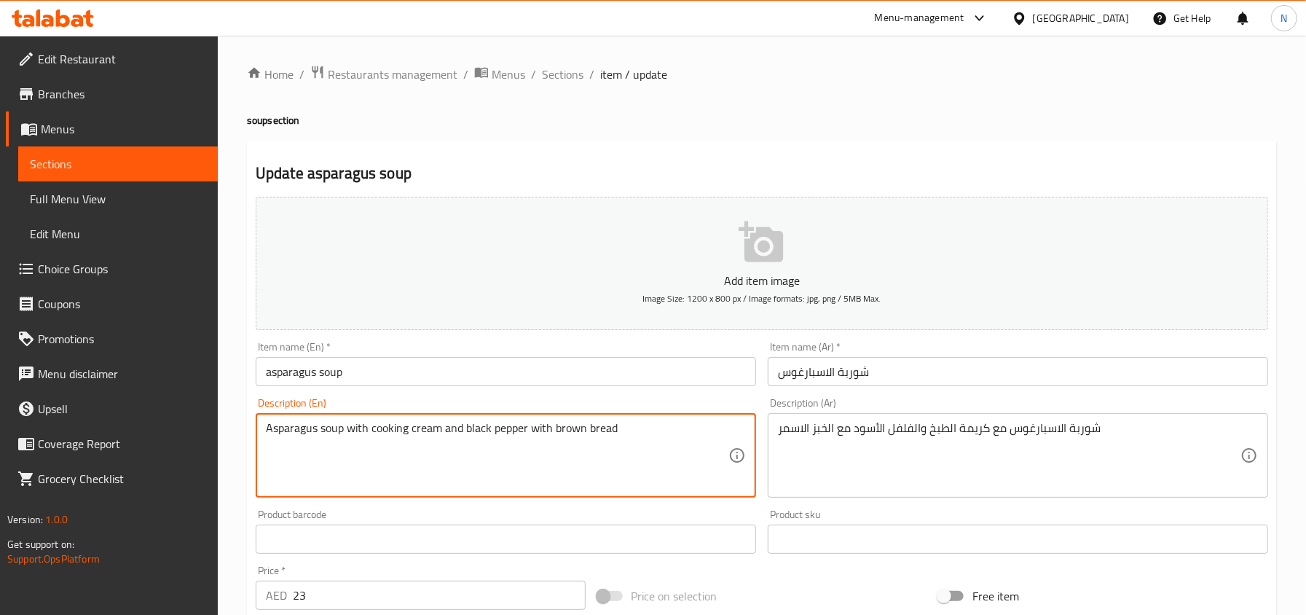
click at [383, 436] on textarea "Asparagus soup with cooking cream and black pepper with brown bread" at bounding box center [497, 455] width 463 height 69
paste textarea "with cooking crean"
type textarea "Asparagus with cooking crean and black pepper with brown bread"
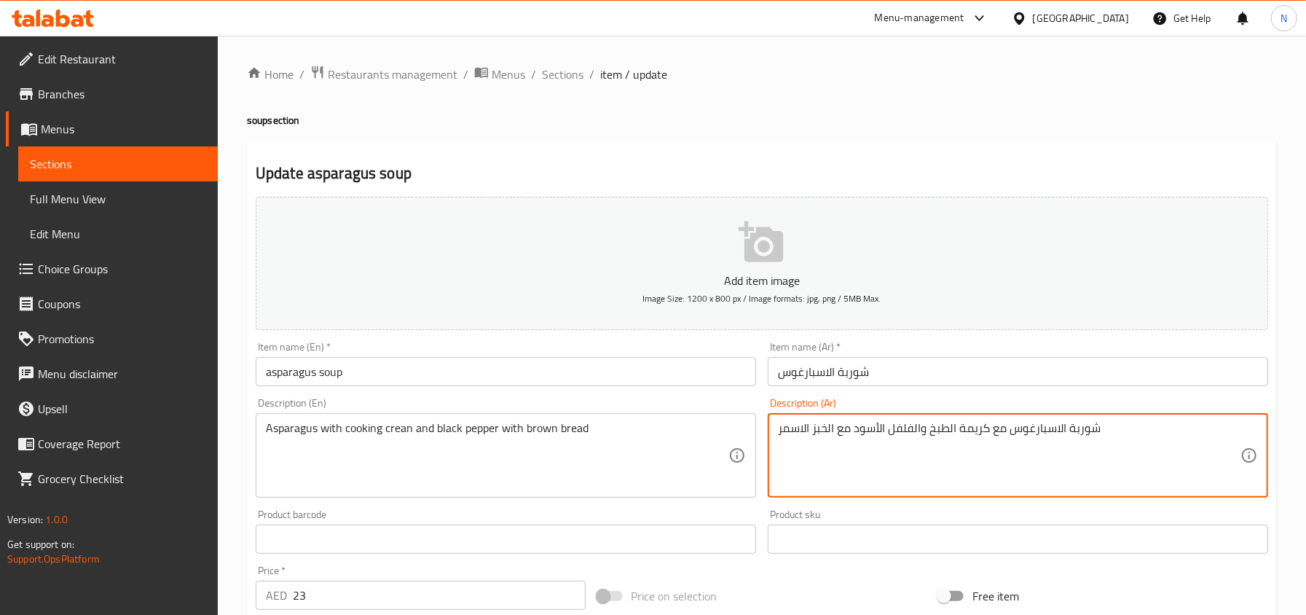
click at [866, 423] on textarea "شوربة الاسبارغوس مع كريمة الطبخ والفلفل الأسود مع الخبز الاسمر" at bounding box center [1009, 455] width 463 height 69
paste textarea "لهليون مع كريمة الطبخ والفلفل الأسود مع الخبز الأ"
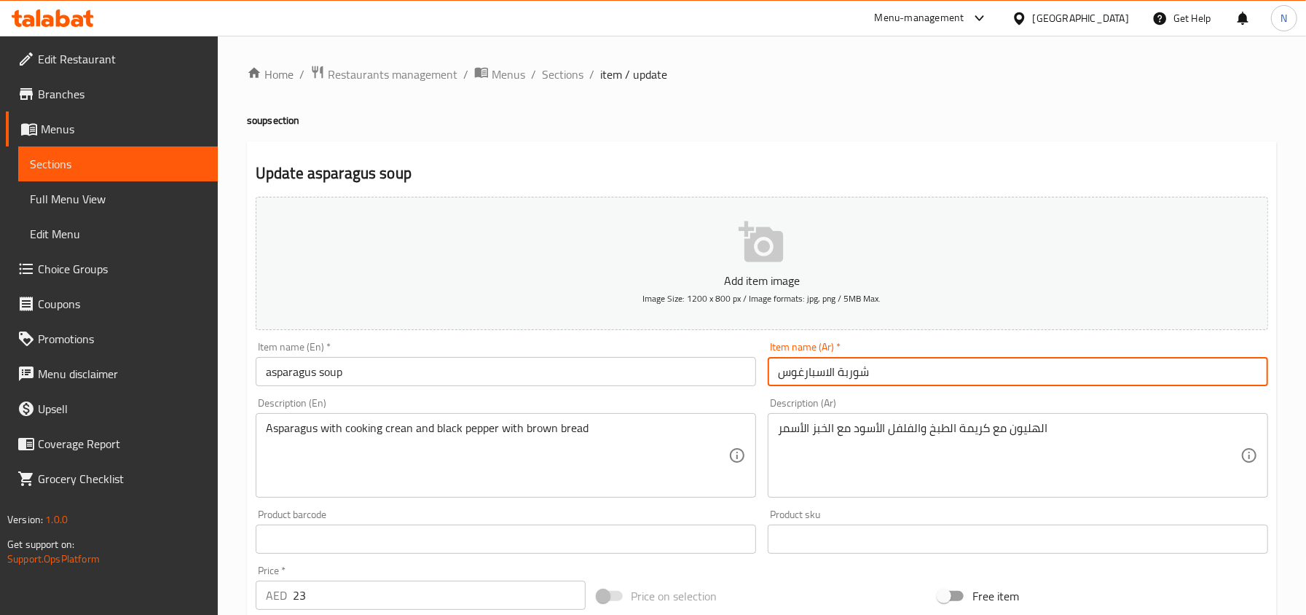
drag, startPoint x: 831, startPoint y: 373, endPoint x: 742, endPoint y: 383, distance: 89.4
click at [742, 383] on div "Add item image Image Size: 1200 x 800 px / Image formats: jpg, png / 5MB Max. I…" at bounding box center [762, 505] width 1025 height 628
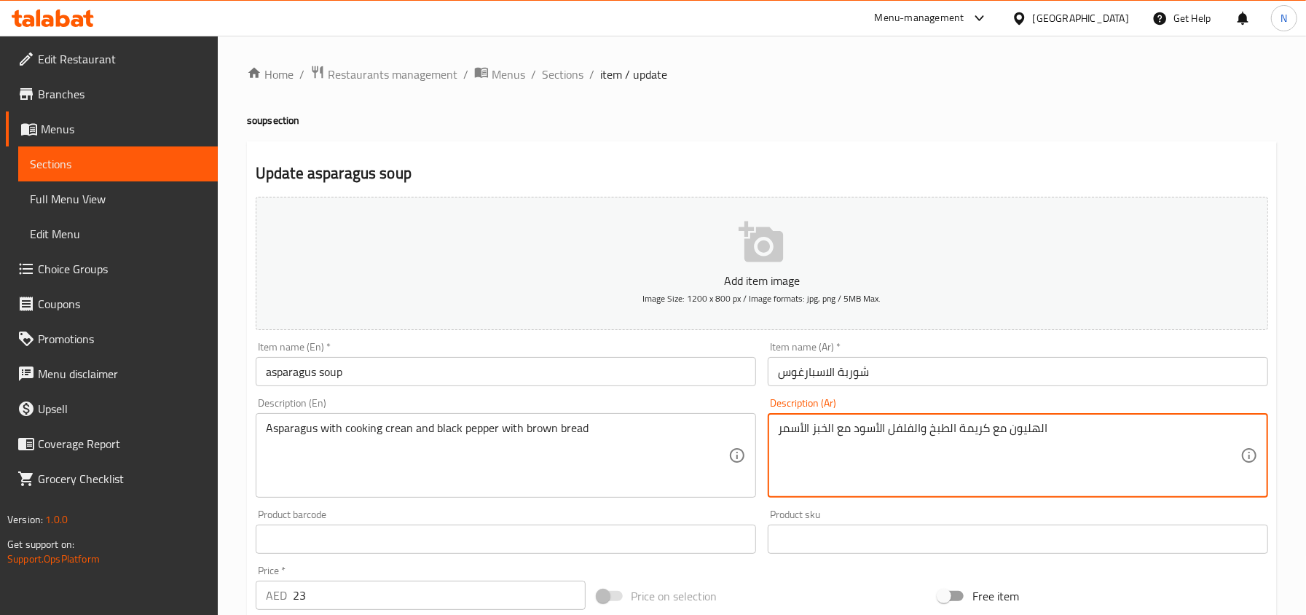
click at [1027, 429] on textarea "الهليون مع كريمة الطبخ والفلفل الأسود مع الخبز الأسمر" at bounding box center [1009, 455] width 463 height 69
paste textarea "سبارغوس"
type textarea "اسبارغوس مع كريمة الطبخ والفلفل الأسود مع الخبز الأسمر"
click at [1043, 376] on input "شوربة الاسبارغوس" at bounding box center [1018, 371] width 501 height 29
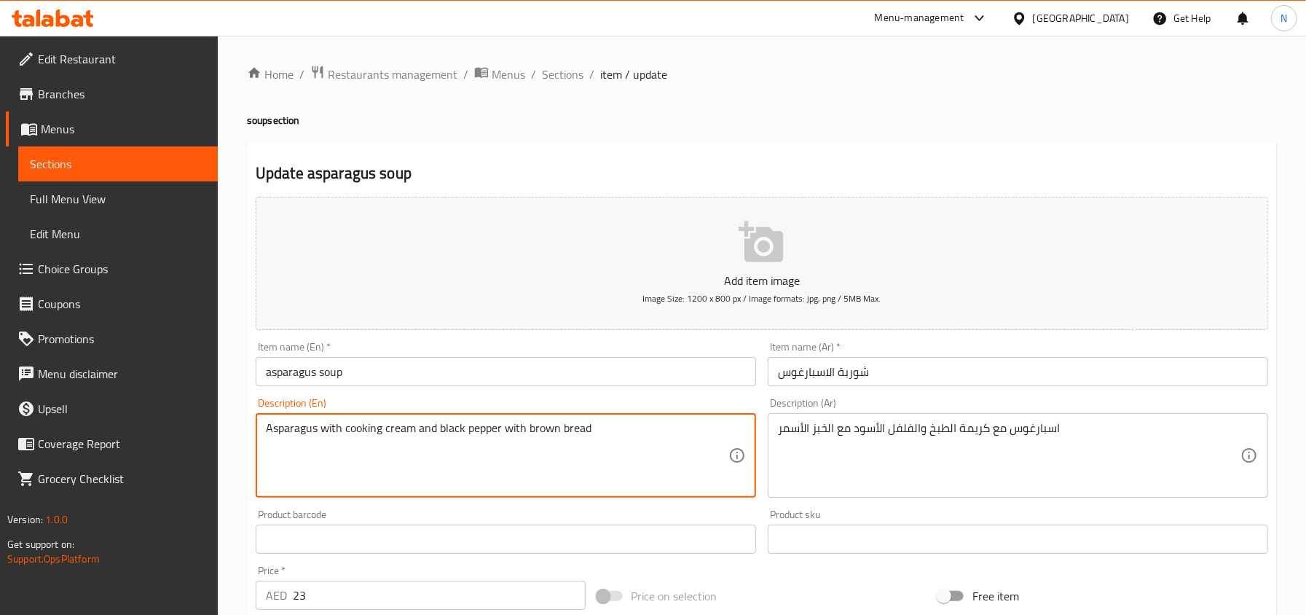
type textarea "Asparagus with cooking cream and black pepper with brown bread"
click at [345, 375] on input "asparagus soup" at bounding box center [506, 371] width 501 height 29
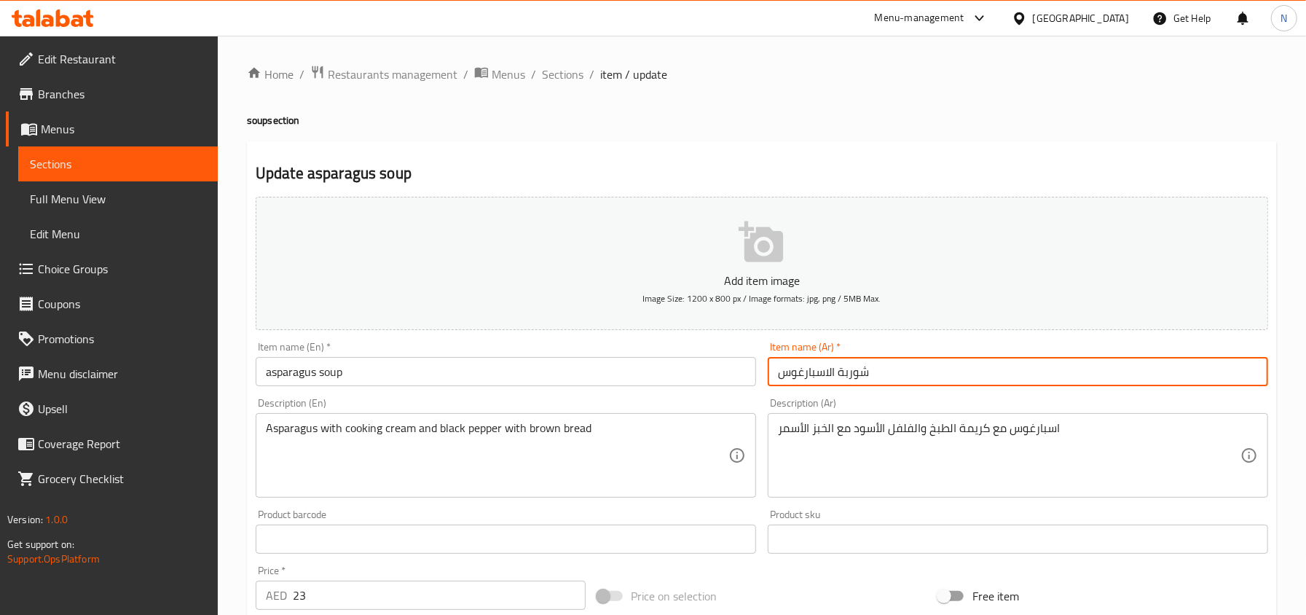
click at [858, 386] on input "شوربة الاسبارغوس" at bounding box center [1018, 371] width 501 height 29
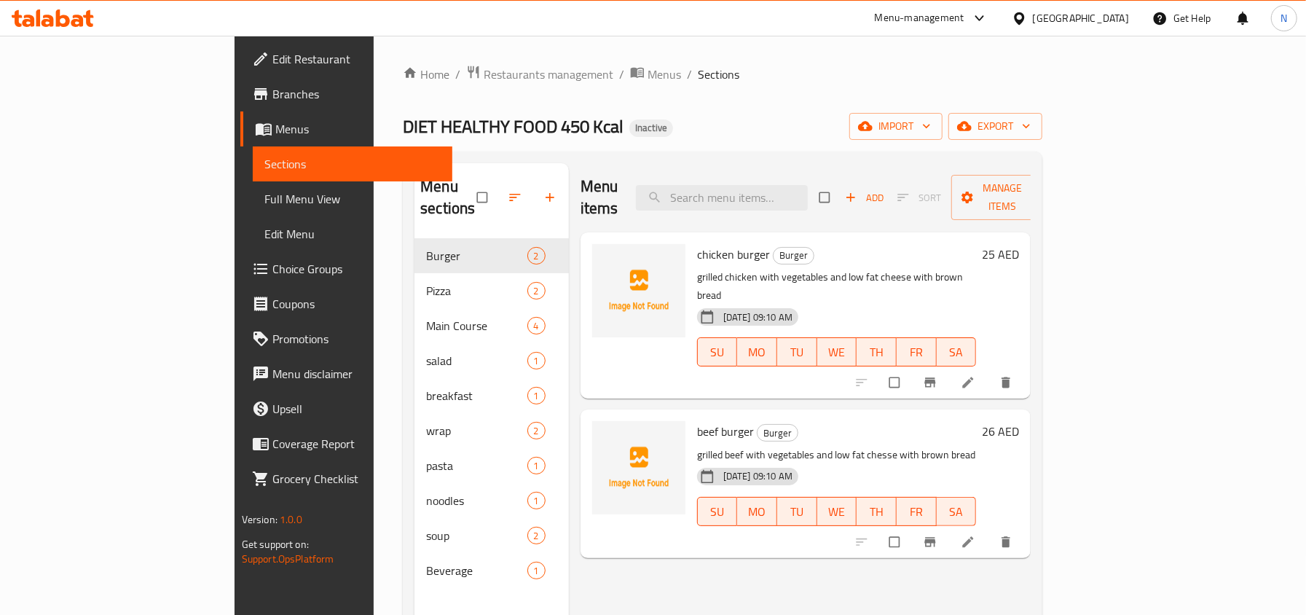
click at [265, 193] on span "Full Menu View" at bounding box center [353, 198] width 176 height 17
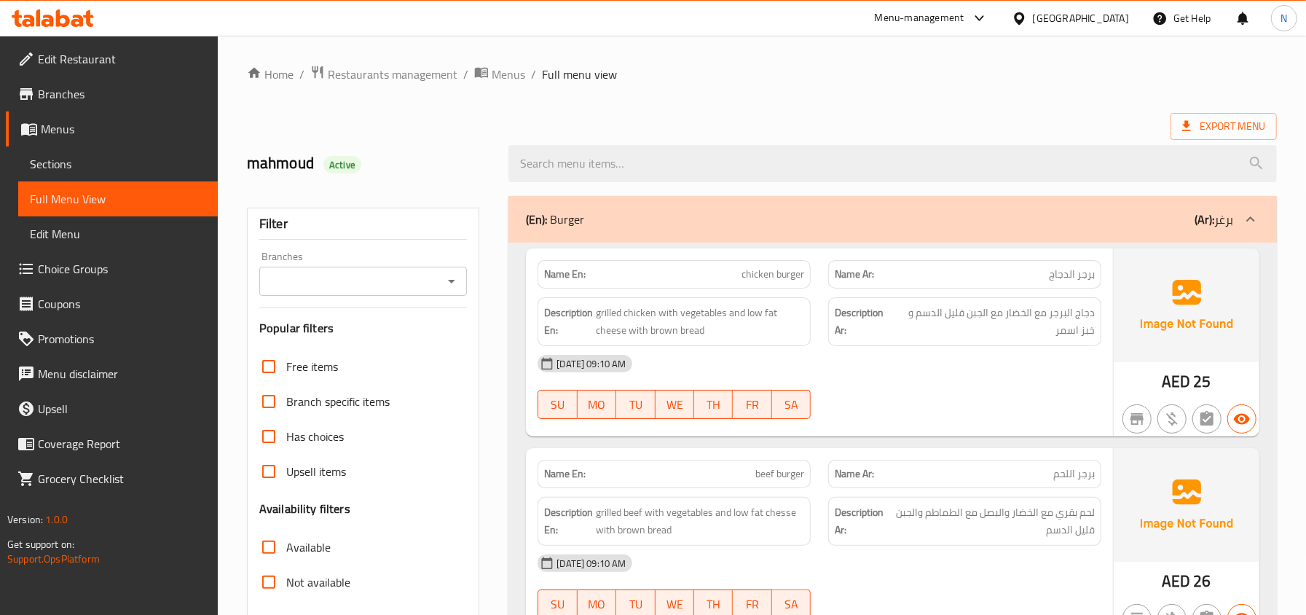
scroll to position [194, 0]
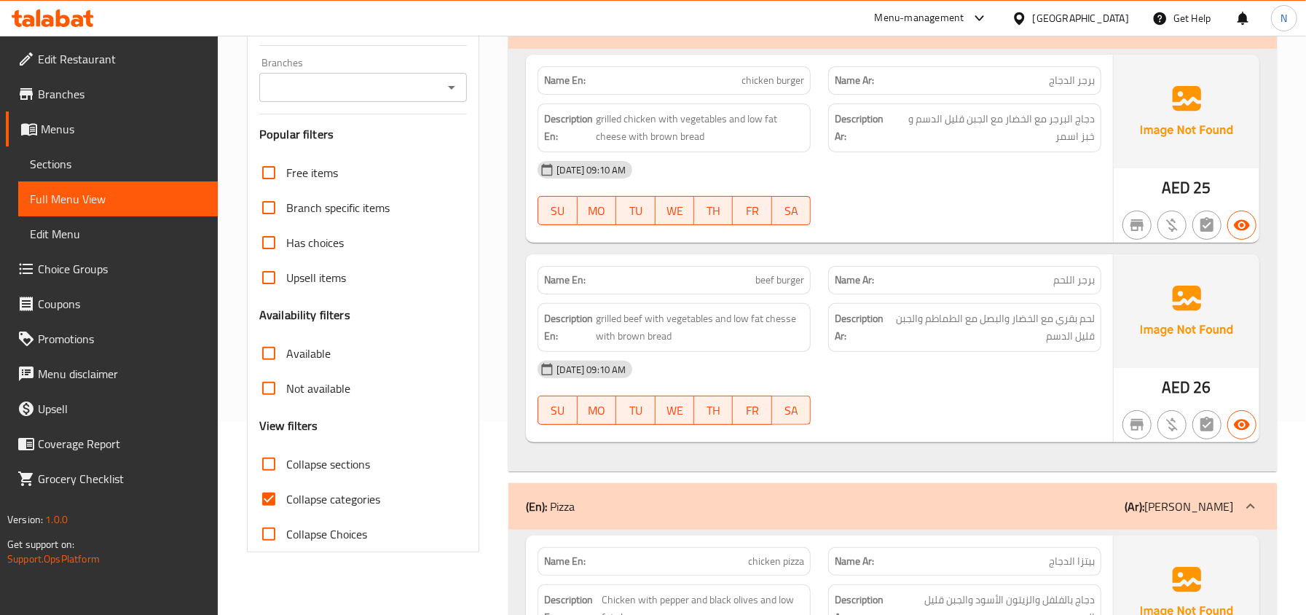
click at [316, 450] on label "Collapse sections" at bounding box center [310, 464] width 119 height 35
click at [286, 450] on input "Collapse sections" at bounding box center [268, 464] width 35 height 35
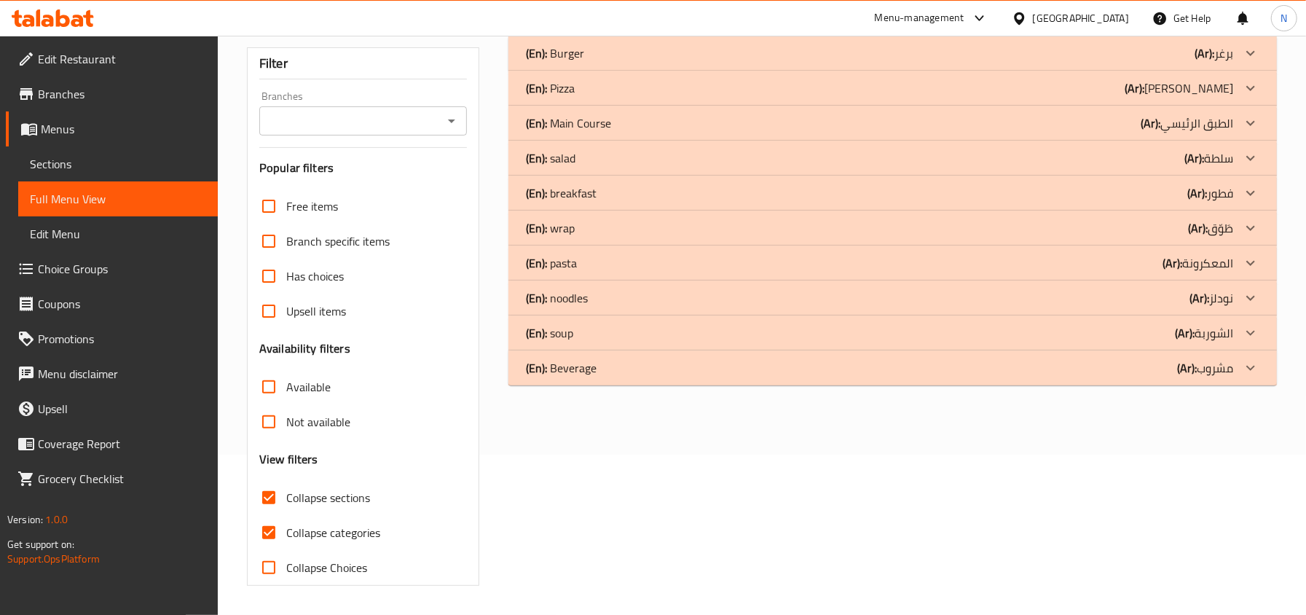
scroll to position [162, 0]
click at [318, 500] on span "Collapse sections" at bounding box center [328, 497] width 84 height 17
click at [286, 500] on input "Collapse sections" at bounding box center [268, 497] width 35 height 35
checkbox input "false"
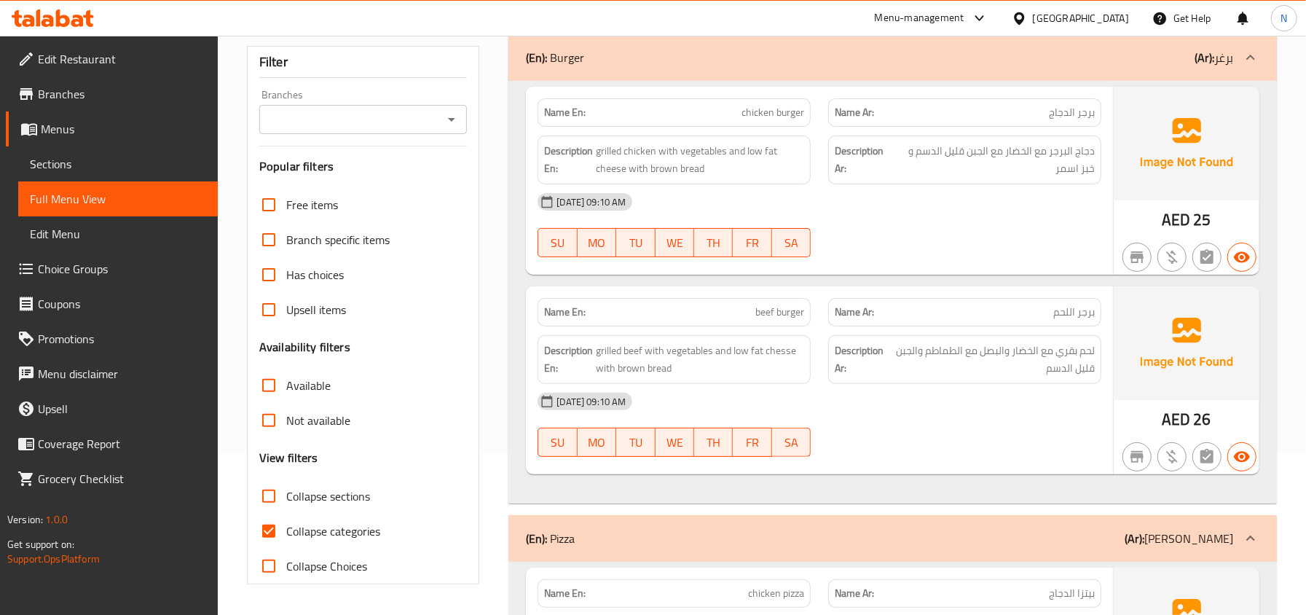
click at [307, 536] on span "Collapse categories" at bounding box center [333, 530] width 94 height 17
click at [286, 536] on input "Collapse categories" at bounding box center [268, 531] width 35 height 35
checkbox input "false"
click at [348, 501] on span "Collapse sections" at bounding box center [328, 495] width 84 height 17
click at [286, 501] on input "Collapse sections" at bounding box center [268, 496] width 35 height 35
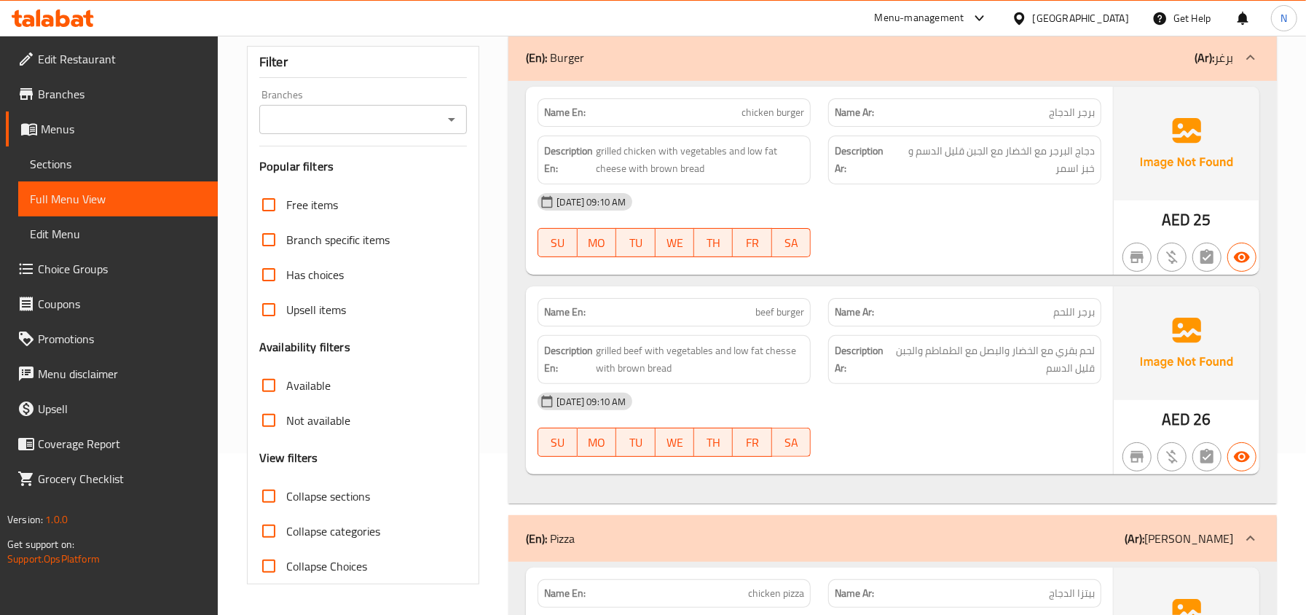
checkbox input "true"
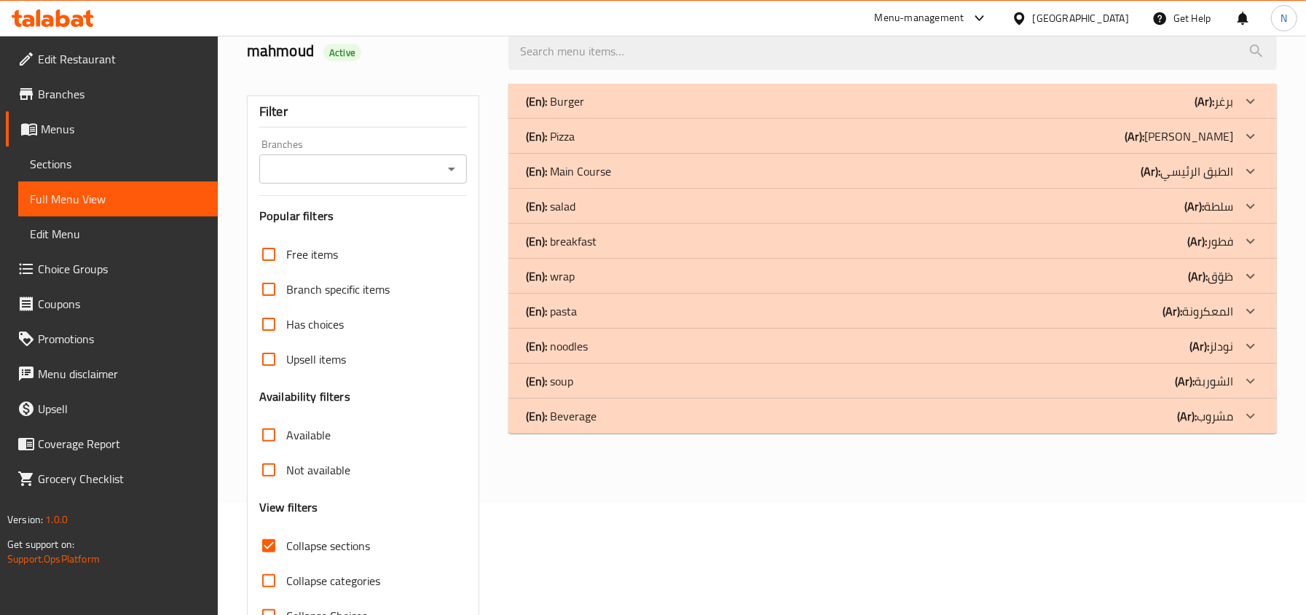
scroll to position [65, 0]
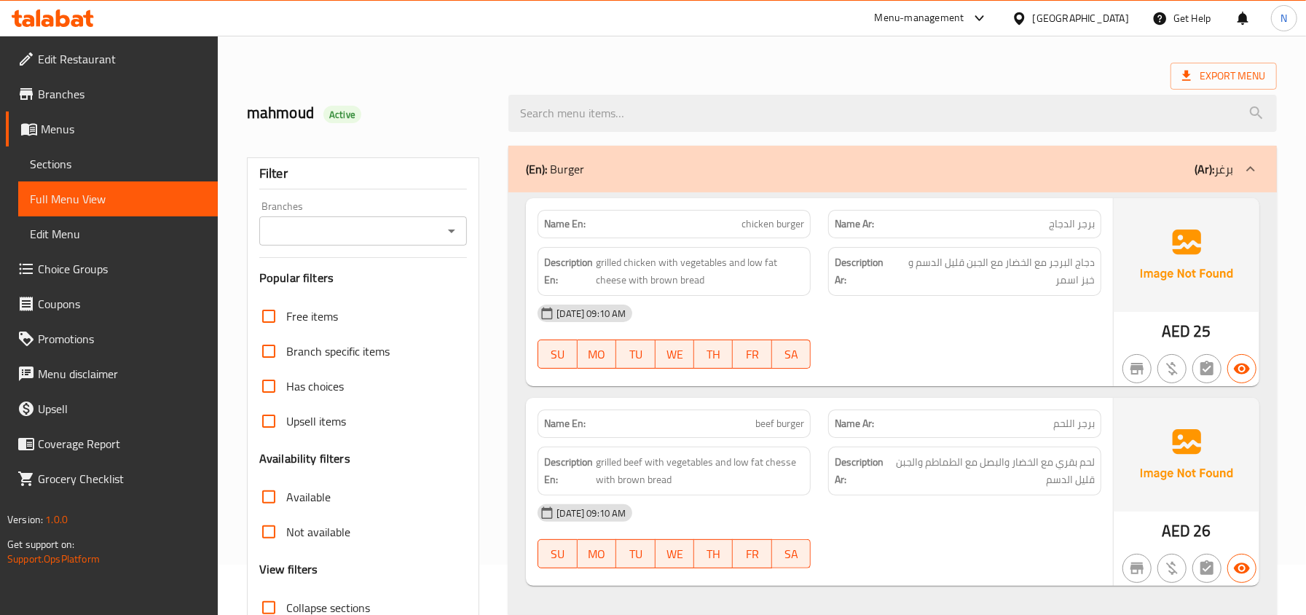
scroll to position [97, 0]
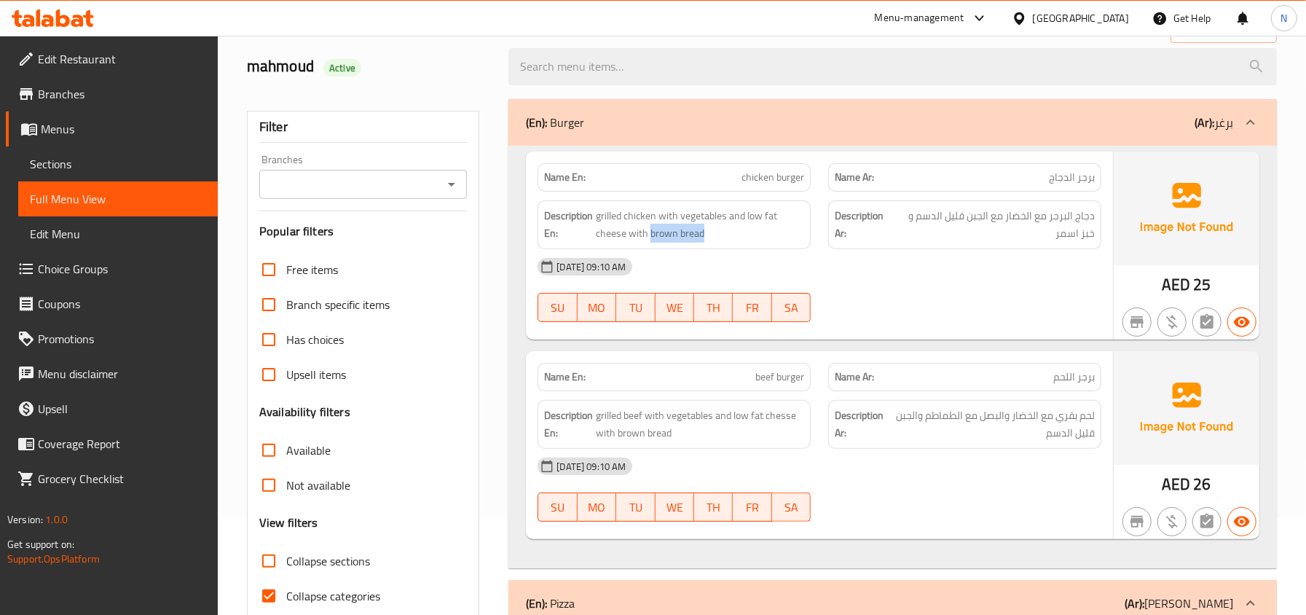
drag, startPoint x: 649, startPoint y: 236, endPoint x: 736, endPoint y: 249, distance: 88.4
click at [736, 249] on div "Description En: grilled chicken with vegetables and low fat cheese with brown b…" at bounding box center [674, 224] width 273 height 49
copy span "brown bread"
click at [767, 376] on span "beef burger" at bounding box center [780, 376] width 49 height 15
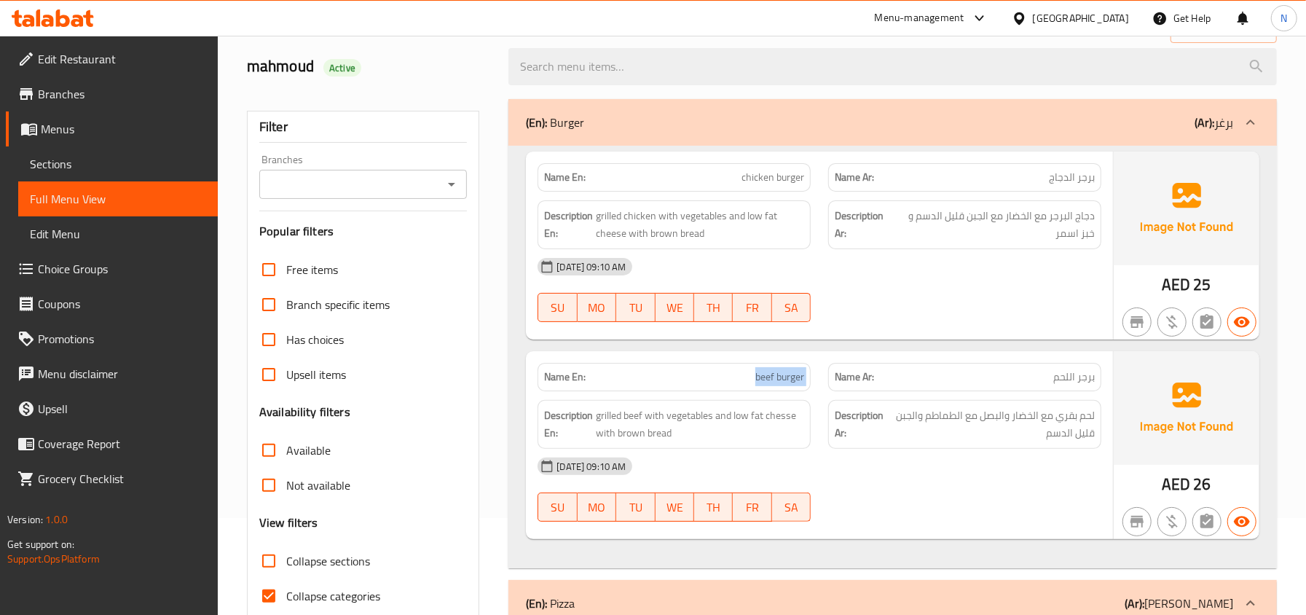
click at [767, 376] on span "beef burger" at bounding box center [780, 376] width 49 height 15
copy span "beef burger"
click at [785, 380] on span "beef burger" at bounding box center [780, 376] width 49 height 15
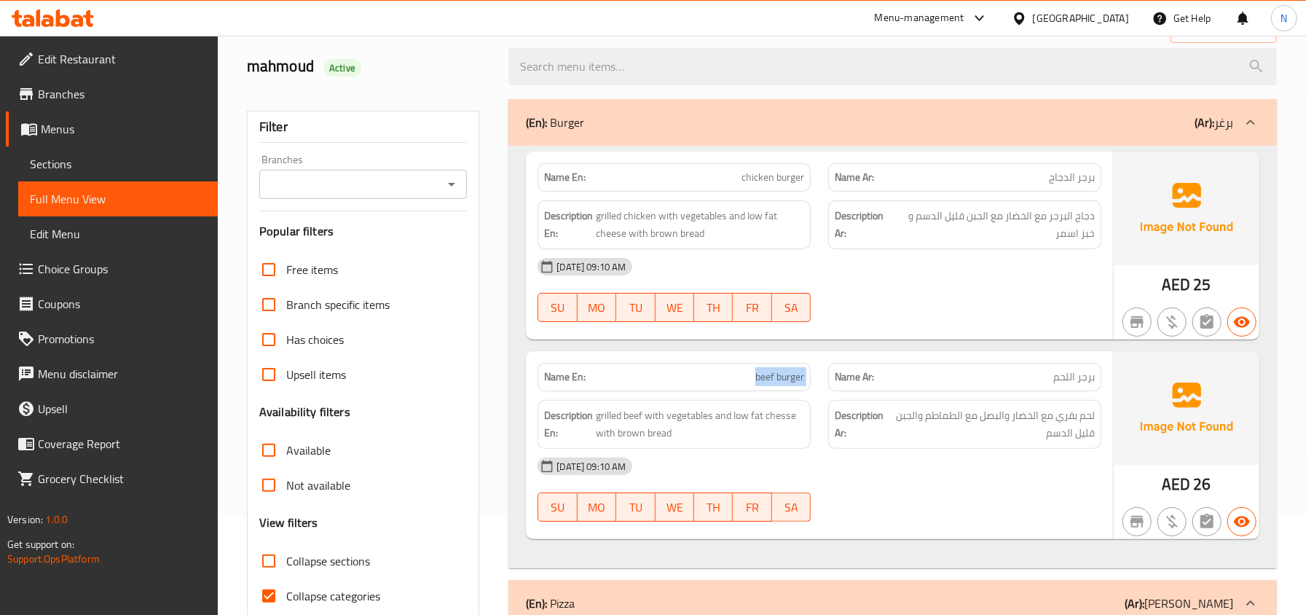
click at [785, 376] on span "beef burger" at bounding box center [780, 376] width 49 height 15
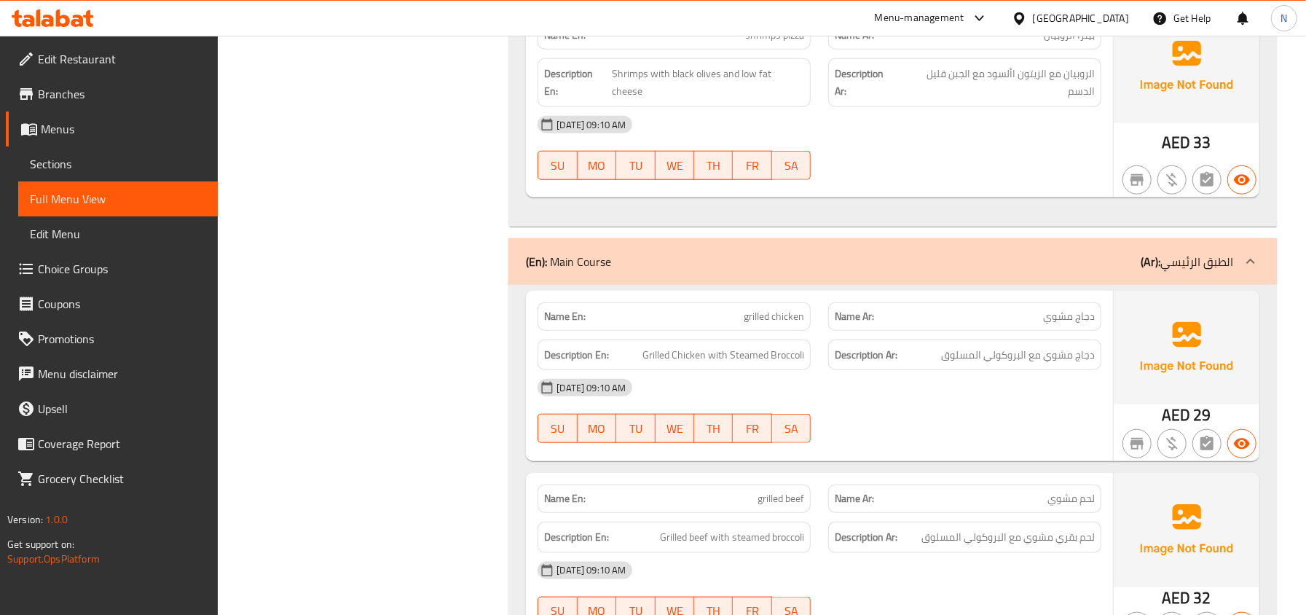
scroll to position [971, 0]
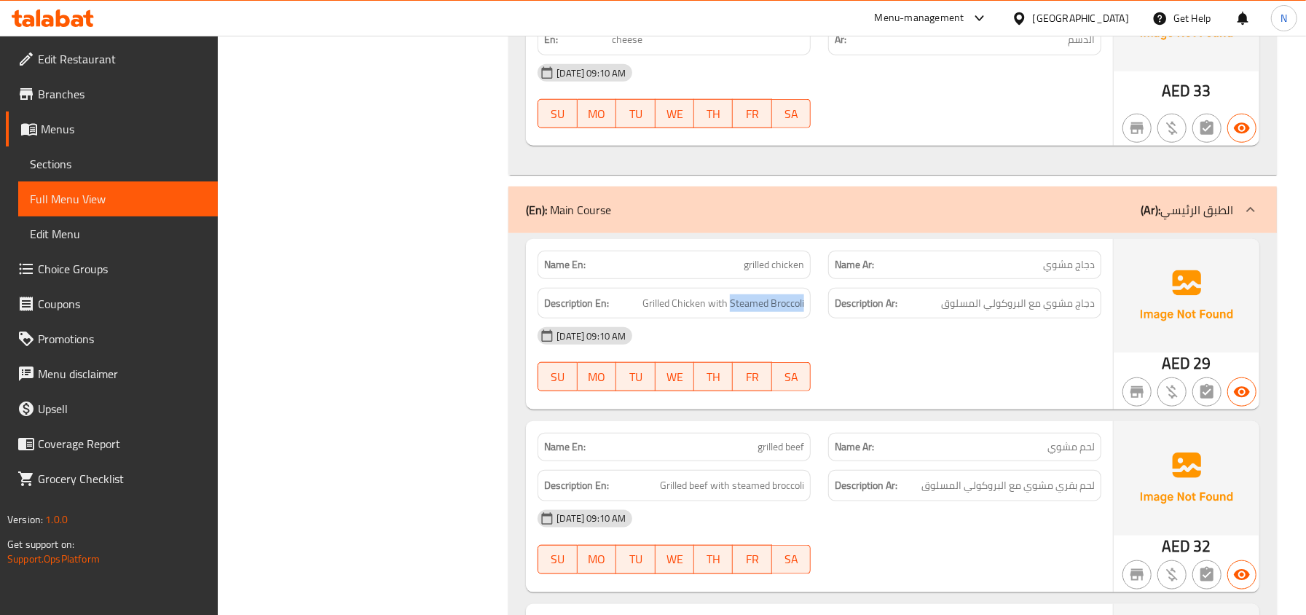
drag, startPoint x: 732, startPoint y: 305, endPoint x: 808, endPoint y: 304, distance: 75.8
click at [808, 304] on div "Description En: Grilled Chicken with Steamed Broccoli" at bounding box center [674, 303] width 273 height 31
copy span "Steamed Broccoli"
click at [767, 278] on div "Name En: grilled chicken" at bounding box center [674, 265] width 273 height 28
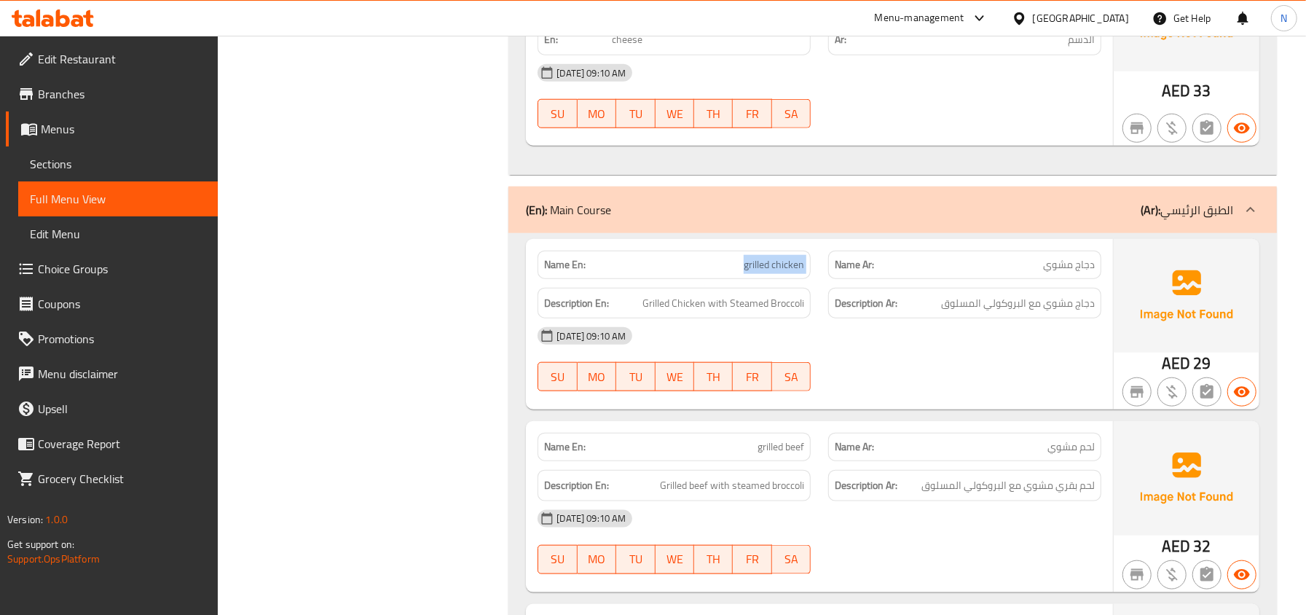
click at [767, 278] on div "Name En: grilled chicken" at bounding box center [674, 265] width 273 height 28
copy span "grilled chicken"
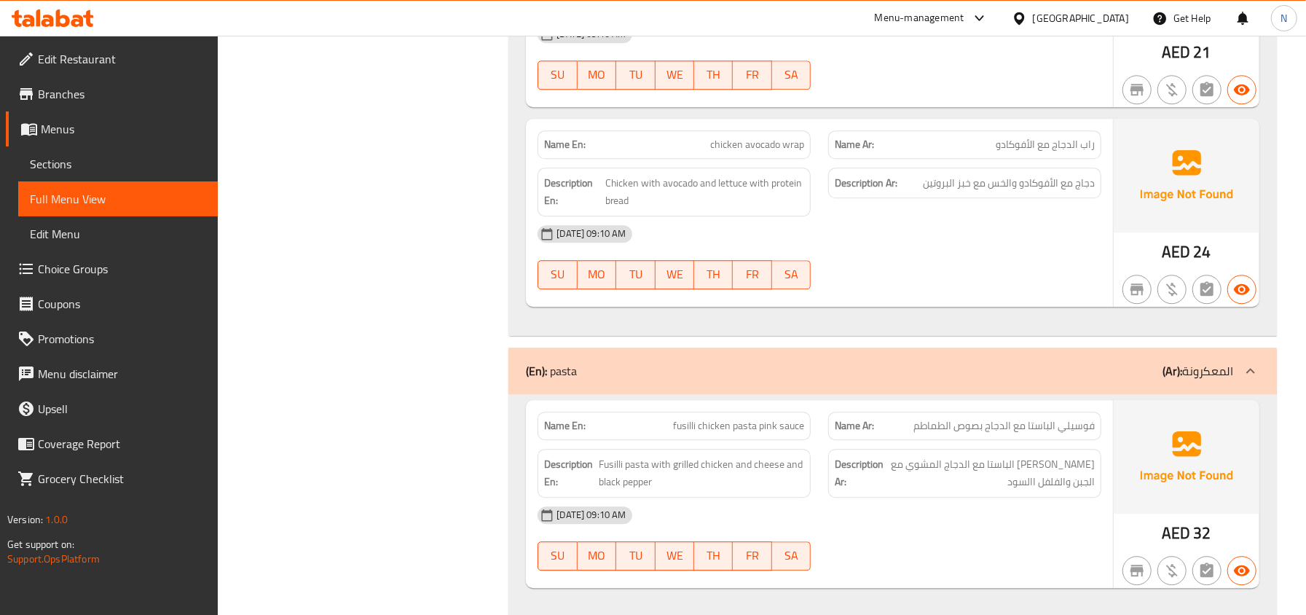
scroll to position [2783, 0]
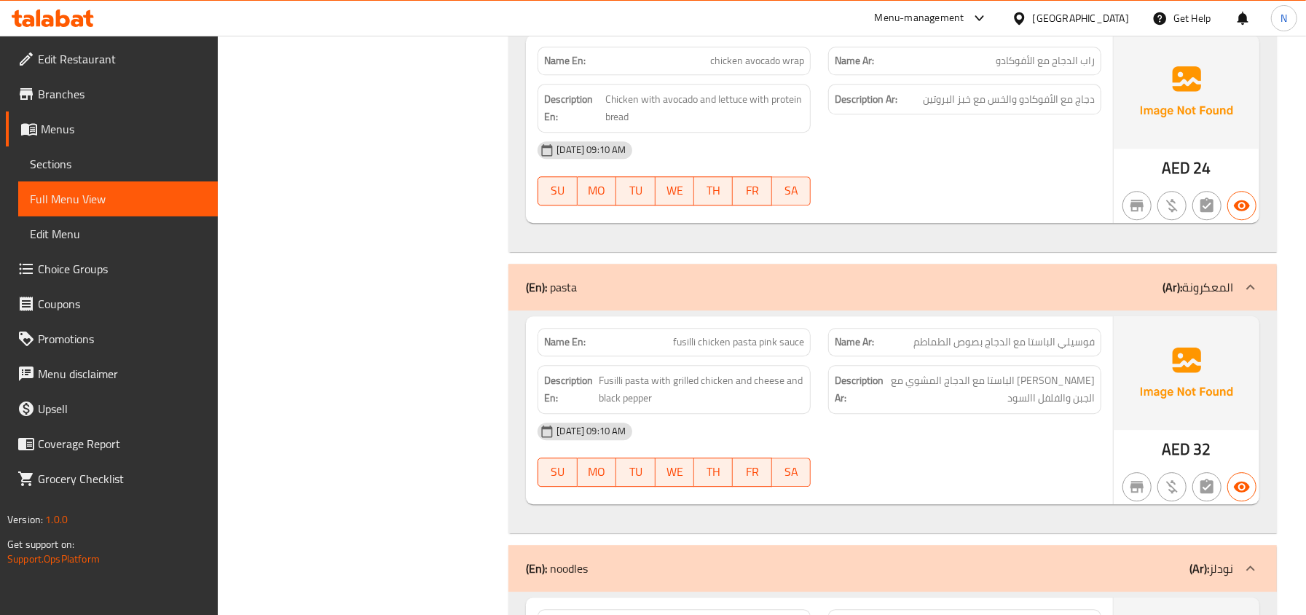
click at [770, 356] on div "Name En: fusilli chicken pasta pink sauce" at bounding box center [674, 342] width 273 height 28
copy span "fusilli chicken pasta pink sauce"
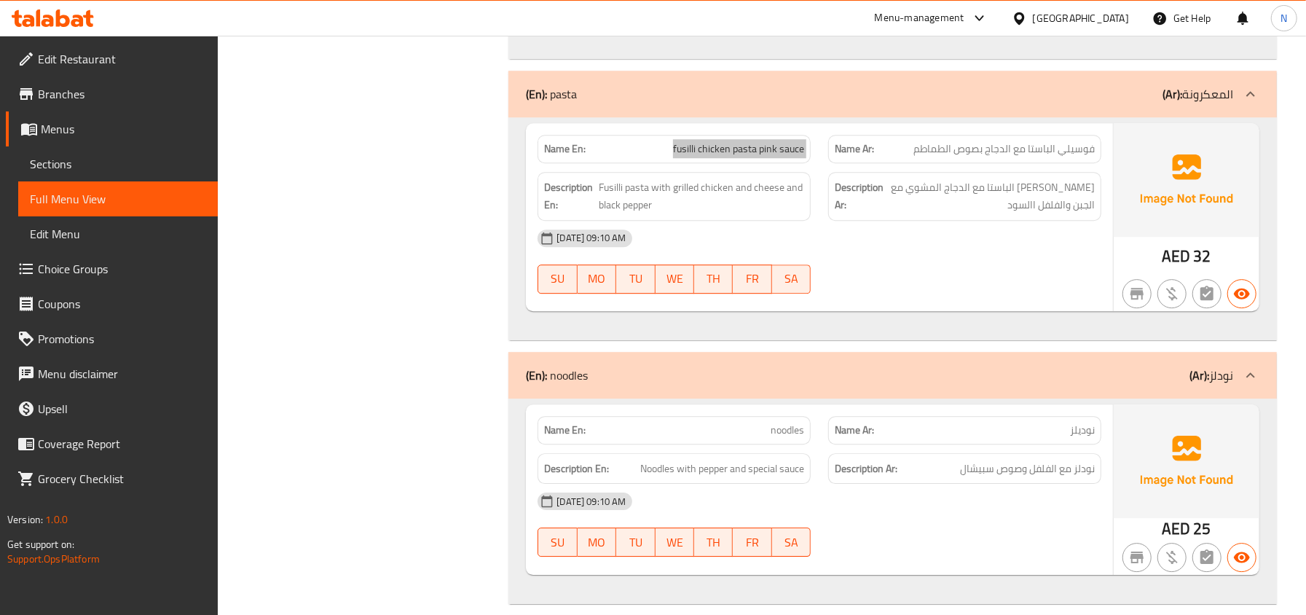
scroll to position [2977, 0]
click at [773, 199] on span "Fusilli pasta with grilled chicken and cheese and black pepper" at bounding box center [701, 196] width 205 height 36
click at [761, 162] on div "Name En: fusilli chicken pasta pink sauce" at bounding box center [674, 148] width 273 height 28
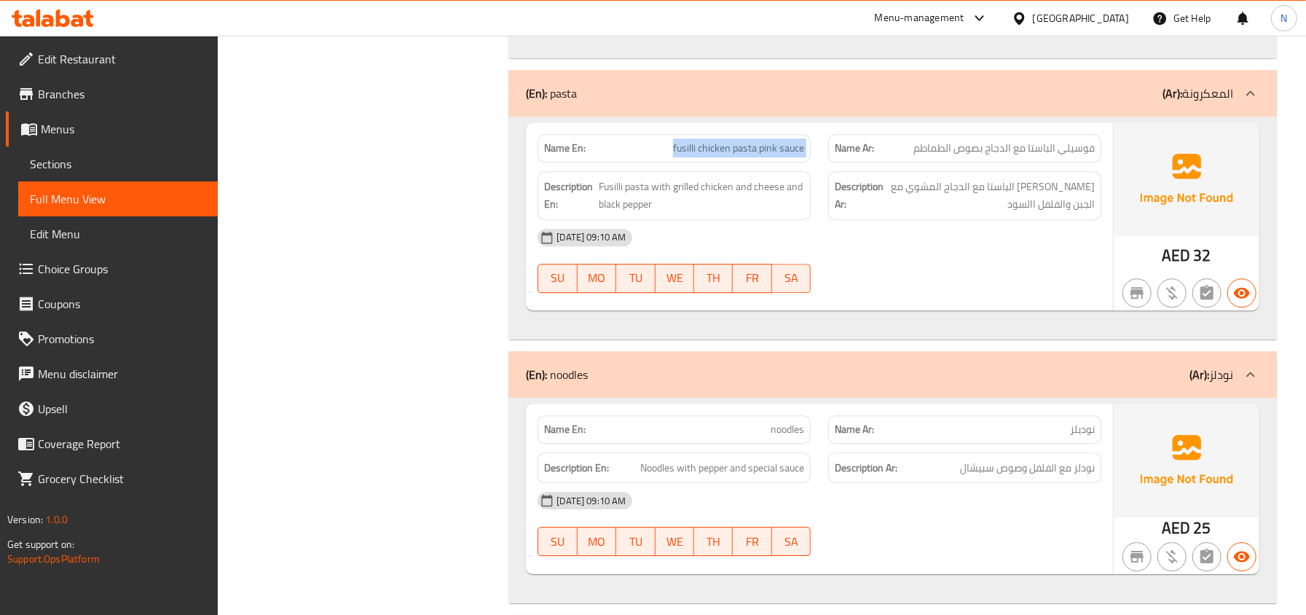
copy span "fusilli chicken pasta pink sauce"
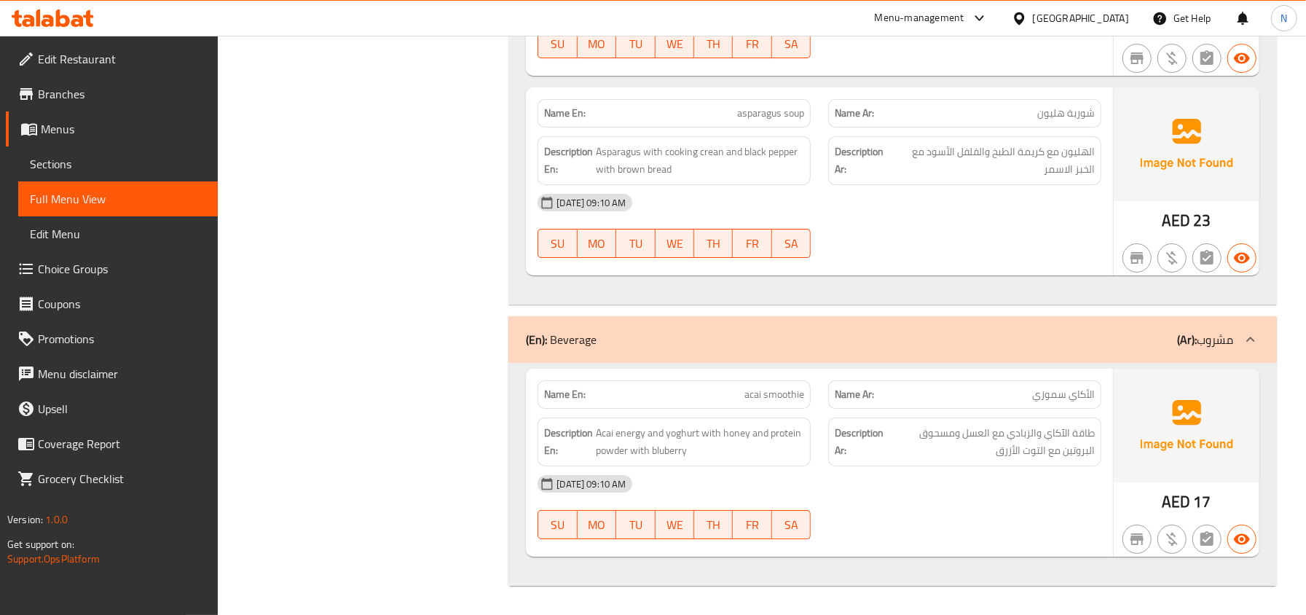
scroll to position [3772, 0]
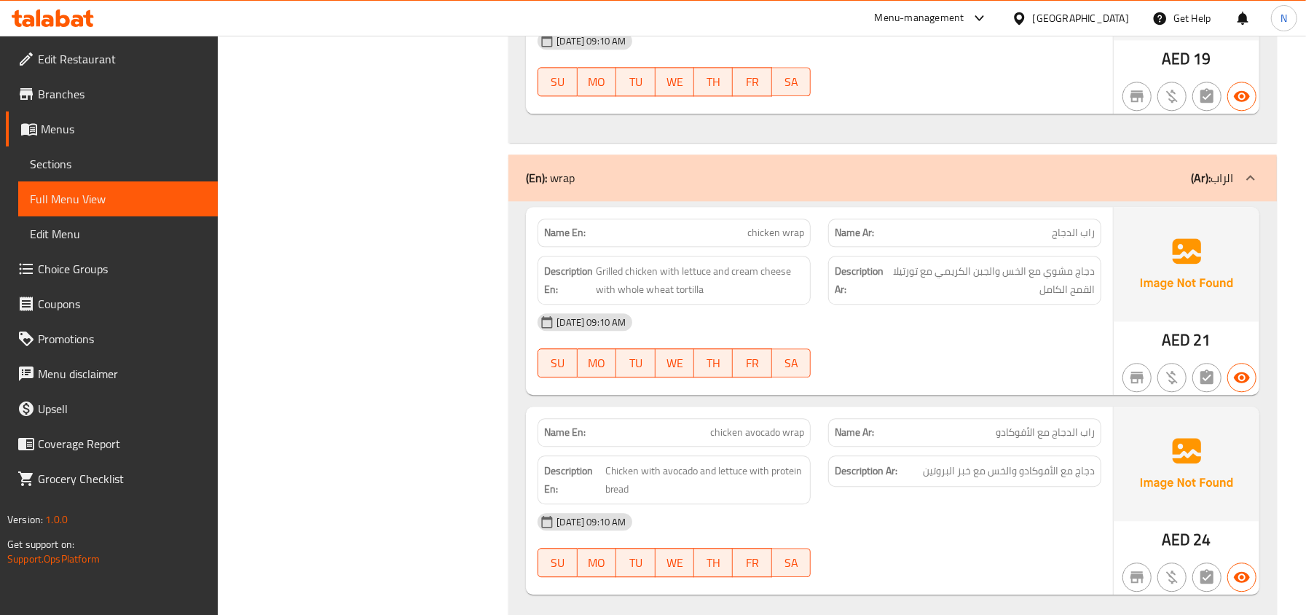
scroll to position [3206, 0]
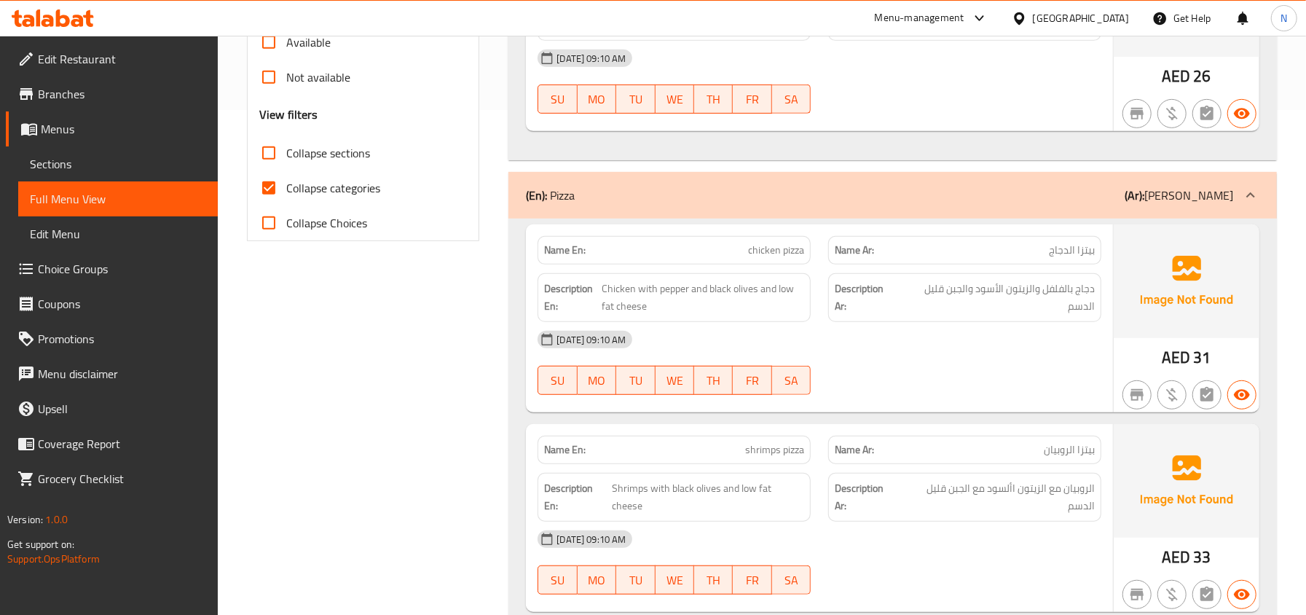
scroll to position [583, 0]
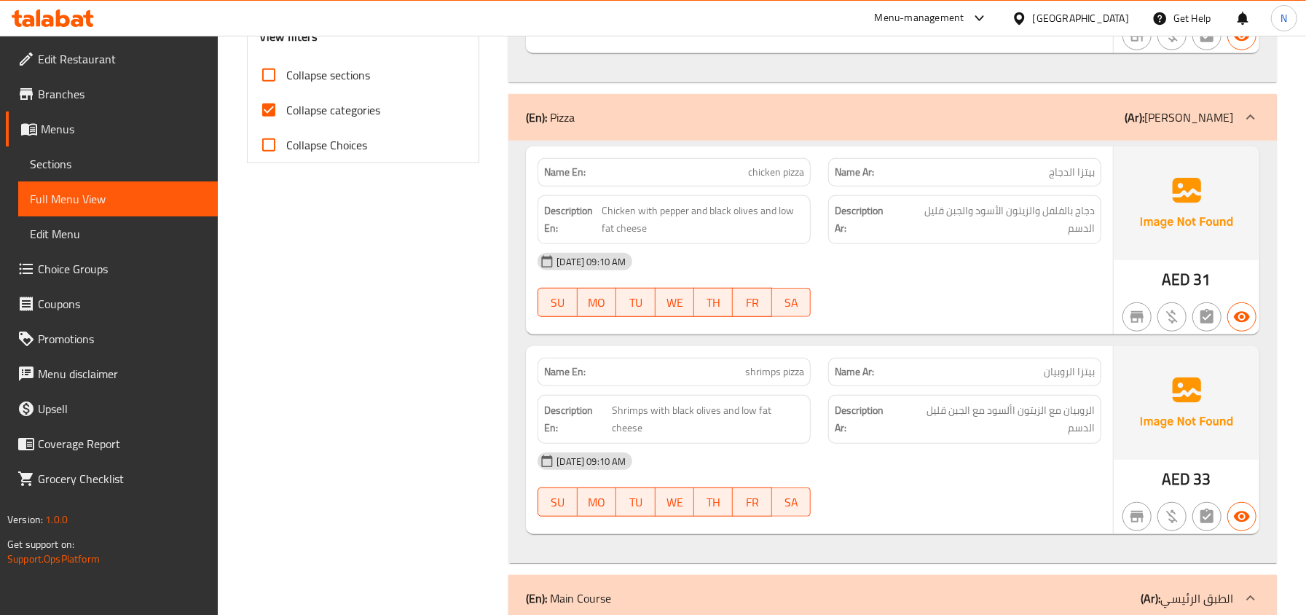
click at [275, 111] on input "Collapse categories" at bounding box center [268, 110] width 35 height 35
checkbox input "false"
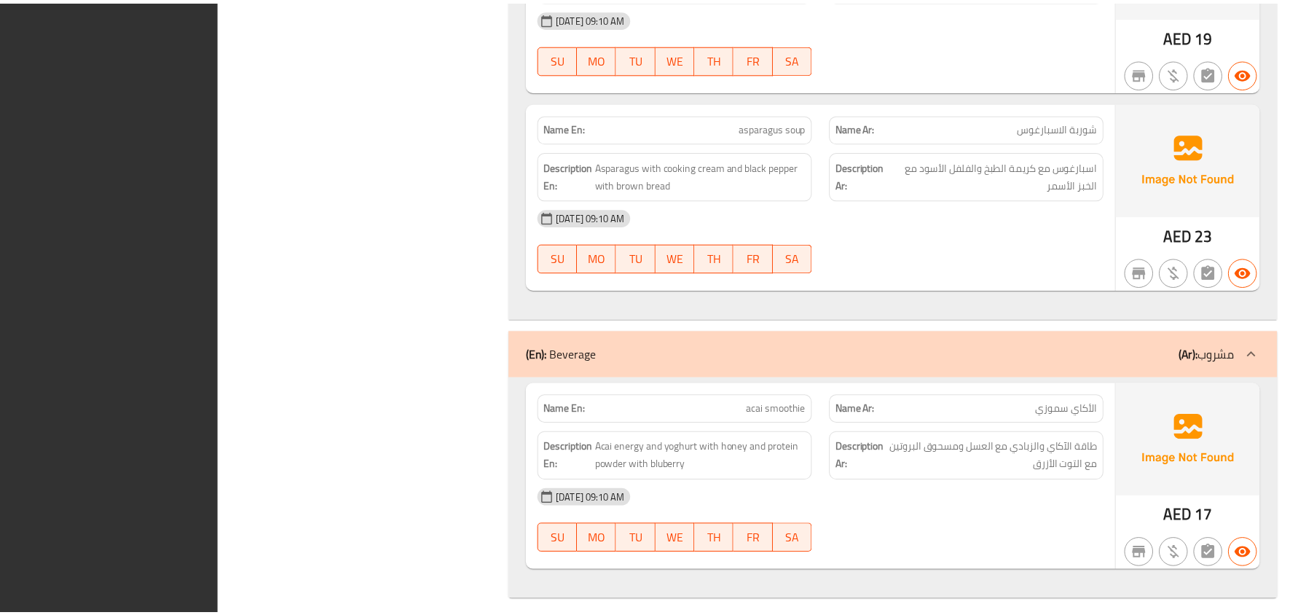
scroll to position [3755, 0]
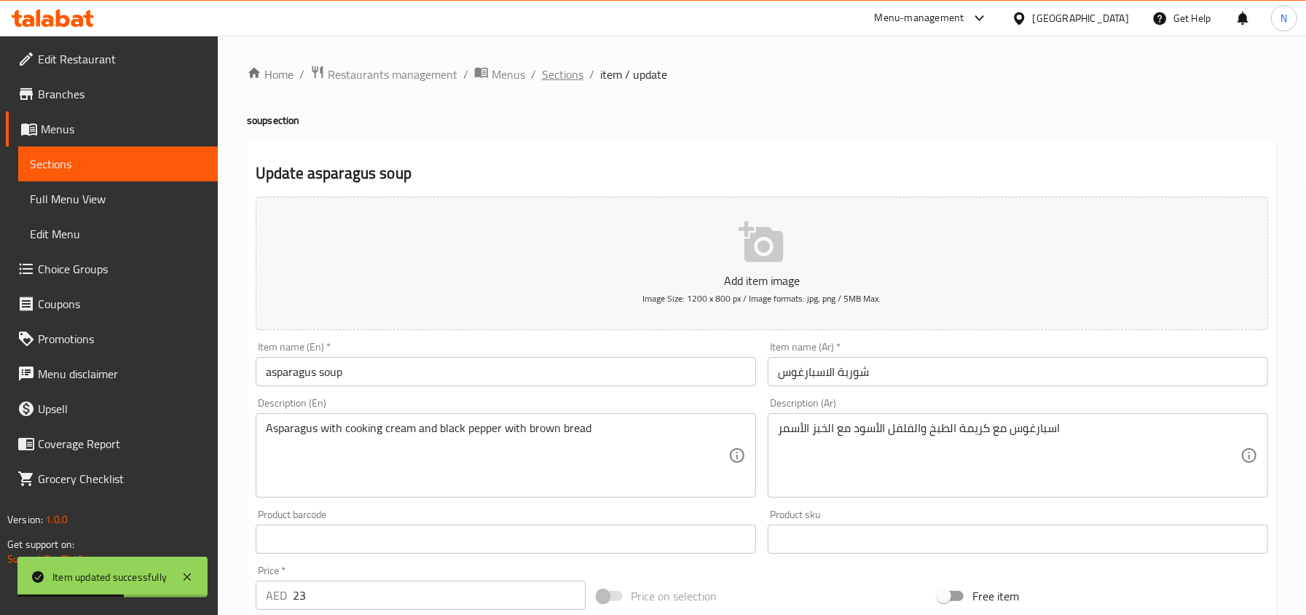
click at [566, 79] on span "Sections" at bounding box center [563, 74] width 42 height 17
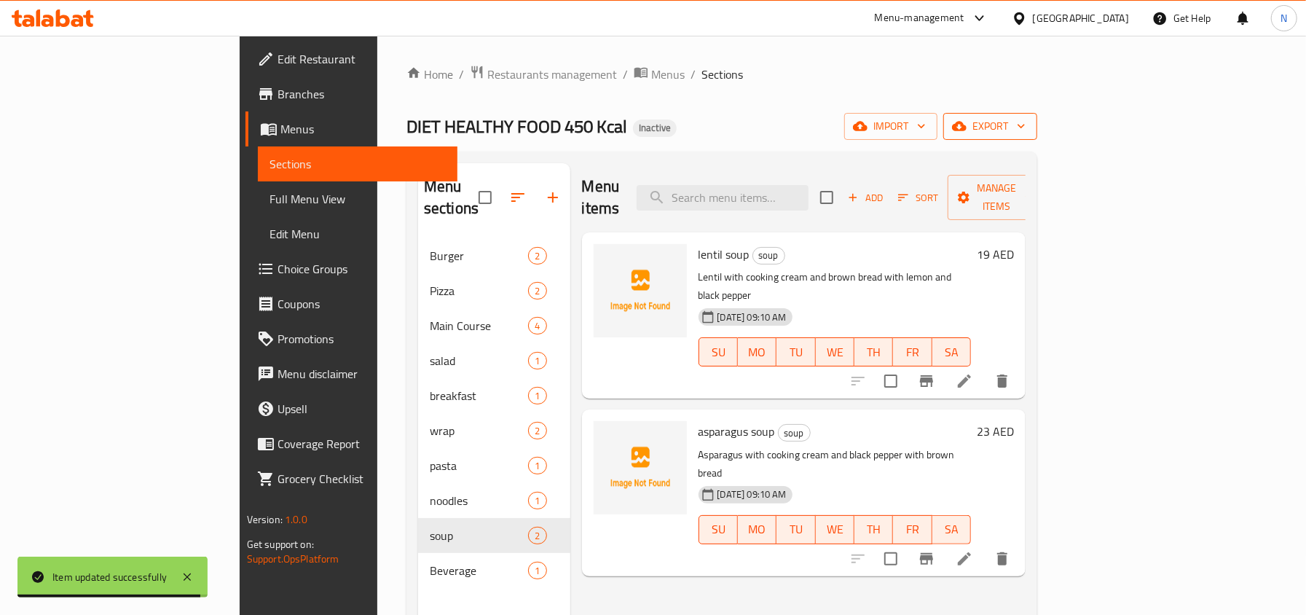
click at [1026, 136] on span "export" at bounding box center [990, 126] width 71 height 18
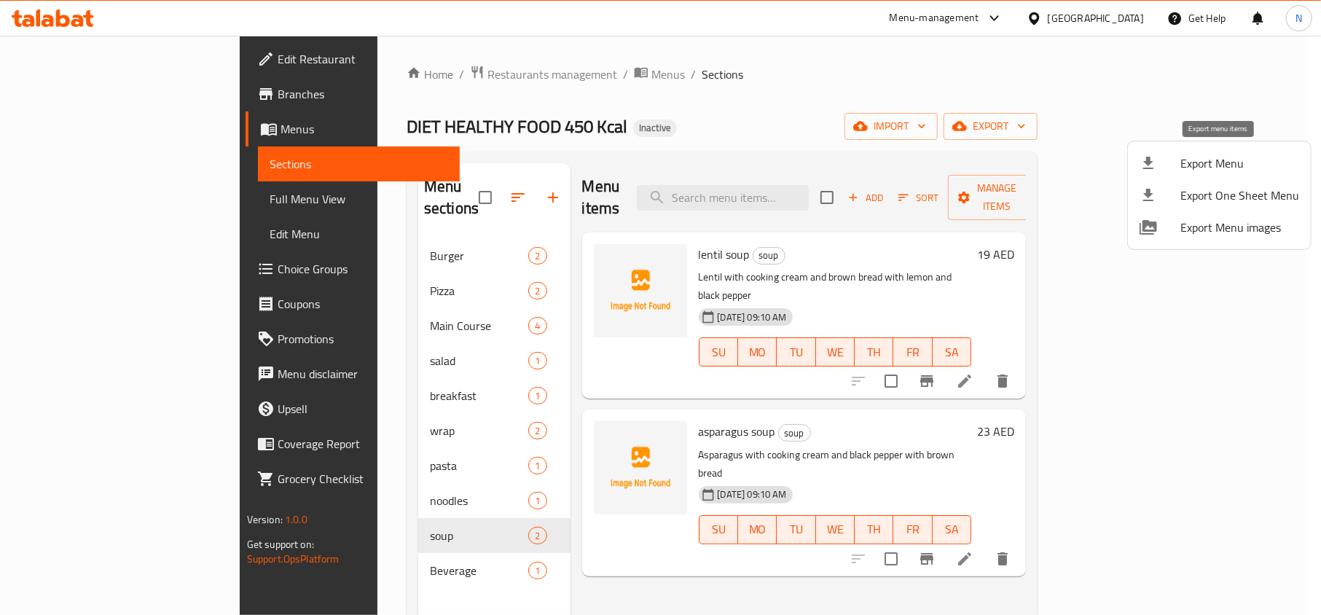
click at [1159, 167] on div at bounding box center [1160, 162] width 41 height 17
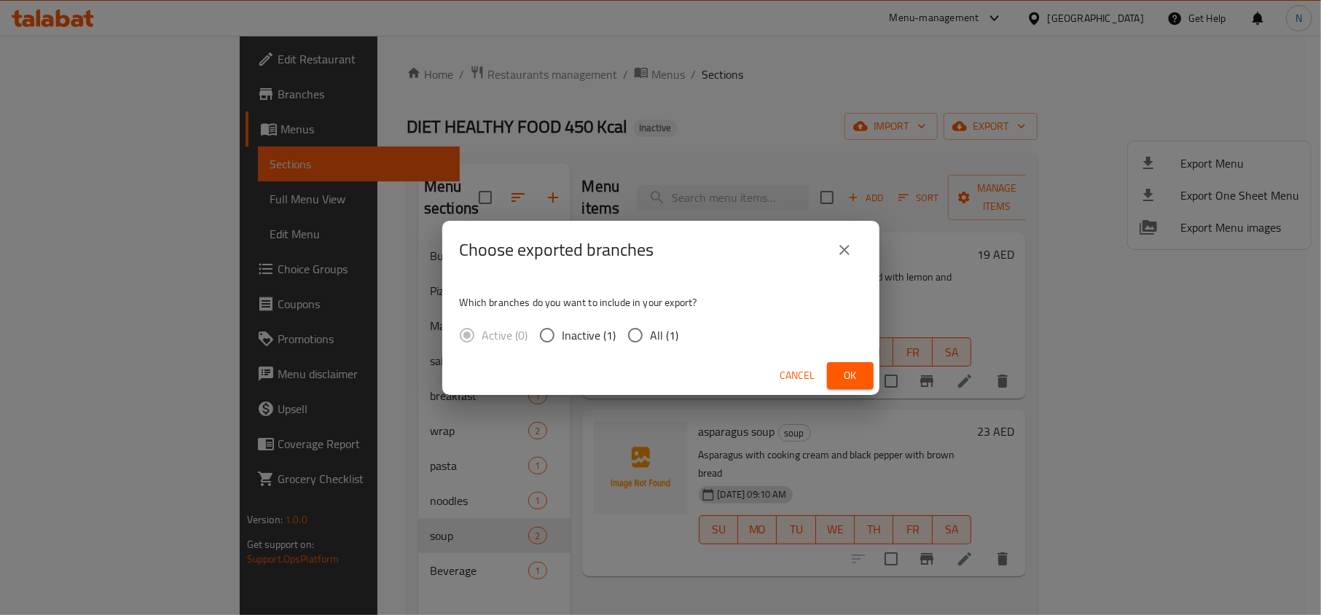
click at [672, 338] on span "All (1)" at bounding box center [665, 334] width 28 height 17
click at [651, 338] on input "All (1)" at bounding box center [635, 335] width 31 height 31
radio input "true"
click at [860, 388] on button "Ok" at bounding box center [850, 375] width 47 height 27
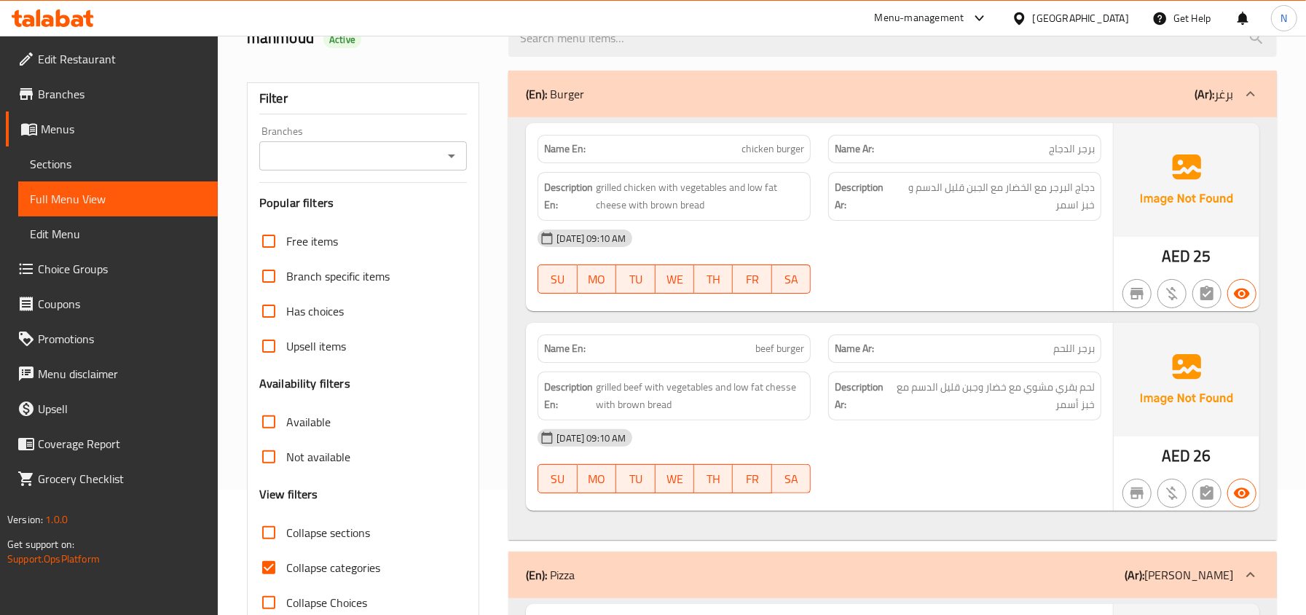
scroll to position [80, 0]
